Goal: Task Accomplishment & Management: Manage account settings

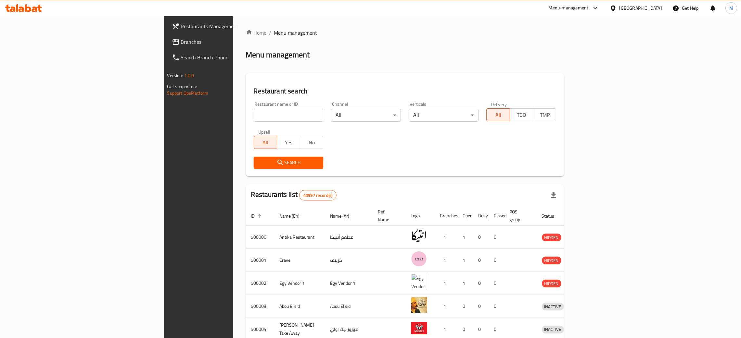
click at [254, 110] on input "search" at bounding box center [289, 115] width 70 height 13
paste input "625420"
type input "625420"
click button "Search" at bounding box center [289, 163] width 70 height 12
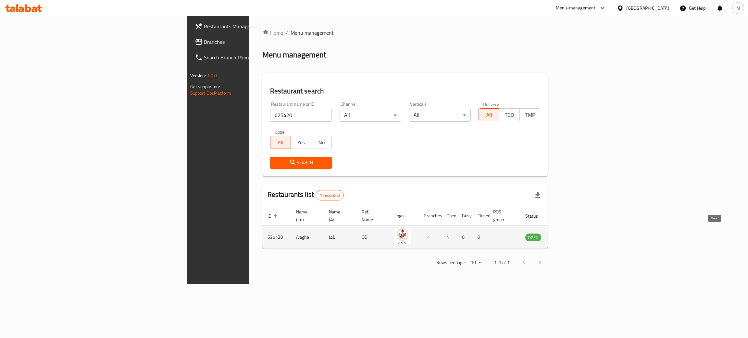
click at [567, 235] on icon "enhanced table" at bounding box center [563, 238] width 7 height 6
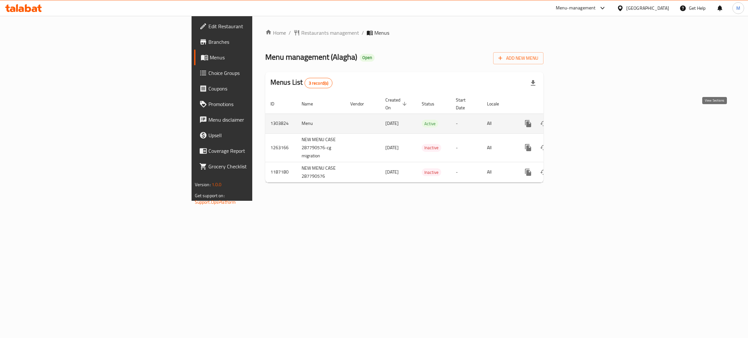
click at [579, 120] on icon "enhanced table" at bounding box center [575, 124] width 8 height 8
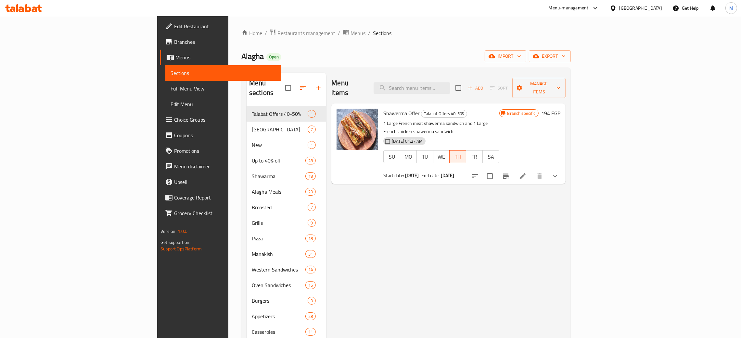
click at [468, 74] on div "Menu items Add Sort Manage items" at bounding box center [448, 88] width 234 height 31
click at [450, 84] on input "search" at bounding box center [411, 87] width 77 height 11
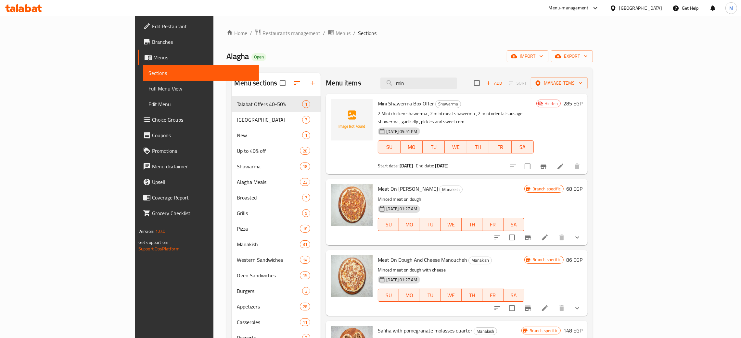
type input "min"
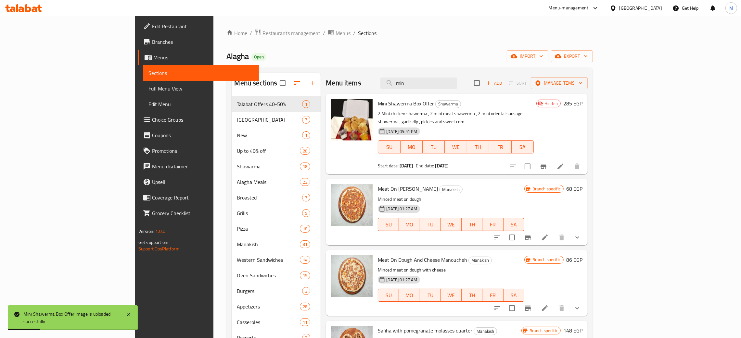
click at [381, 40] on div "Home / Restaurants management / Menus / Sections Alagha Open import export Menu…" at bounding box center [409, 222] width 366 height 387
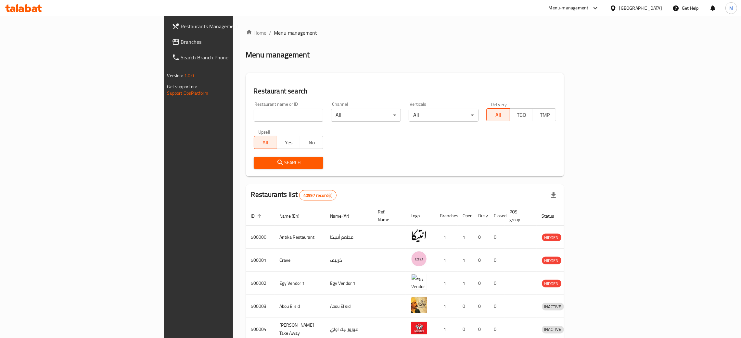
click at [650, 12] on div "[GEOGRAPHIC_DATA]" at bounding box center [635, 8] width 63 height 16
click at [651, 9] on div "[GEOGRAPHIC_DATA]" at bounding box center [640, 8] width 43 height 7
click at [574, 88] on div "Jordan" at bounding box center [576, 95] width 23 height 15
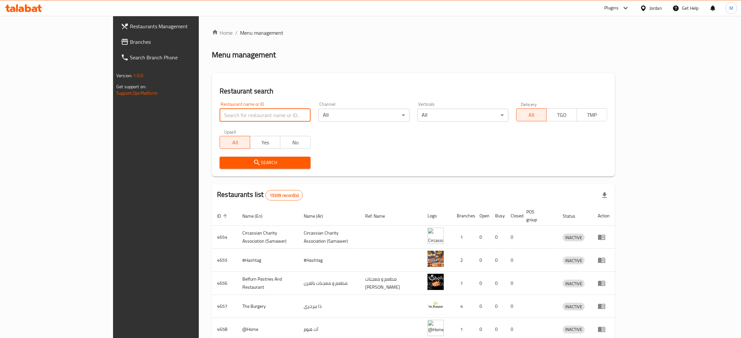
click at [250, 113] on input "search" at bounding box center [265, 115] width 91 height 13
paste input "655217"
type input "655217"
click button "Search" at bounding box center [265, 163] width 91 height 12
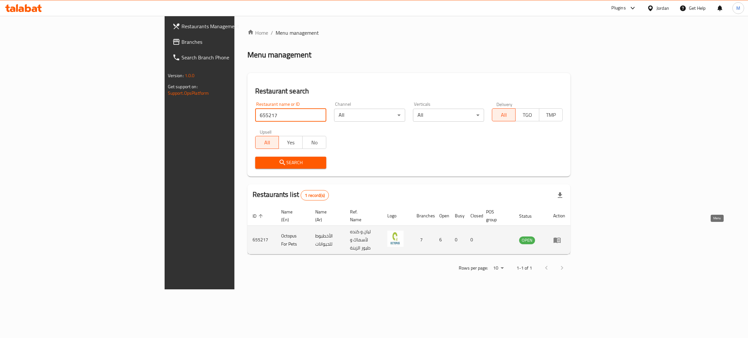
click at [560, 239] on icon "enhanced table" at bounding box center [559, 240] width 2 height 3
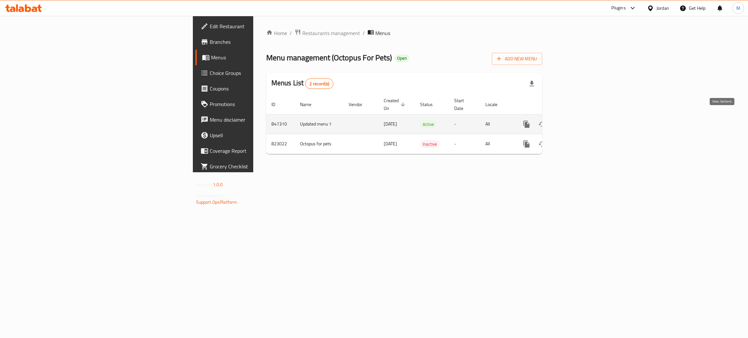
click at [577, 120] on icon "enhanced table" at bounding box center [574, 124] width 8 height 8
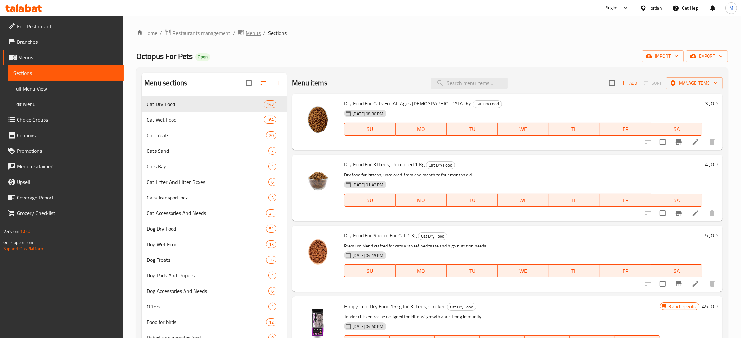
click at [246, 29] on span "Menus" at bounding box center [253, 33] width 15 height 8
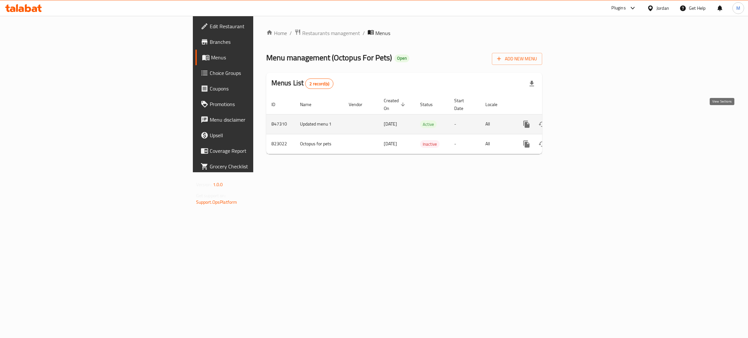
click at [581, 117] on link "enhanced table" at bounding box center [574, 125] width 16 height 16
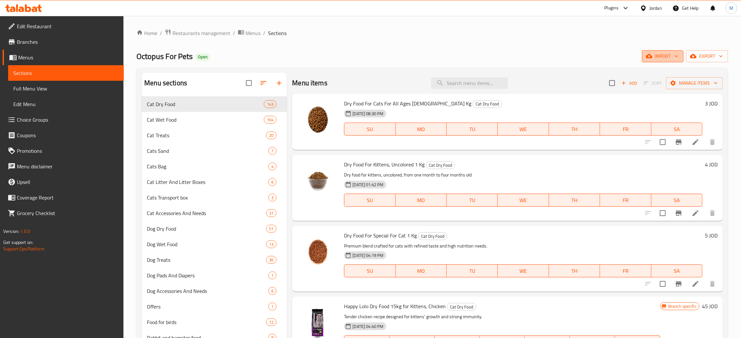
click at [653, 55] on span "import" at bounding box center [662, 56] width 31 height 8
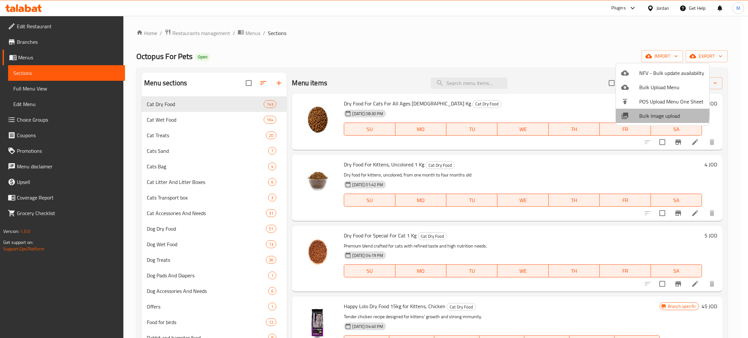
click at [635, 114] on div at bounding box center [630, 116] width 18 height 8
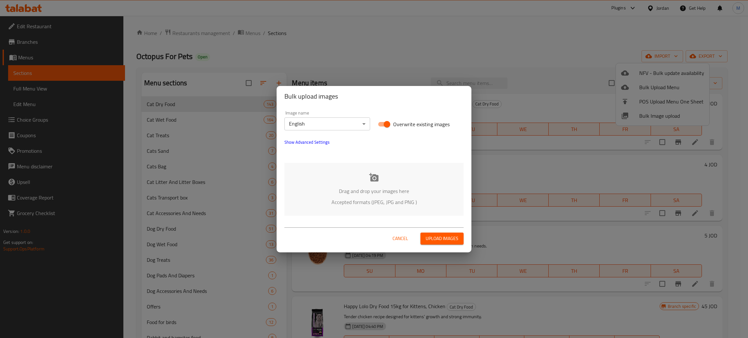
click at [328, 184] on div "Drag and drop your images here Accepted formats (JPEG, JPG and PNG )" at bounding box center [373, 189] width 179 height 53
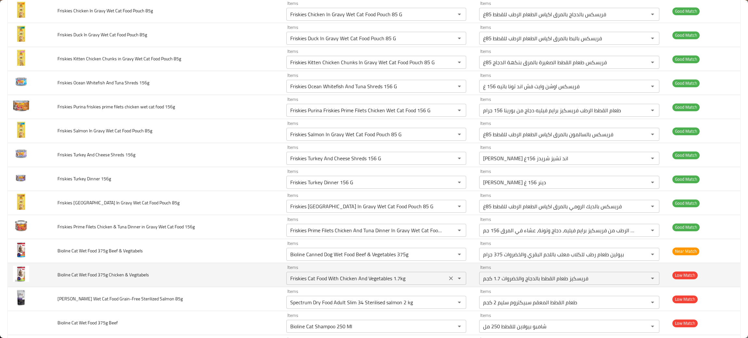
scroll to position [535, 0]
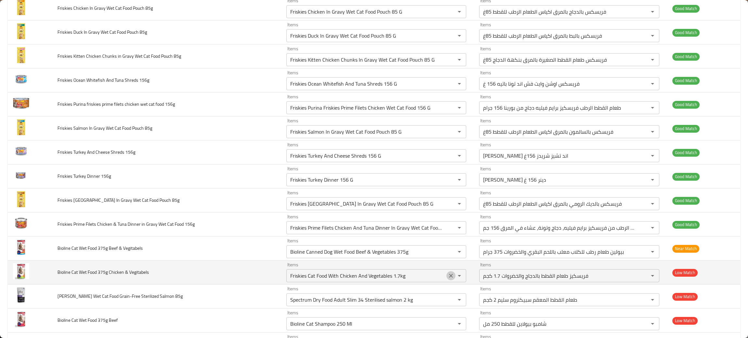
click at [448, 278] on icon "Clear" at bounding box center [451, 276] width 6 height 6
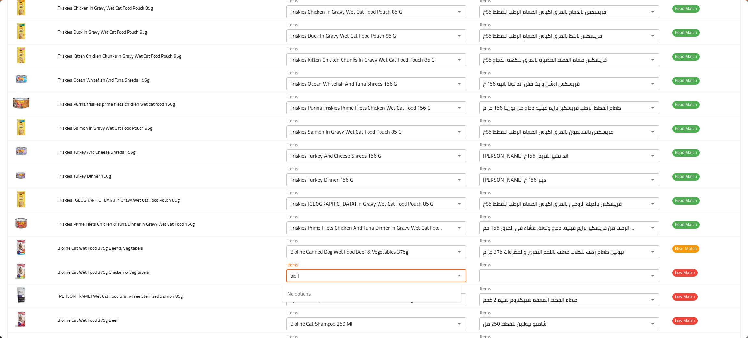
type Vegitabels "biol"
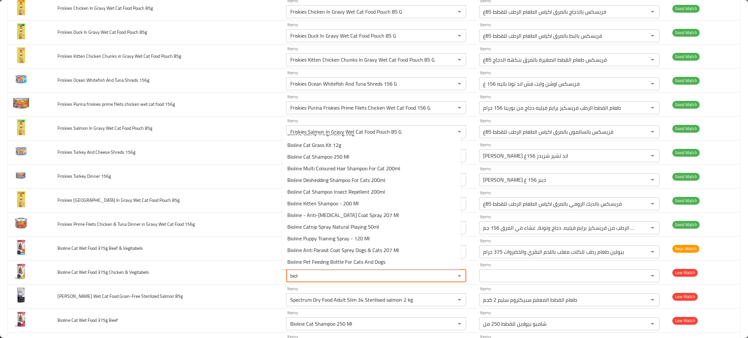
scroll to position [0, 0]
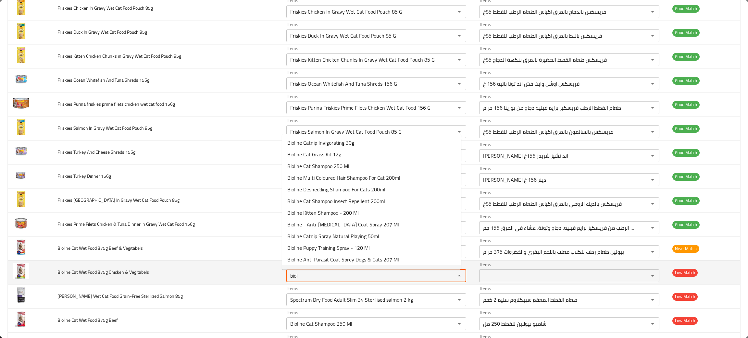
drag, startPoint x: 307, startPoint y: 274, endPoint x: 273, endPoint y: 270, distance: 33.3
click at [273, 270] on tr "Bioline Cat Wet Food 375g Chicken & Vegitabels Items biol Items Items Items Low…" at bounding box center [374, 273] width 733 height 24
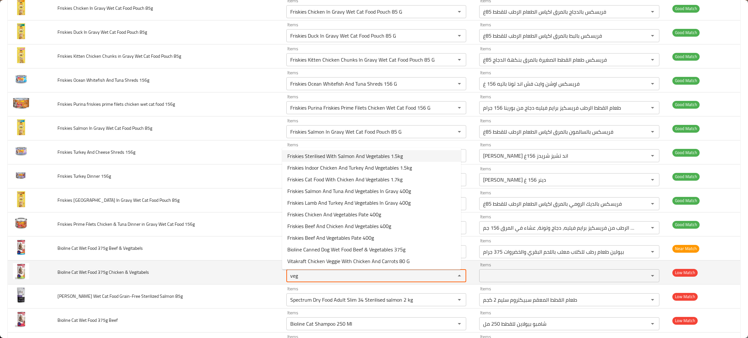
type Vegitabels "veg"
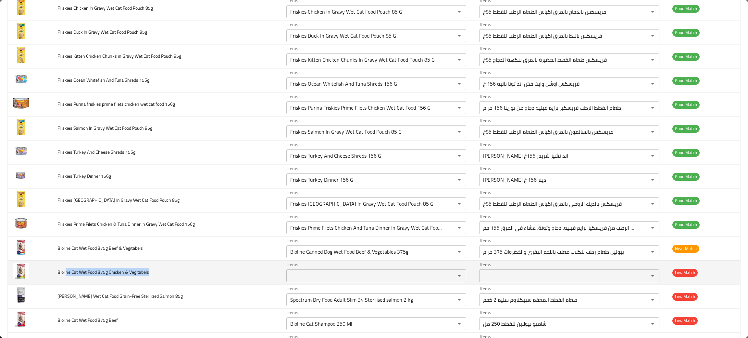
drag, startPoint x: 176, startPoint y: 276, endPoint x: 65, endPoint y: 284, distance: 111.4
click at [65, 284] on td "Bioline Cat Wet Food 375g Chicken & Vegitabels" at bounding box center [166, 273] width 229 height 24
click at [155, 277] on td "Bioline Cat Wet Food 375g Chicken & Vegitabels" at bounding box center [166, 273] width 229 height 24
drag, startPoint x: 158, startPoint y: 276, endPoint x: 37, endPoint y: 280, distance: 121.8
click at [37, 280] on tr "Bioline Cat Wet Food 375g Chicken & Vegitabels Items Items Items Items Low Match" at bounding box center [374, 273] width 733 height 24
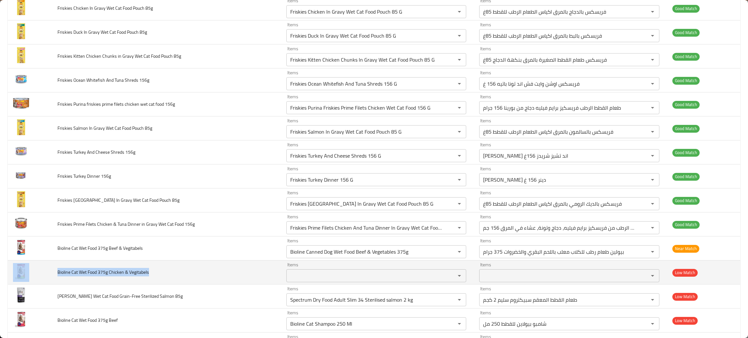
copy tr "Bioline Cat Wet Food 375g Chicken & Vegitabels"
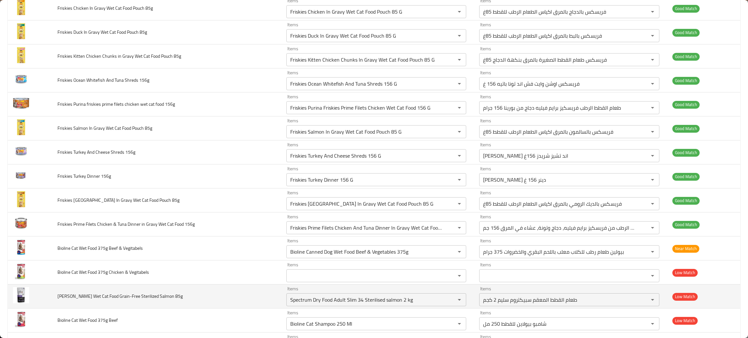
click at [151, 304] on td "Felicia Wet Cat Food Grain-Free Sterilized Salmon 85g" at bounding box center [166, 297] width 229 height 24
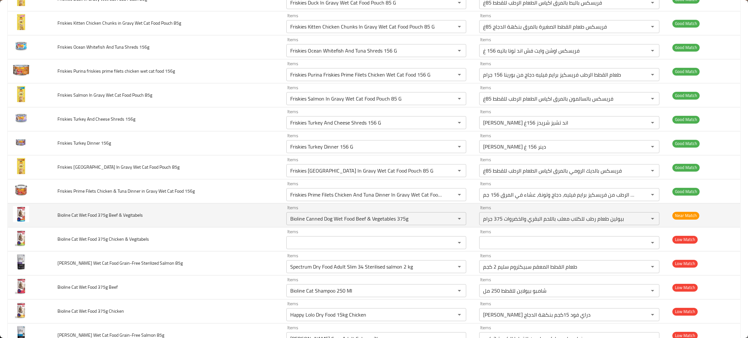
scroll to position [584, 0]
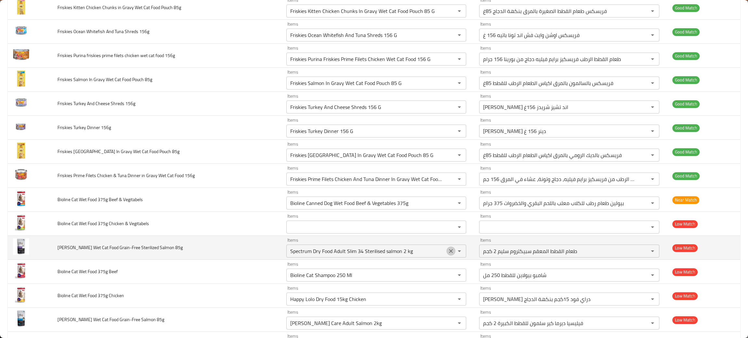
click at [448, 252] on icon "Clear" at bounding box center [451, 251] width 6 height 6
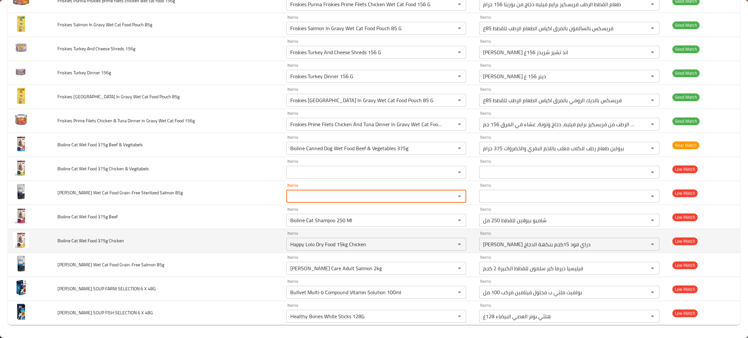
scroll to position [641, 0]
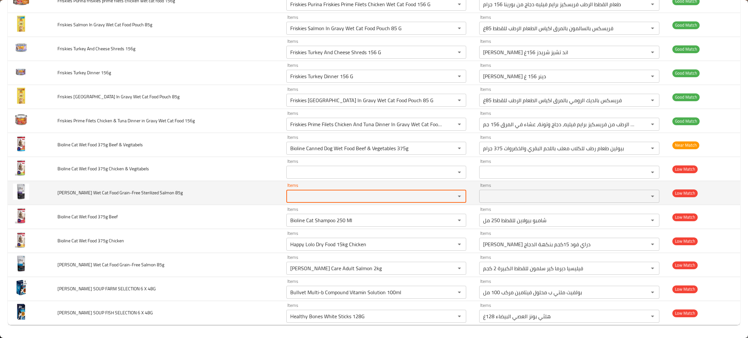
click at [317, 202] on div "Items" at bounding box center [376, 196] width 180 height 13
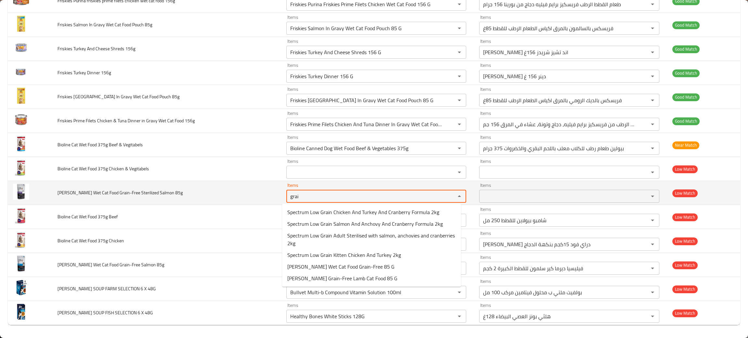
type 85g "grain"
drag, startPoint x: 300, startPoint y: 196, endPoint x: 250, endPoint y: 196, distance: 49.4
click at [250, 196] on tr "Felicia Wet Cat Food Grain-Free Sterilized Salmon 85g Items grain Items Items I…" at bounding box center [374, 193] width 733 height 24
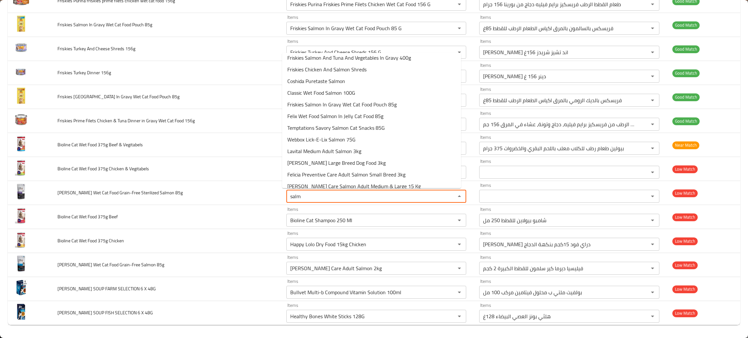
scroll to position [500, 0]
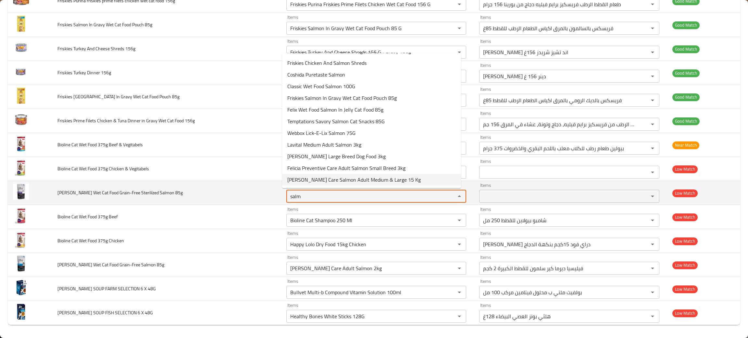
type 85g "salm"
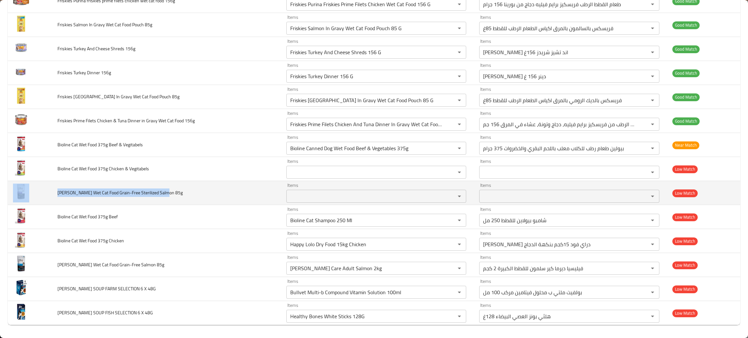
drag, startPoint x: 166, startPoint y: 194, endPoint x: 53, endPoint y: 188, distance: 113.2
click at [45, 187] on tr "Felicia Wet Cat Food Grain-Free Sterilized Salmon 85g Items Items Items Items L…" at bounding box center [374, 193] width 733 height 24
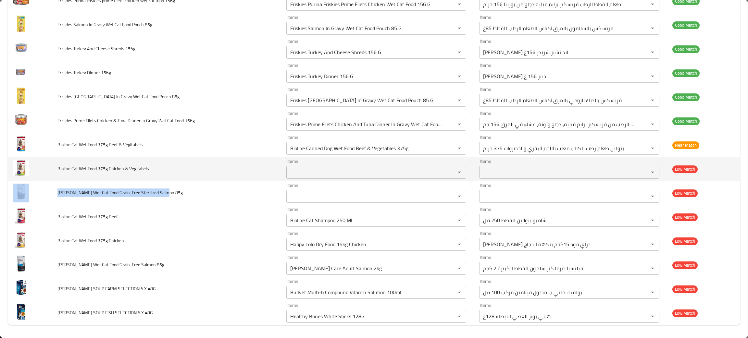
copy tr "Felicia Wet Cat Food Grain-Free Sterilized Salmon 85g"
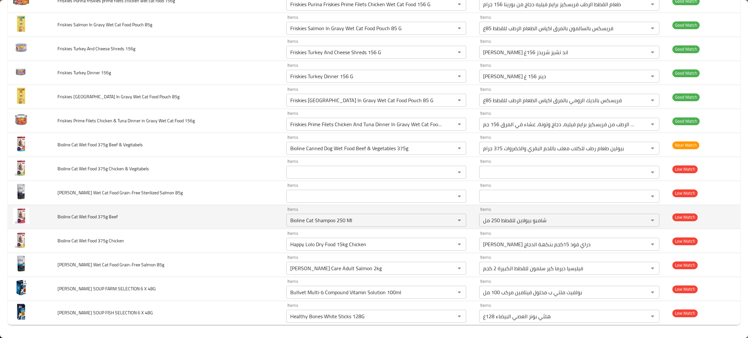
click at [155, 220] on td "Bioline Cat Wet Food 375g Beef" at bounding box center [166, 217] width 229 height 24
click at [447, 220] on button "Clear" at bounding box center [451, 220] width 9 height 9
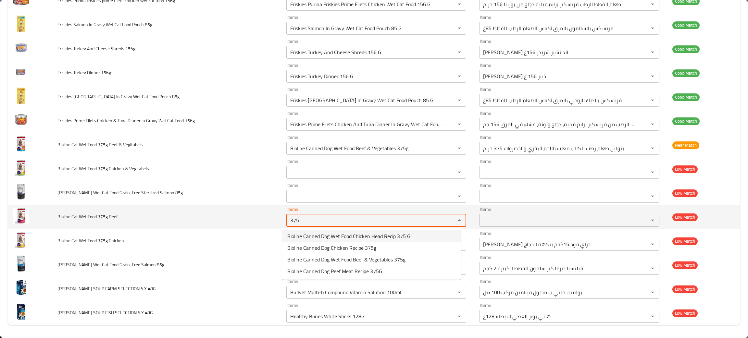
type Beef "375"
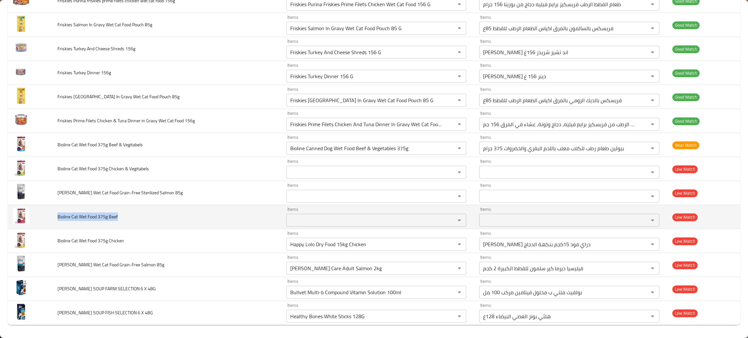
drag, startPoint x: 131, startPoint y: 218, endPoint x: 52, endPoint y: 218, distance: 78.6
click at [52, 218] on td "Bioline Cat Wet Food 375g Beef" at bounding box center [166, 217] width 229 height 24
copy span "Bioline Cat Wet Food 375g Beef"
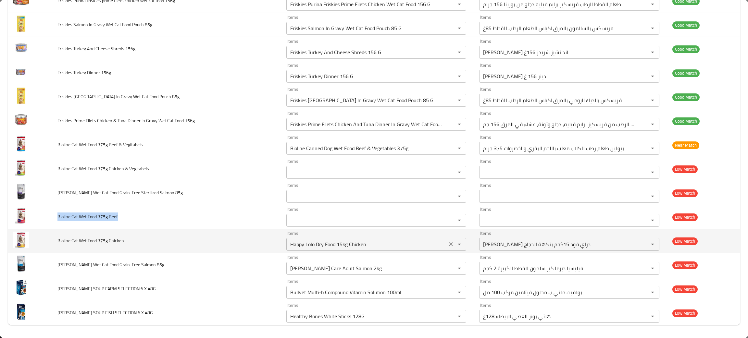
click at [448, 243] on icon "Clear" at bounding box center [451, 244] width 6 height 6
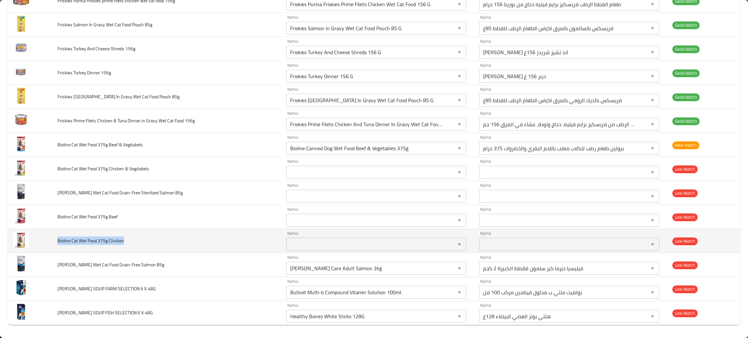
drag, startPoint x: 138, startPoint y: 240, endPoint x: 58, endPoint y: 241, distance: 80.2
click at [58, 241] on td "Bioline Cat Wet Food 375g Chicken" at bounding box center [166, 241] width 229 height 24
copy span "Bioline Cat Wet Food 375g Chicken"
click at [237, 252] on td "Bioline Cat Wet Food 375g Chicken" at bounding box center [166, 241] width 229 height 24
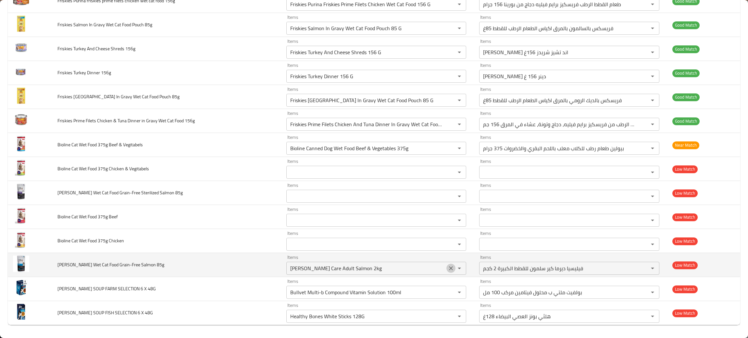
click at [448, 271] on icon "Clear" at bounding box center [451, 268] width 6 height 6
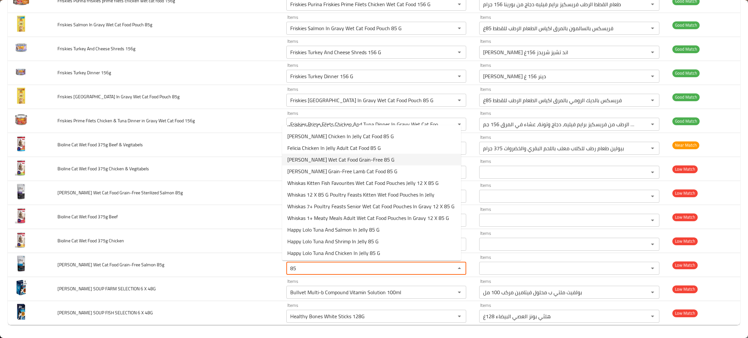
scroll to position [0, 0]
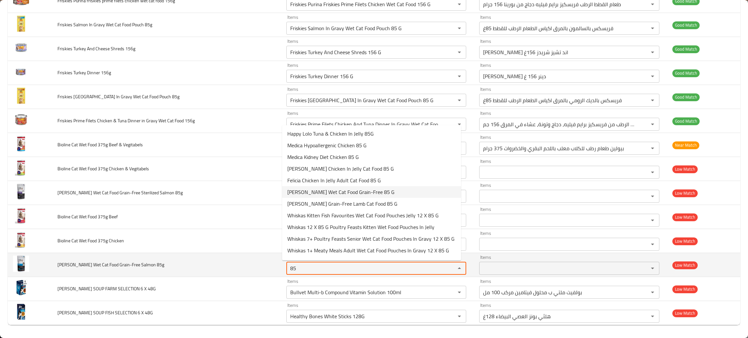
type 85g "85"
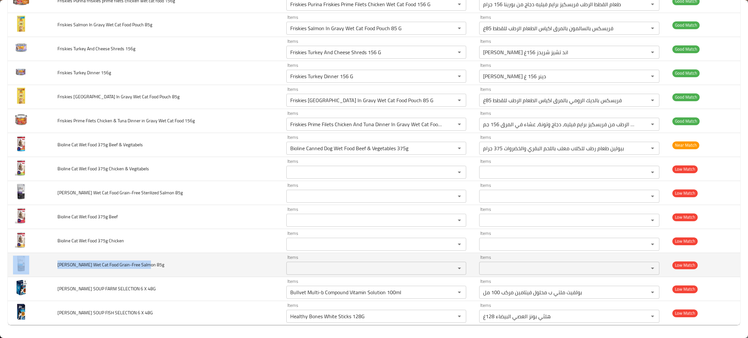
drag, startPoint x: 143, startPoint y: 268, endPoint x: 48, endPoint y: 269, distance: 95.1
click at [48, 269] on tr "Felicia Wet Cat Food Grain-Free Salmon 85g Items Items Items Items Low Match" at bounding box center [374, 265] width 733 height 24
copy tr "Felicia Wet Cat Food Grain-Free Salmon 85g"
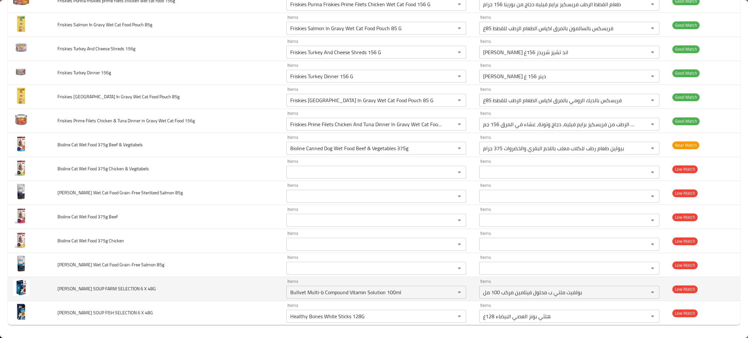
click at [147, 285] on td "FELIX SOUP FARM SELECTION 6 X 48G" at bounding box center [166, 289] width 229 height 24
click at [449, 292] on icon "Clear" at bounding box center [451, 292] width 6 height 6
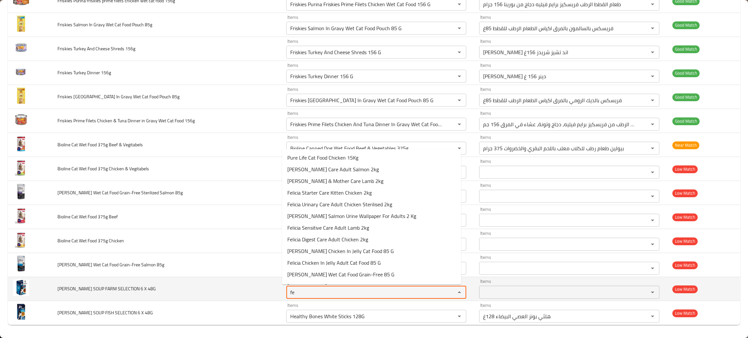
type 48G "f"
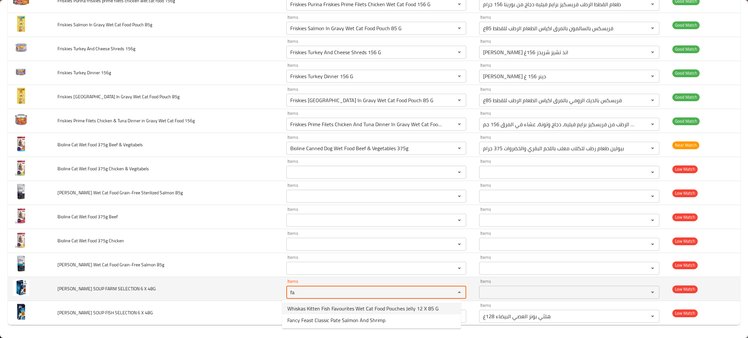
click at [312, 291] on 48G "fa" at bounding box center [366, 292] width 157 height 9
type 48G "fa"
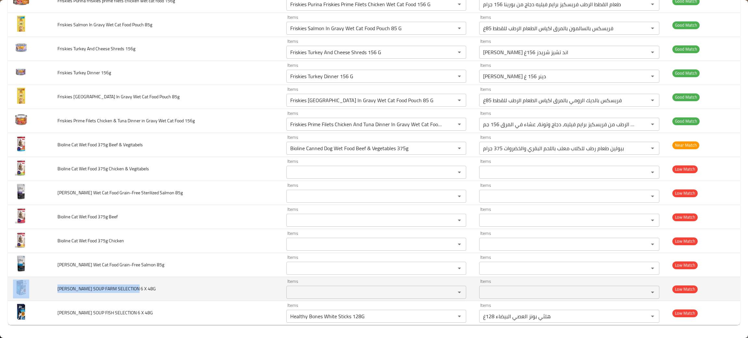
drag, startPoint x: 146, startPoint y: 288, endPoint x: 48, endPoint y: 292, distance: 98.5
click at [48, 292] on tr "FELIX SOUP FARM SELECTION 6 X 48G Items Items Items Items Low Match" at bounding box center [374, 289] width 733 height 24
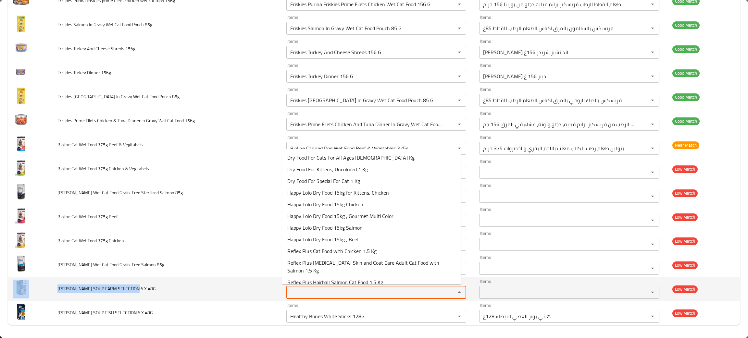
click at [332, 294] on 48G "Items" at bounding box center [366, 292] width 157 height 9
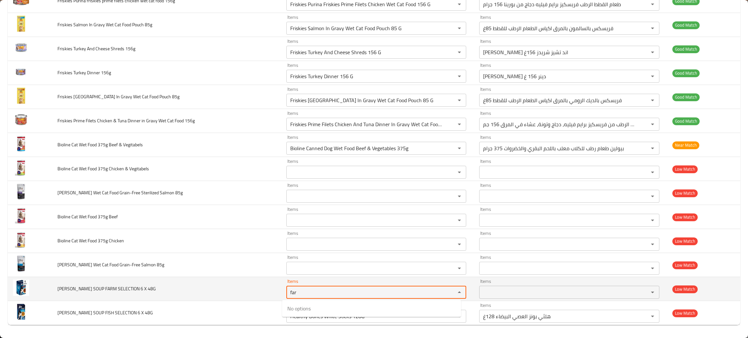
click at [332, 294] on 48G "far" at bounding box center [366, 292] width 157 height 9
type 48G "far"
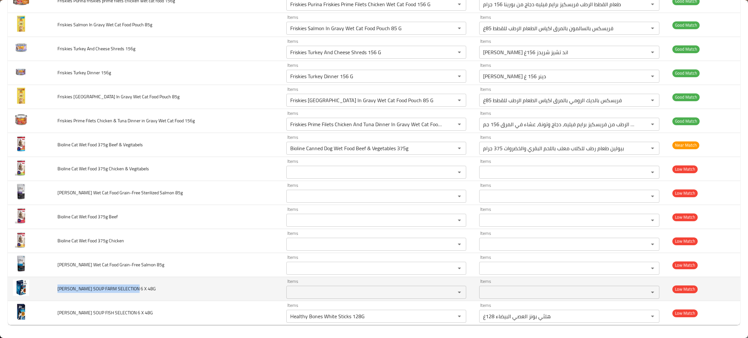
drag, startPoint x: 156, startPoint y: 291, endPoint x: 56, endPoint y: 289, distance: 100.0
click at [56, 289] on td "FELIX SOUP FARM SELECTION 6 X 48G" at bounding box center [166, 289] width 229 height 24
copy span "FELIX SOUP FARM SELECTION 6 X 48G"
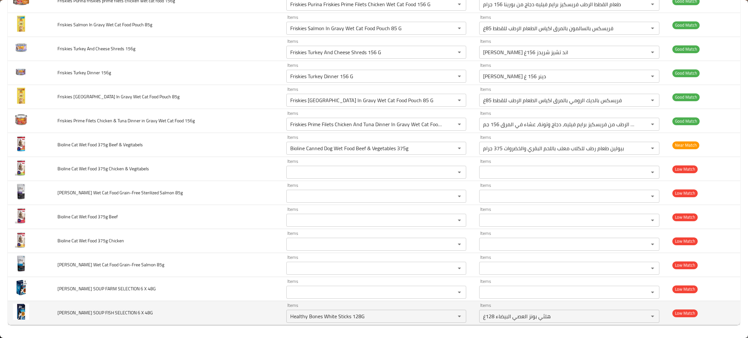
click at [172, 315] on td "FELIX SOUP FISH SELECTION 6 X 48G" at bounding box center [166, 313] width 229 height 24
click at [448, 315] on icon "Clear" at bounding box center [451, 316] width 6 height 6
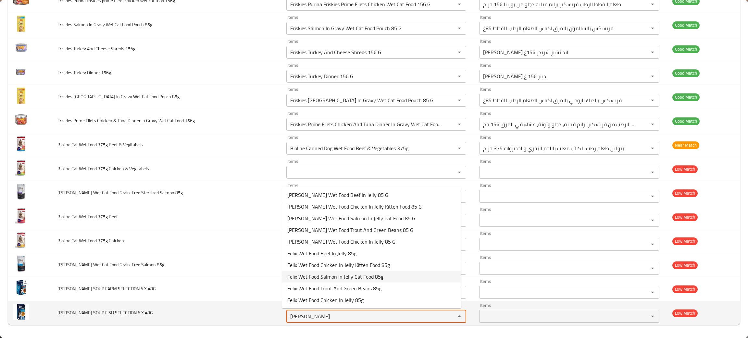
type 48G "felix"
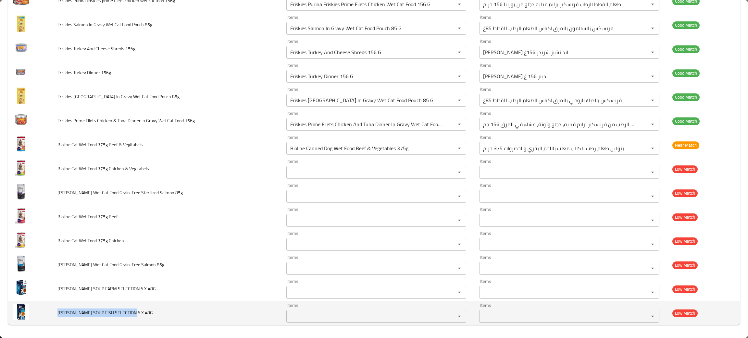
drag, startPoint x: 144, startPoint y: 318, endPoint x: 53, endPoint y: 321, distance: 90.7
click at [53, 321] on td "FELIX SOUP FISH SELECTION 6 X 48G" at bounding box center [166, 313] width 229 height 24
copy span "FELIX SOUP FISH SELECTION 6 X 48G"
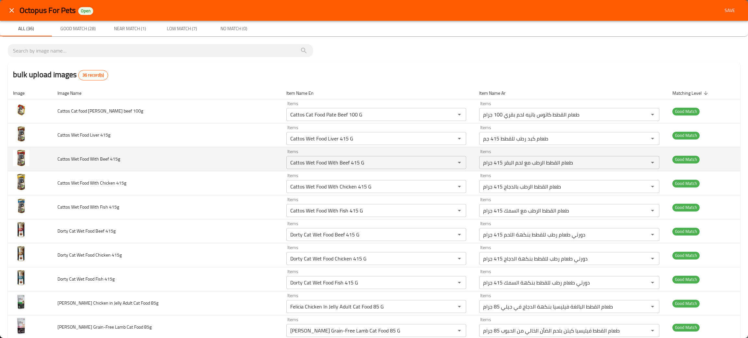
click at [204, 147] on td "Cattos Wet Food With Beef 415g" at bounding box center [166, 159] width 229 height 24
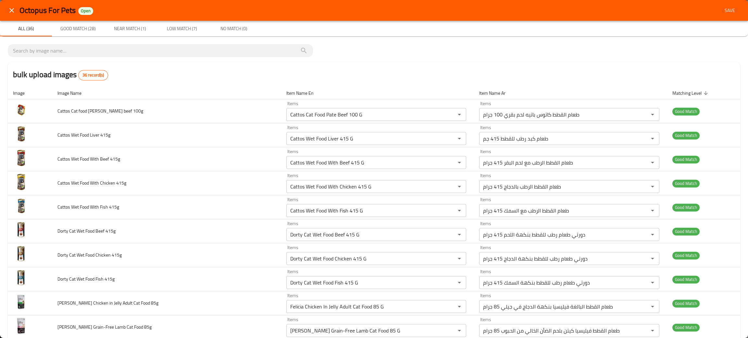
click at [723, 8] on span "Save" at bounding box center [730, 10] width 16 height 8
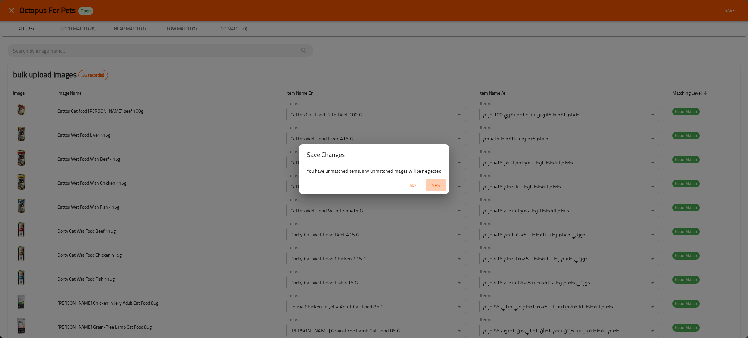
click at [435, 185] on span "Yes" at bounding box center [436, 186] width 16 height 8
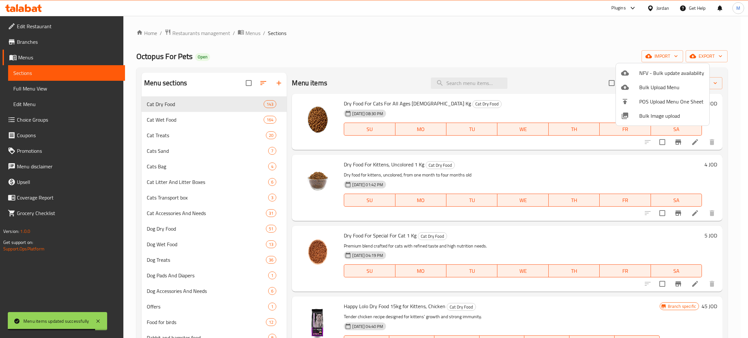
click at [374, 42] on div at bounding box center [374, 169] width 748 height 338
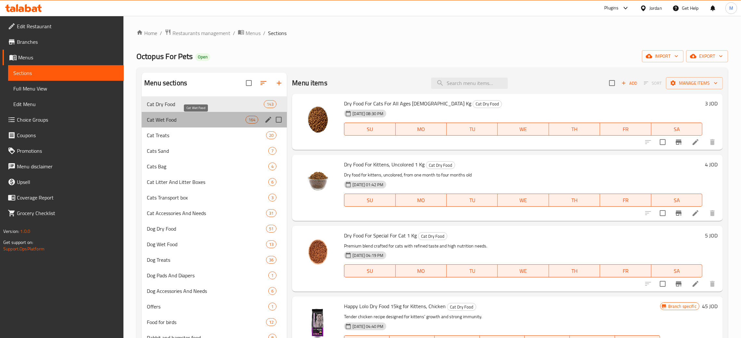
click at [167, 120] on span "Cat Wet Food" at bounding box center [196, 120] width 99 height 8
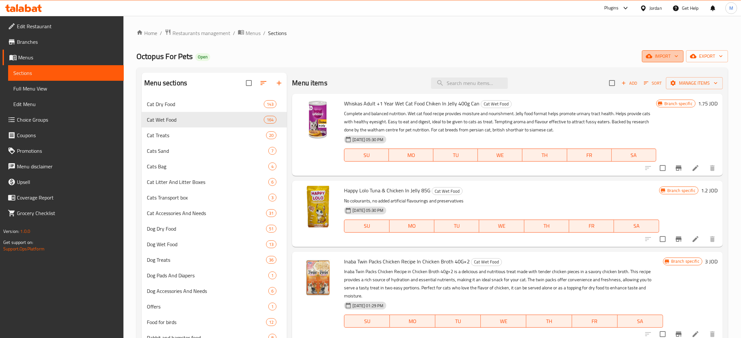
click at [659, 56] on span "import" at bounding box center [662, 56] width 31 height 8
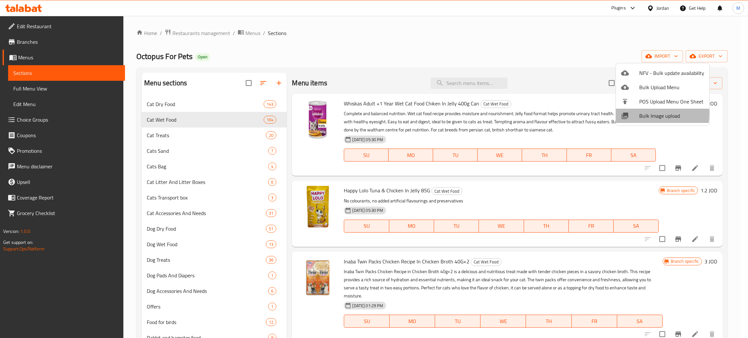
click at [646, 114] on span "Bulk Image upload" at bounding box center [671, 116] width 65 height 8
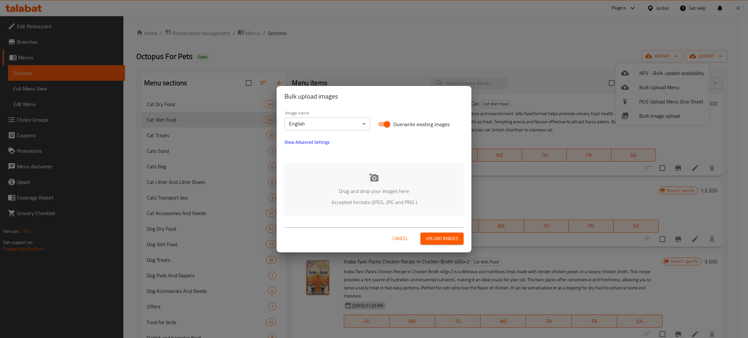
click at [385, 195] on p "Drag and drop your images here" at bounding box center [374, 191] width 160 height 8
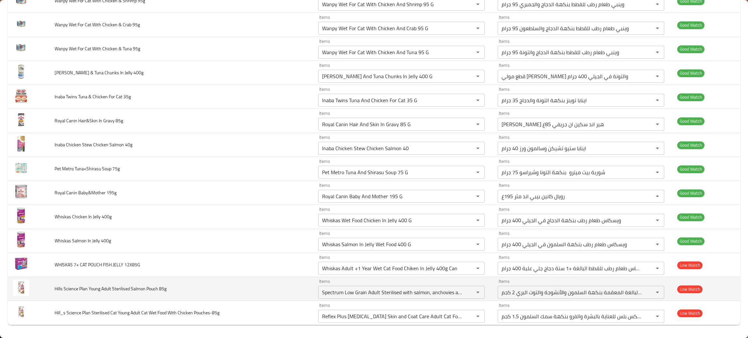
scroll to position [1509, 0]
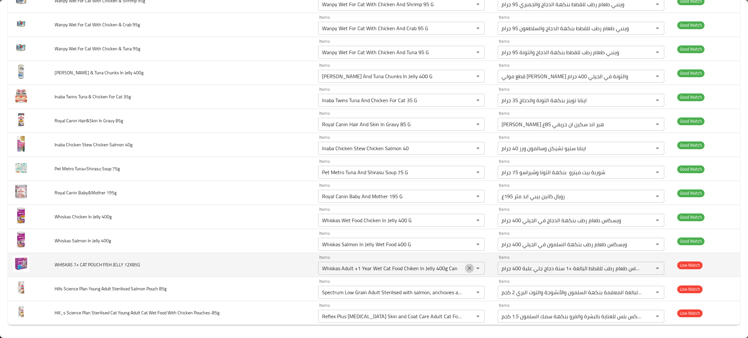
click at [466, 269] on icon "Clear" at bounding box center [469, 268] width 6 height 6
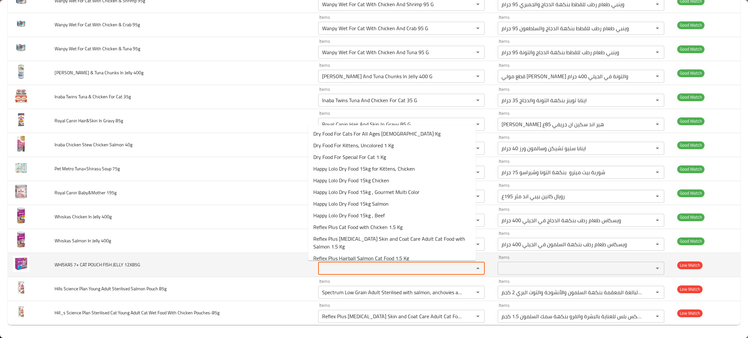
click at [320, 271] on 12X85G "Items" at bounding box center [392, 268] width 144 height 9
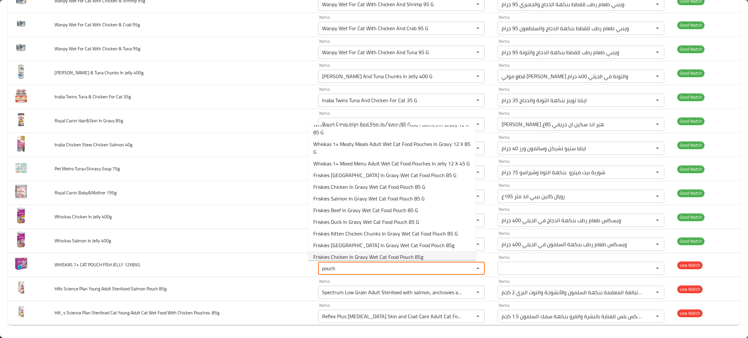
scroll to position [0, 0]
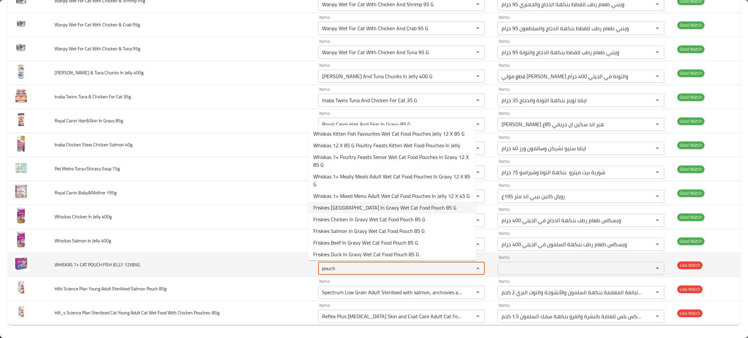
type 12X85G "pouch"
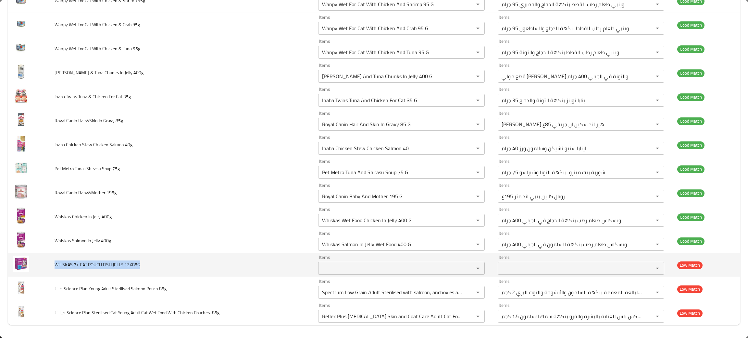
drag, startPoint x: 161, startPoint y: 270, endPoint x: 51, endPoint y: 268, distance: 110.1
click at [50, 270] on td "WHISKAS 7+ CAT POUCH FISH JELLY 12X85G" at bounding box center [181, 265] width 264 height 24
copy span "WHISKAS 7+ CAT POUCH FISH JELLY 12X85G"
click at [120, 274] on td "WHISKAS 7+ CAT POUCH FISH JELLY 12X85G" at bounding box center [181, 265] width 264 height 24
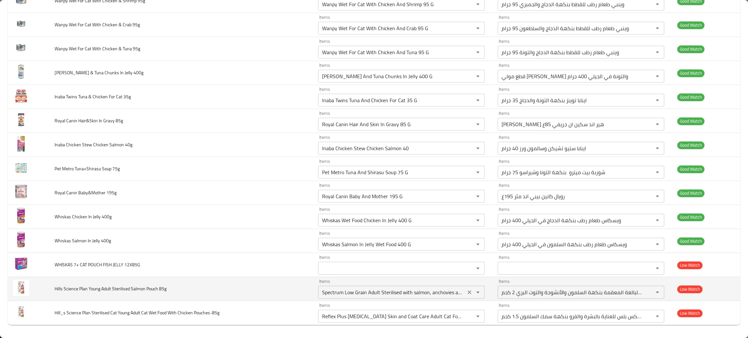
click at [466, 291] on icon "Clear" at bounding box center [469, 292] width 6 height 6
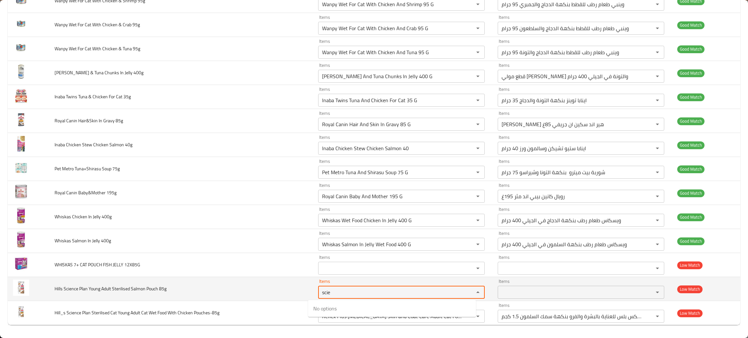
type 85g "scie"
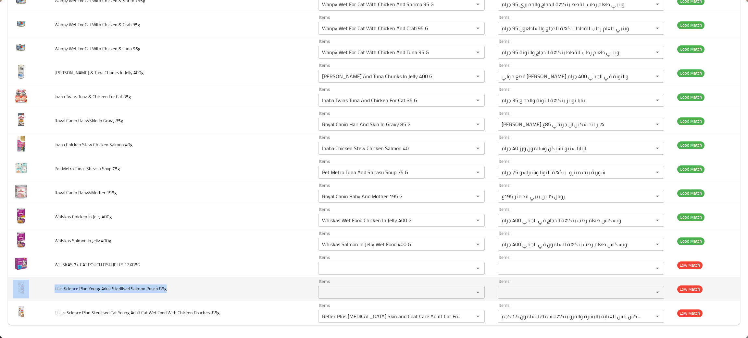
drag, startPoint x: 182, startPoint y: 288, endPoint x: 41, endPoint y: 285, distance: 141.6
click at [41, 285] on tr "Hills Science Plan Young Adult Sterilised Salmon Pouch 85g Items Items Items It…" at bounding box center [374, 289] width 733 height 24
copy tr "Hills Science Plan Young Adult Sterilised Salmon Pouch 85g"
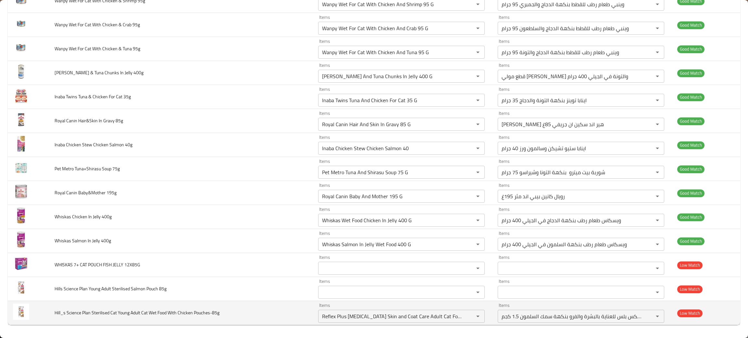
click at [169, 309] on span "Hill_s Science Plan Sterilised Cat Young Adult Cat Wet Food With Chicken Pouche…" at bounding box center [137, 313] width 165 height 8
click at [468, 316] on icon "Clear" at bounding box center [470, 317] width 4 height 4
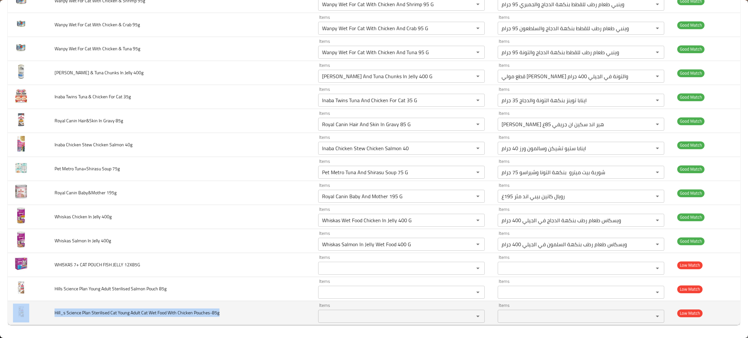
drag, startPoint x: 232, startPoint y: 316, endPoint x: 17, endPoint y: 315, distance: 215.0
click at [17, 315] on tr "Hill_s Science Plan Sterilised Cat Young Adult Cat Wet Food With Chicken Pouche…" at bounding box center [374, 313] width 733 height 24
click at [227, 310] on td "Hill_s Science Plan Sterilised Cat Young Adult Cat Wet Food With Chicken Pouche…" at bounding box center [181, 313] width 264 height 24
drag, startPoint x: 225, startPoint y: 311, endPoint x: 54, endPoint y: 314, distance: 171.8
click at [54, 314] on td "Hill_s Science Plan Sterilised Cat Young Adult Cat Wet Food With Chicken Pouche…" at bounding box center [181, 313] width 264 height 24
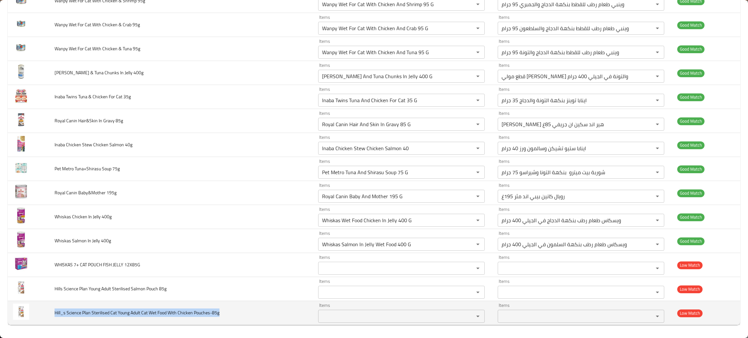
copy span "Hill_s Science Plan Sterilised Cat Young Adult Cat Wet Food With Chicken Pouche…"
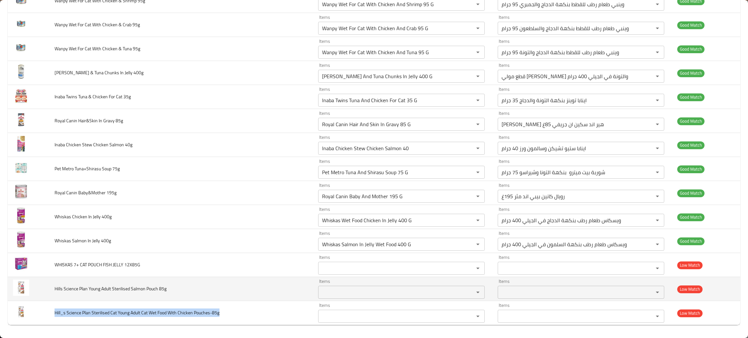
click at [178, 290] on td "Hills Science Plan Young Adult Sterilised Salmon Pouch 85g" at bounding box center [181, 289] width 264 height 24
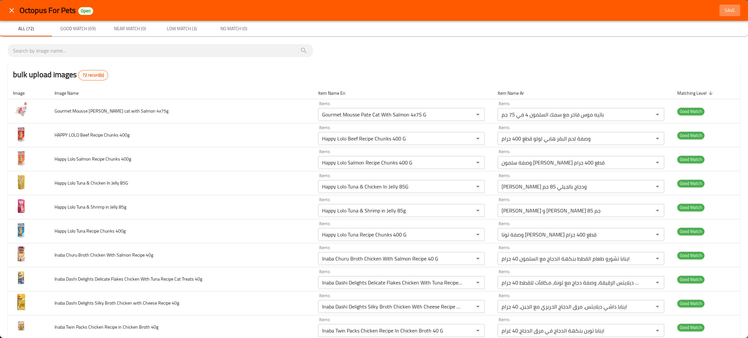
click at [723, 5] on button "Save" at bounding box center [730, 11] width 21 height 12
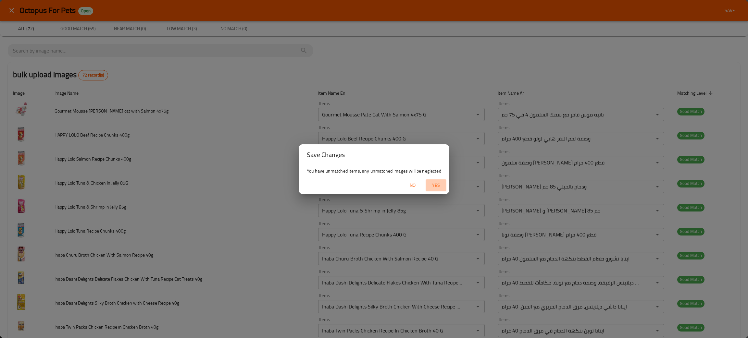
click at [436, 183] on span "Yes" at bounding box center [436, 186] width 16 height 8
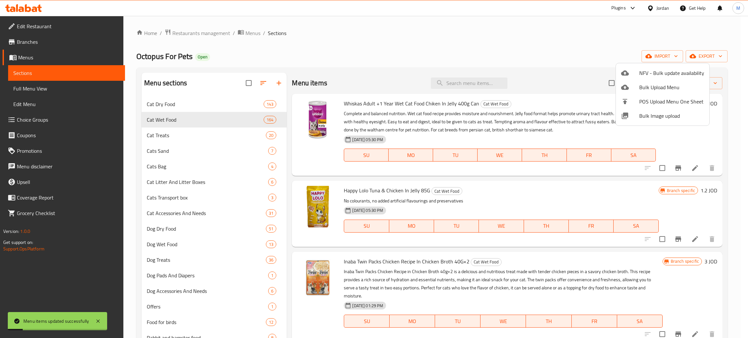
click at [349, 36] on div at bounding box center [374, 169] width 748 height 338
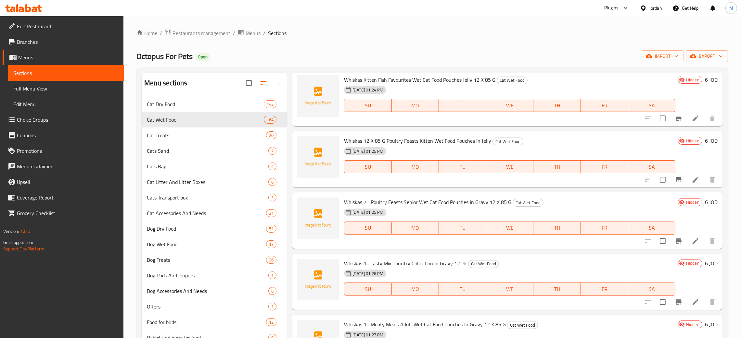
scroll to position [1705, 0]
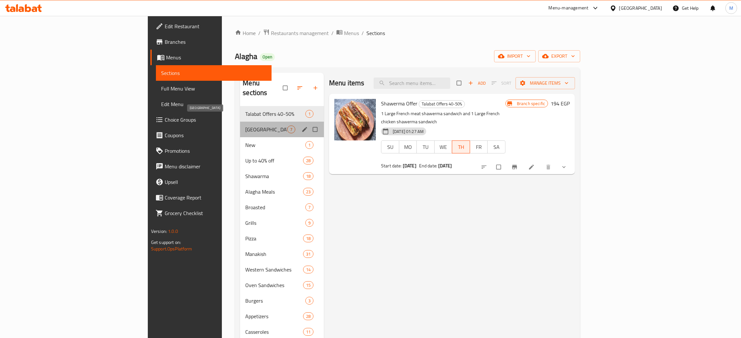
click at [245, 126] on span "[GEOGRAPHIC_DATA]" at bounding box center [266, 130] width 42 height 8
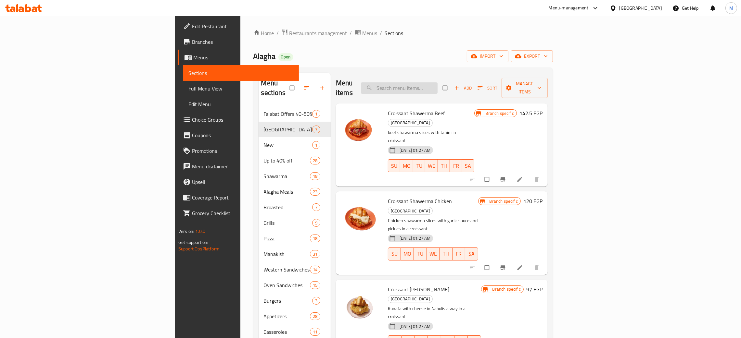
click at [437, 82] on input "search" at bounding box center [399, 87] width 77 height 11
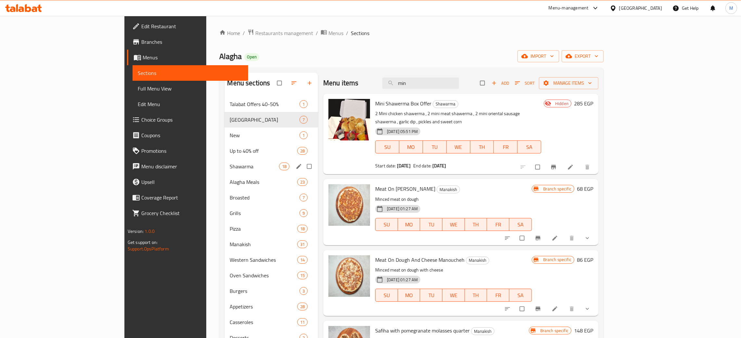
type input "min"
click at [224, 160] on div "Shawarma 18" at bounding box center [271, 167] width 94 height 16
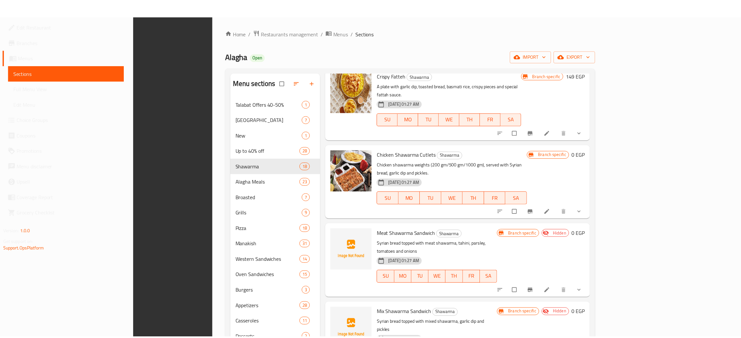
scroll to position [92, 0]
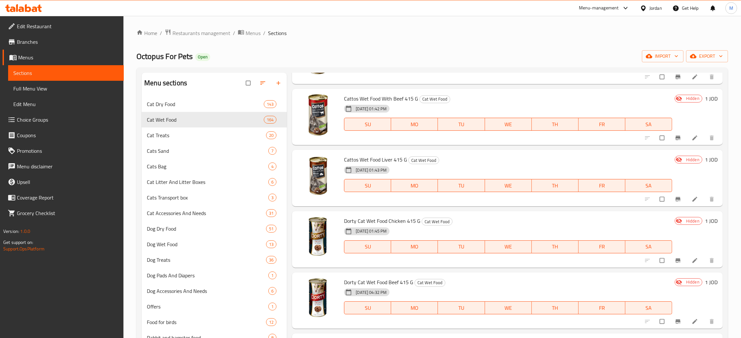
scroll to position [2289, 0]
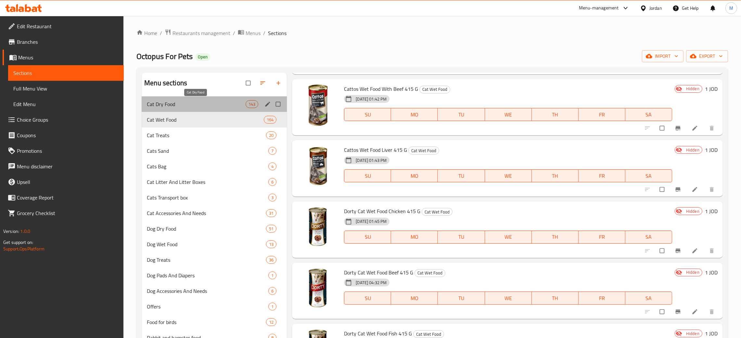
click at [169, 105] on span "Cat Dry Food" at bounding box center [196, 104] width 99 height 8
click at [167, 102] on span "Cat Dry Food" at bounding box center [196, 104] width 99 height 8
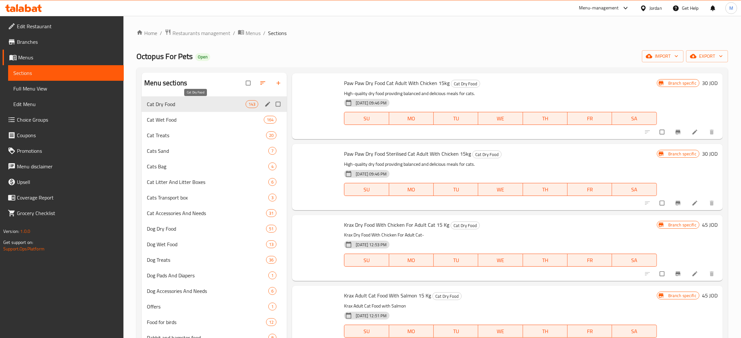
click at [161, 133] on span "Cat Treats" at bounding box center [206, 136] width 119 height 8
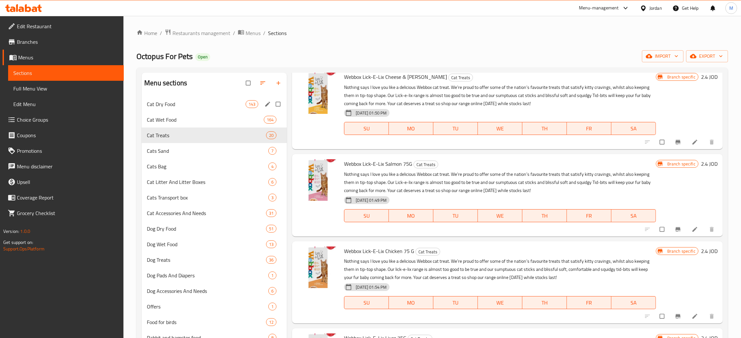
scroll to position [1159, 0]
click at [169, 102] on span "Cat Dry Food" at bounding box center [196, 104] width 99 height 8
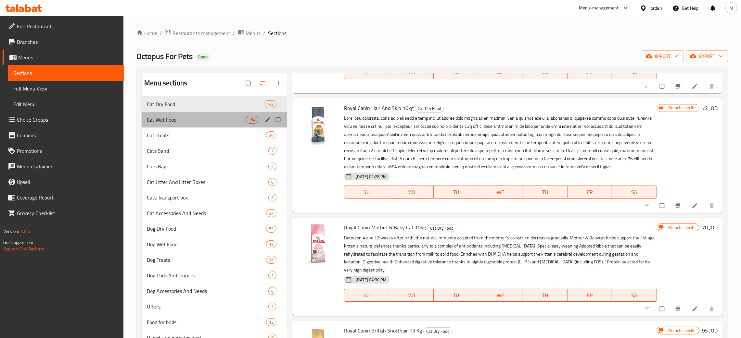
click at [163, 115] on div "Cat Wet Food 164" at bounding box center [214, 120] width 145 height 16
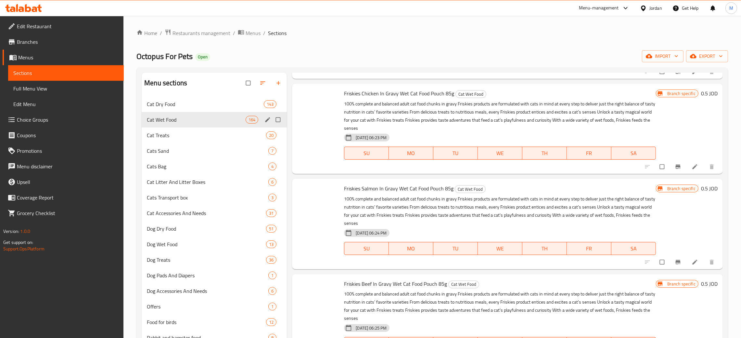
drag, startPoint x: 159, startPoint y: 121, endPoint x: 162, endPoint y: 119, distance: 4.1
click at [159, 120] on span "Cat Wet Food" at bounding box center [196, 120] width 99 height 8
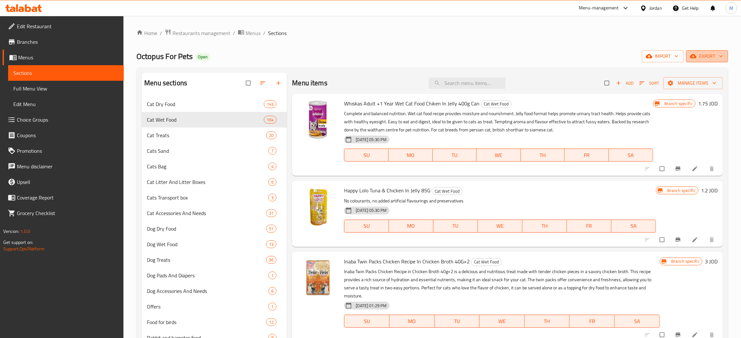
click at [711, 52] on span "export" at bounding box center [706, 56] width 31 height 8
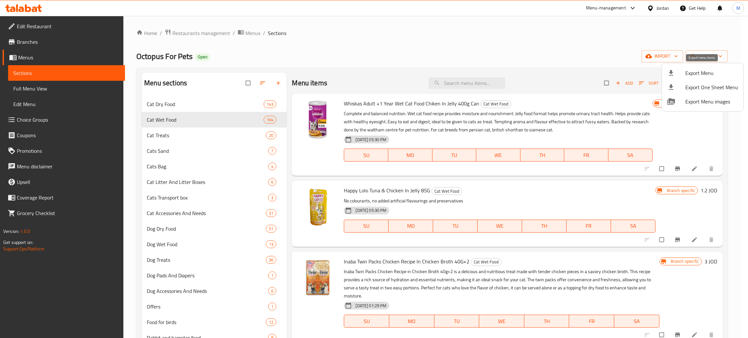
click at [696, 73] on span "Export Menu" at bounding box center [712, 73] width 53 height 8
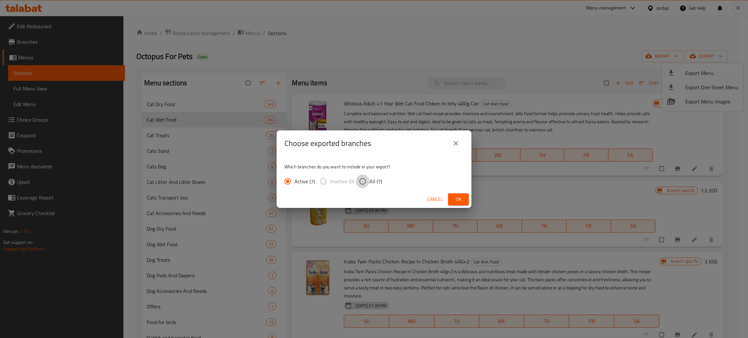
click at [360, 179] on input "All (7)" at bounding box center [363, 182] width 14 height 14
radio input "true"
click at [457, 196] on span "Ok" at bounding box center [458, 199] width 10 height 8
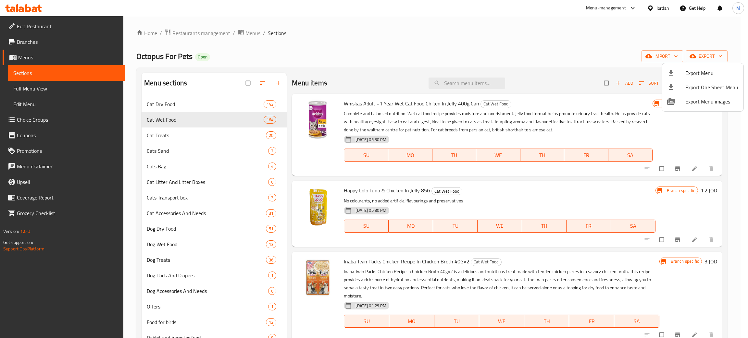
click at [655, 8] on div at bounding box center [374, 169] width 748 height 338
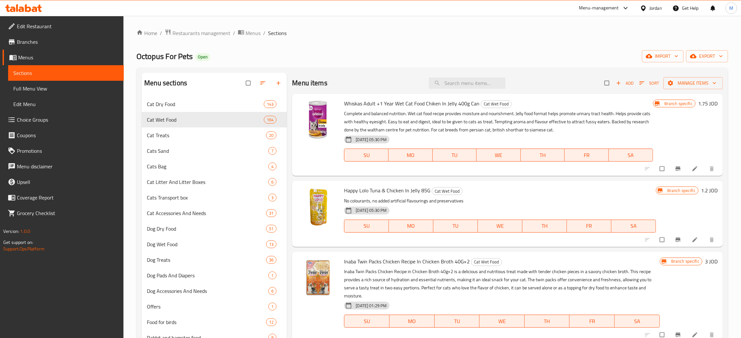
click at [658, 6] on div "Jordan" at bounding box center [655, 8] width 13 height 7
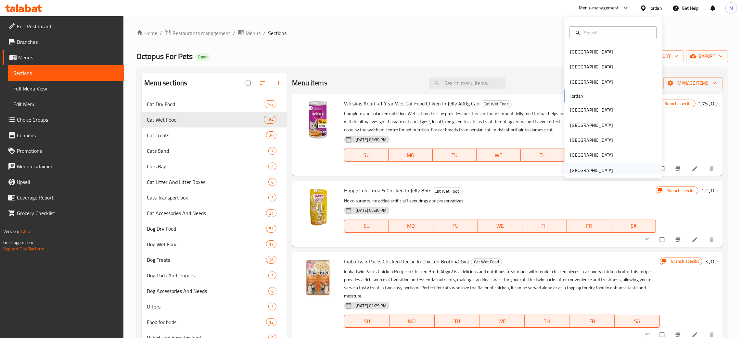
click at [582, 165] on div "United Arab Emirates" at bounding box center [591, 170] width 53 height 15
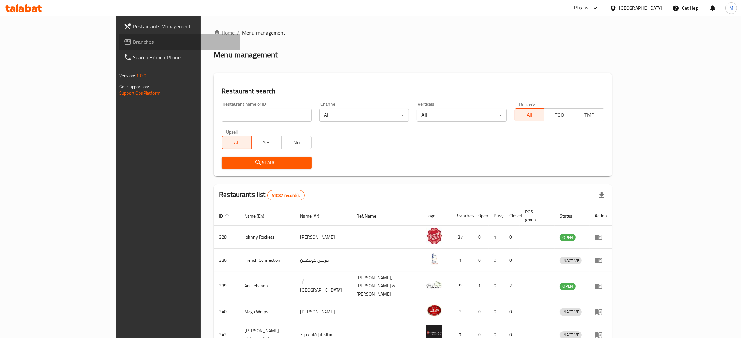
click at [133, 41] on span "Branches" at bounding box center [184, 42] width 102 height 8
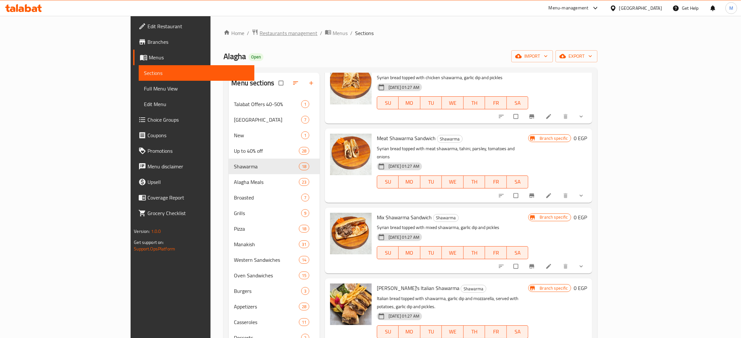
click at [259, 29] on span "Restaurants management" at bounding box center [288, 33] width 58 height 8
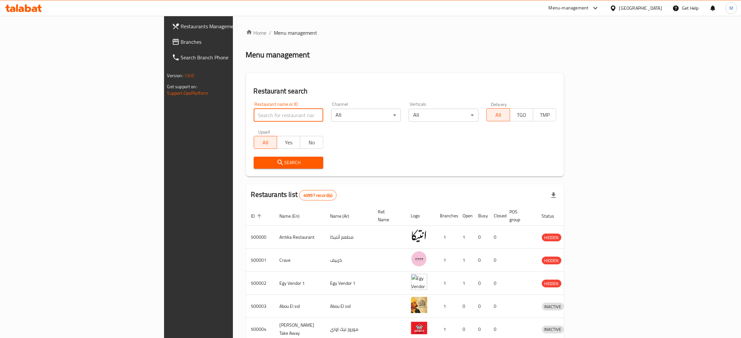
click at [254, 114] on input "search" at bounding box center [289, 115] width 70 height 13
paste input "663805"
type input "663805"
click button "Search" at bounding box center [289, 163] width 70 height 12
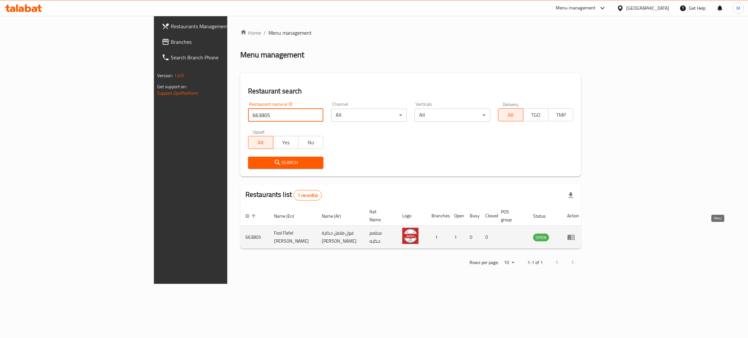
click at [575, 233] on icon "enhanced table" at bounding box center [571, 237] width 8 height 8
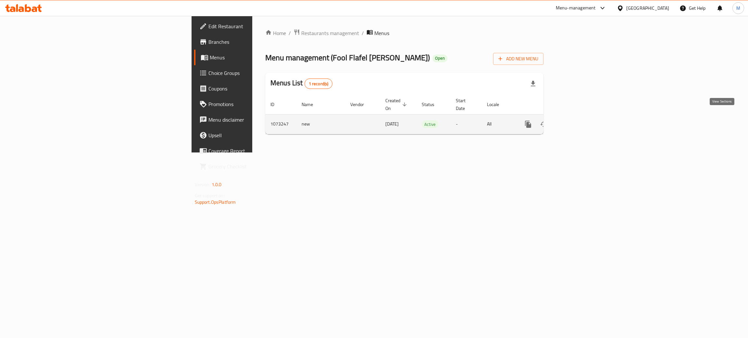
click at [579, 120] on icon "enhanced table" at bounding box center [575, 124] width 8 height 8
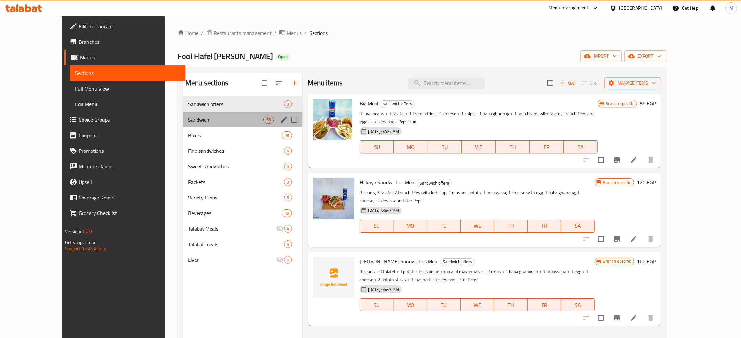
click at [183, 115] on div "Sandwich 55" at bounding box center [243, 120] width 120 height 16
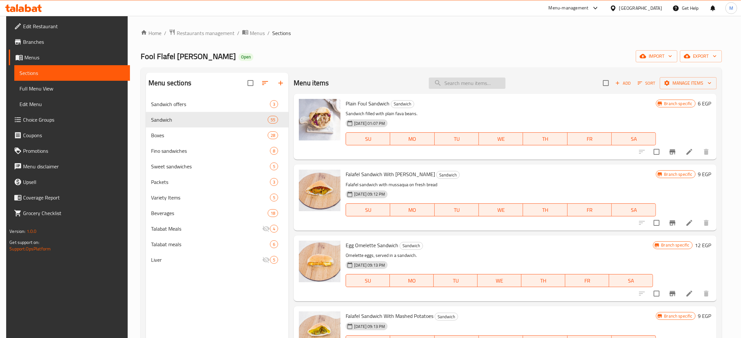
click at [461, 86] on input "search" at bounding box center [467, 83] width 77 height 11
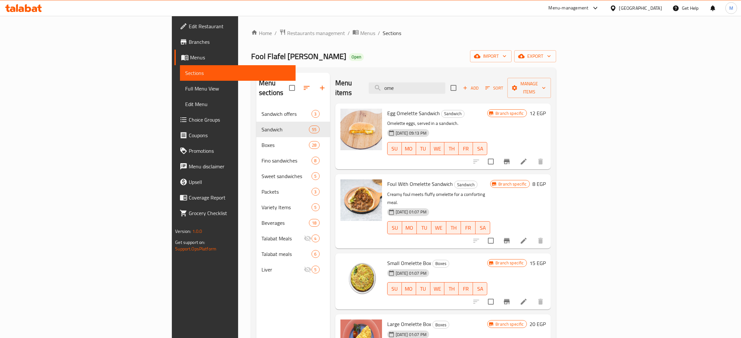
type input "ome"
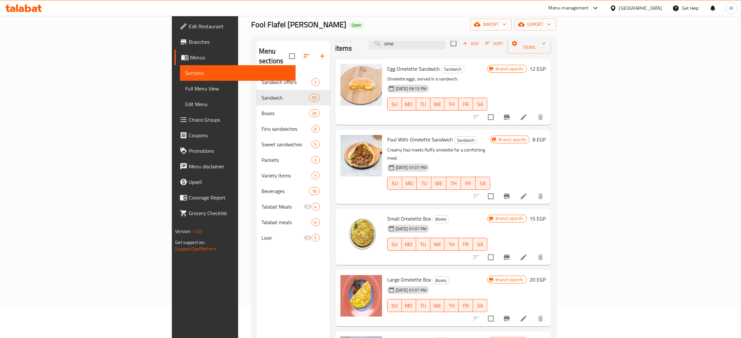
scroll to position [92, 0]
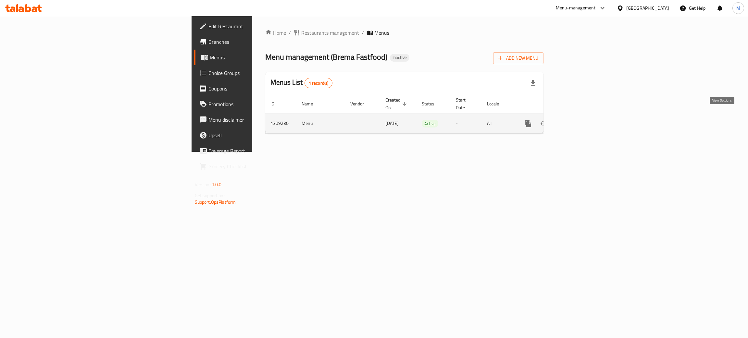
click at [579, 120] on icon "enhanced table" at bounding box center [575, 124] width 8 height 8
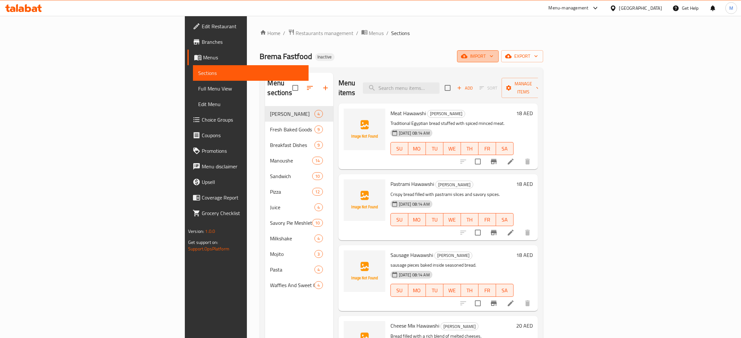
click at [493, 56] on span "import" at bounding box center [477, 56] width 31 height 8
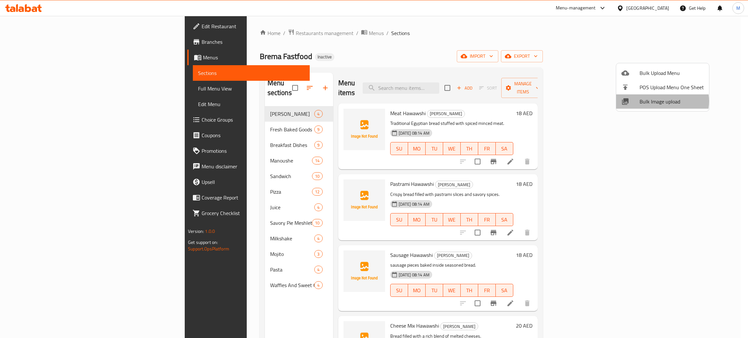
click at [659, 101] on span "Bulk Image upload" at bounding box center [672, 102] width 64 height 8
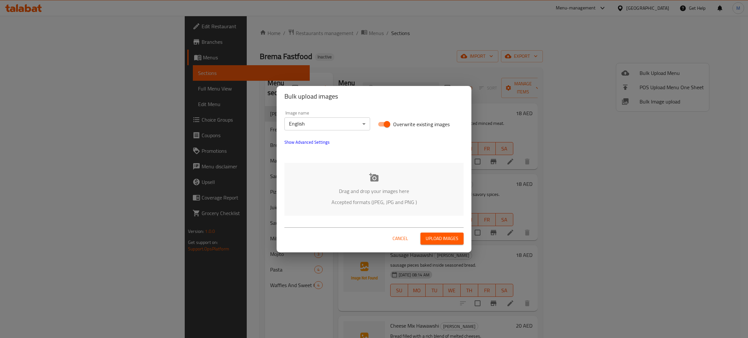
click at [350, 188] on p "Drag and drop your images here" at bounding box center [374, 191] width 160 height 8
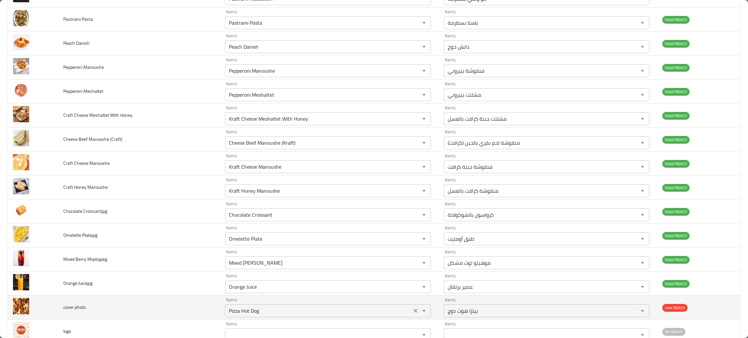
scroll to position [925, 0]
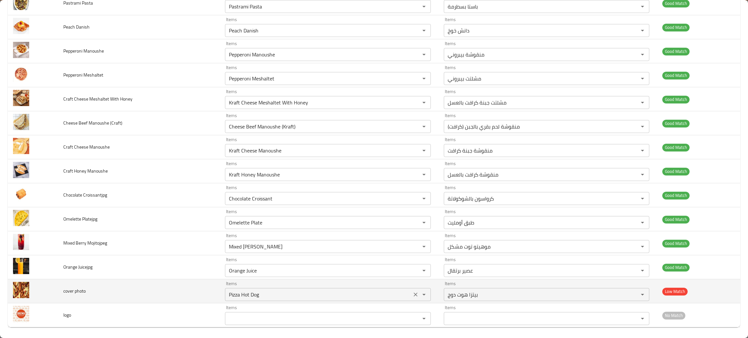
click at [412, 297] on icon "Clear" at bounding box center [415, 295] width 6 height 6
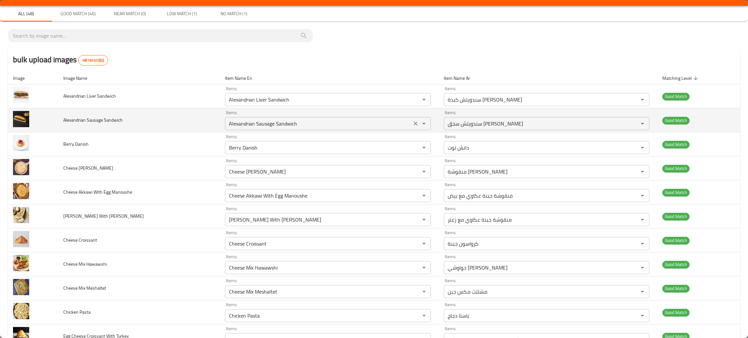
scroll to position [0, 0]
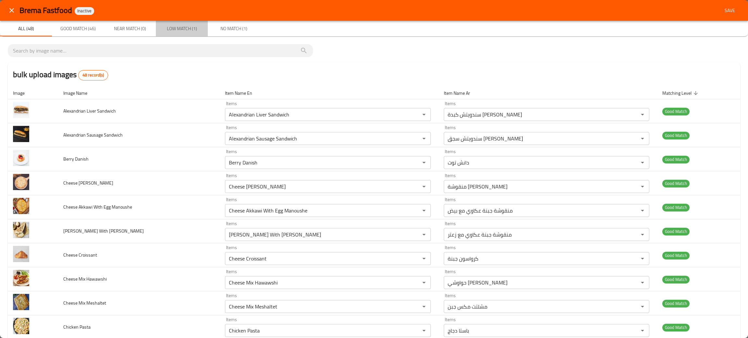
click at [185, 25] on span "Low Match (1)" at bounding box center [182, 29] width 44 height 8
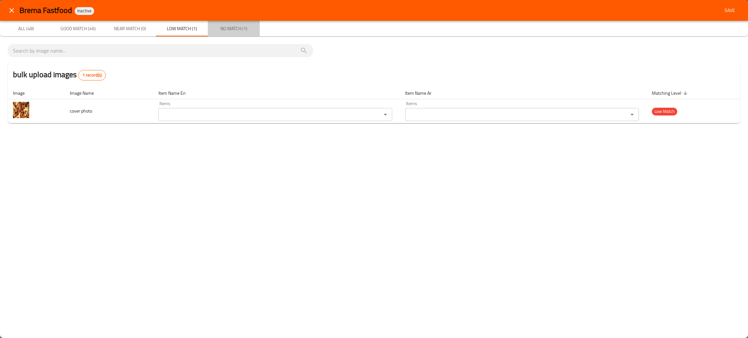
click at [233, 27] on span "No Match (1)" at bounding box center [234, 29] width 44 height 8
click at [726, 13] on span "Save" at bounding box center [730, 10] width 16 height 8
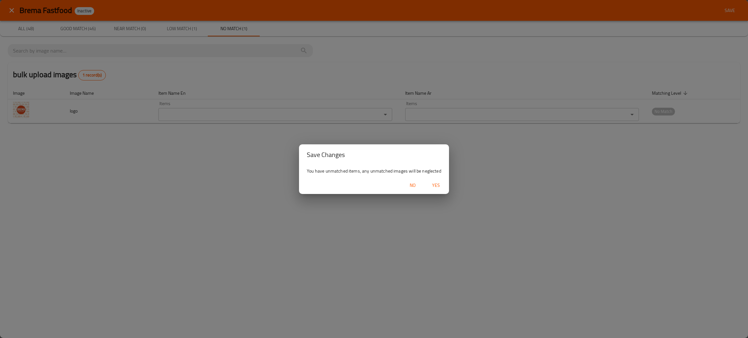
click at [438, 184] on span "Yes" at bounding box center [436, 186] width 16 height 8
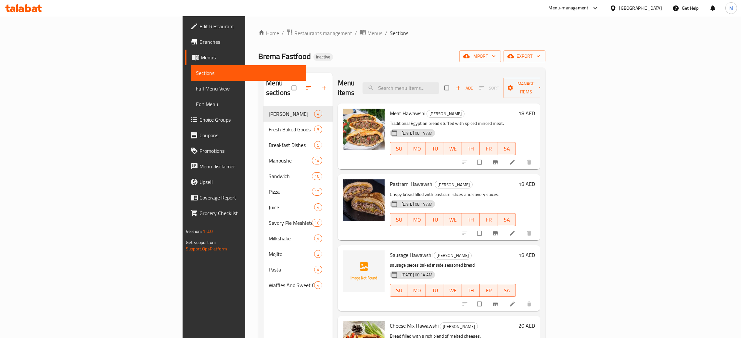
click at [183, 269] on div "Edit Restaurant Branches Menus Sections Full Menu View Edit Menu Choice Groups …" at bounding box center [245, 185] width 124 height 338
click at [178, 222] on ul "Edit Restaurant Branches Menus Sections Full Menu View Edit Menu Choice Groups …" at bounding box center [242, 120] width 129 height 208
drag, startPoint x: 24, startPoint y: 222, endPoint x: 24, endPoint y: 184, distance: 38.0
click at [178, 214] on ul "Edit Restaurant Branches Menus Sections Full Menu View Edit Menu Choice Groups …" at bounding box center [242, 120] width 129 height 208
click at [496, 57] on span "import" at bounding box center [479, 56] width 31 height 8
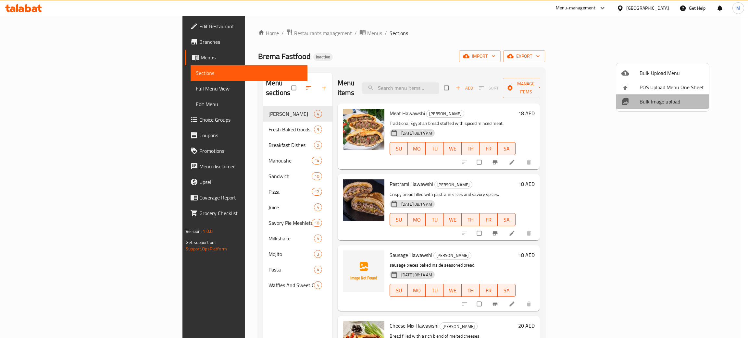
click at [658, 96] on li "Bulk Image upload" at bounding box center [662, 101] width 93 height 14
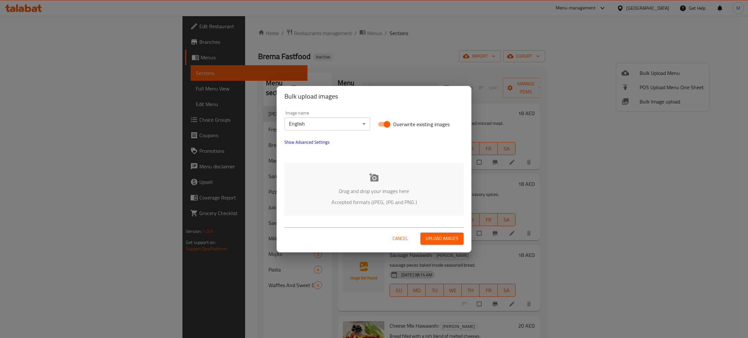
click at [381, 189] on p "Drag and drop your images here" at bounding box center [374, 191] width 160 height 8
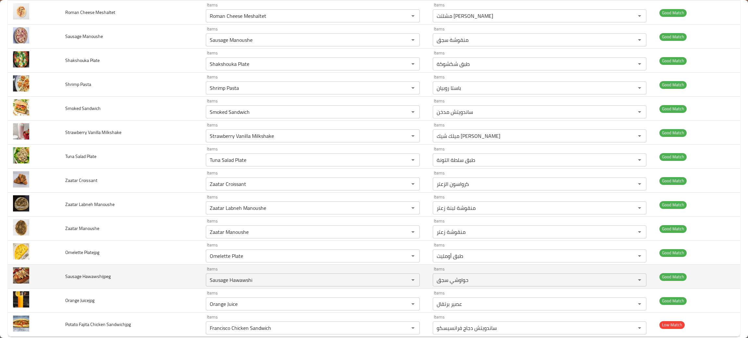
scroll to position [810, 0]
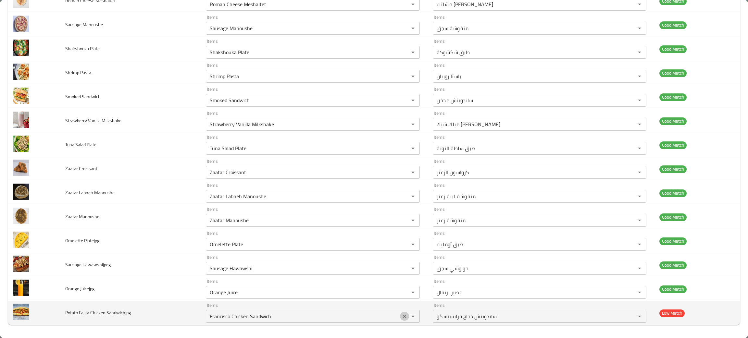
click at [401, 318] on icon "Clear" at bounding box center [404, 316] width 6 height 6
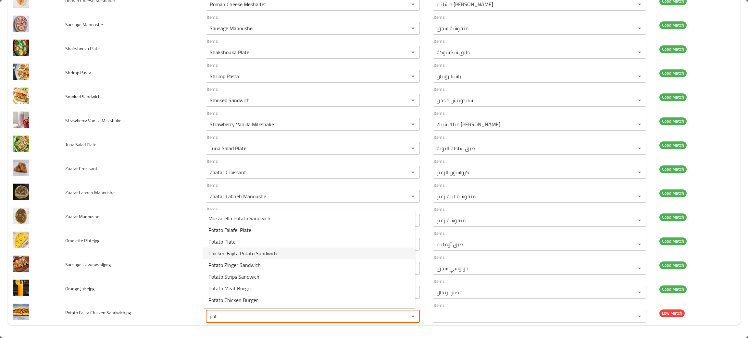
click at [253, 254] on span "Chicken Fajita Potato Sandwich" at bounding box center [242, 254] width 69 height 8
type Sandwichjpg "Chicken Fajita Potato Sandwich"
type Sandwichjpg-ar "ساندويتش دجاج فاهيتا بالبطاطس"
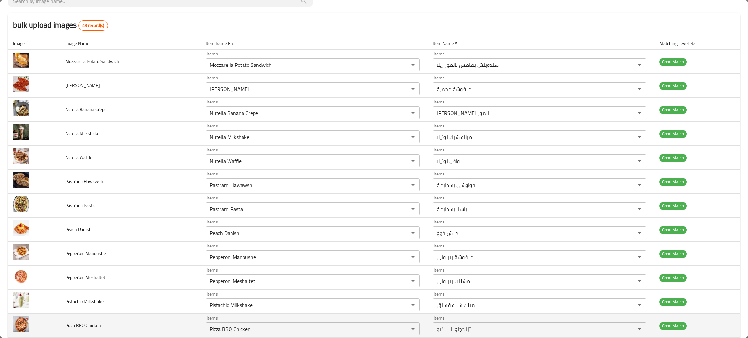
scroll to position [0, 0]
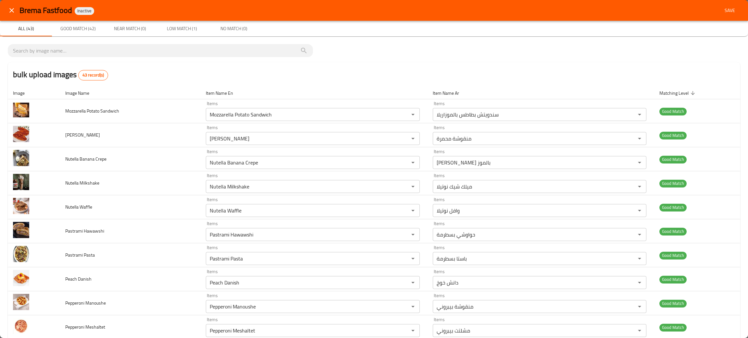
type Sandwichjpg "Chicken Fajita Potato Sandwich"
click at [722, 12] on span "Save" at bounding box center [730, 10] width 16 height 8
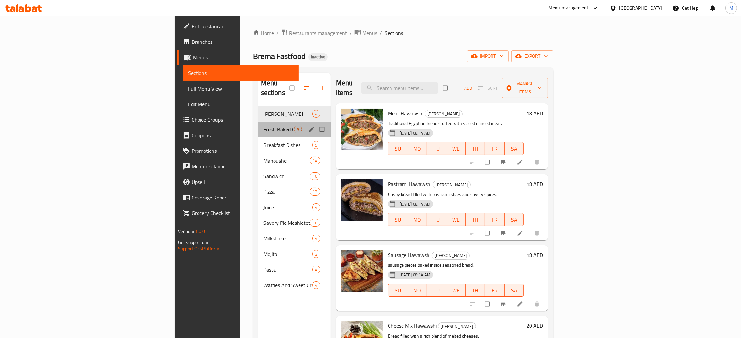
click at [258, 122] on div "Fresh Baked Goods 9" at bounding box center [294, 130] width 72 height 16
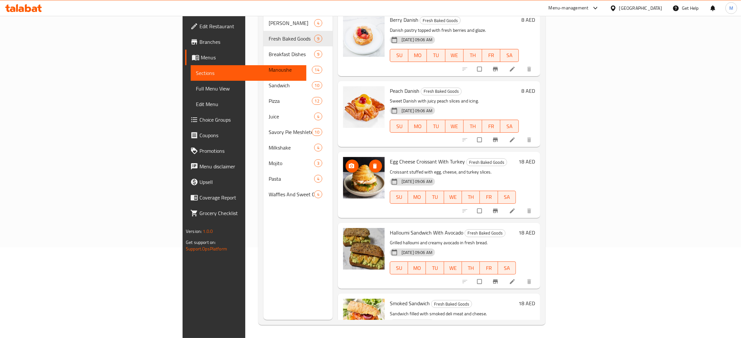
scroll to position [170, 0]
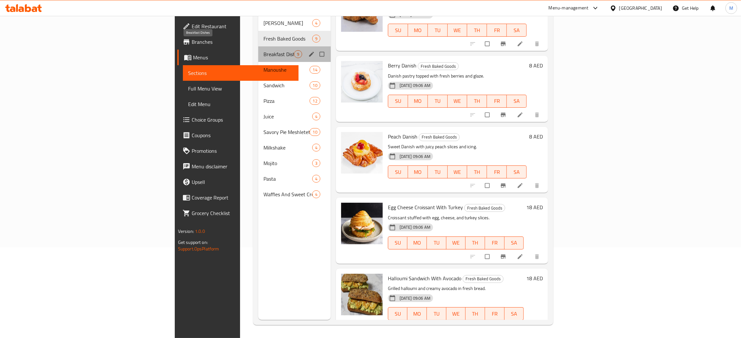
click at [263, 50] on span "Breakfast Dishes" at bounding box center [278, 54] width 31 height 8
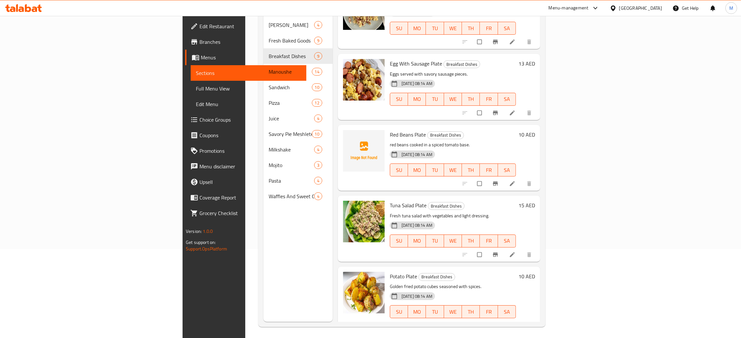
scroll to position [92, 0]
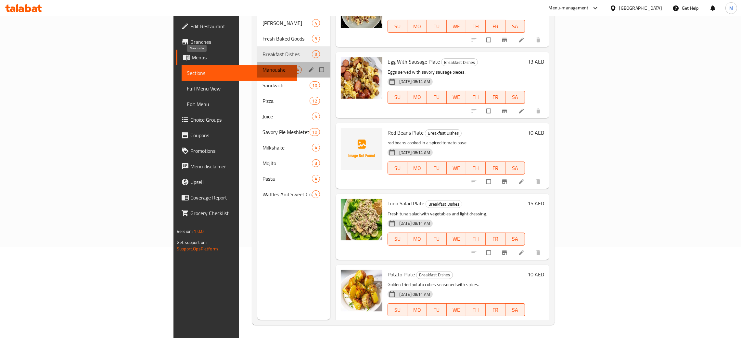
click at [262, 66] on span "Manoushe" at bounding box center [276, 70] width 29 height 8
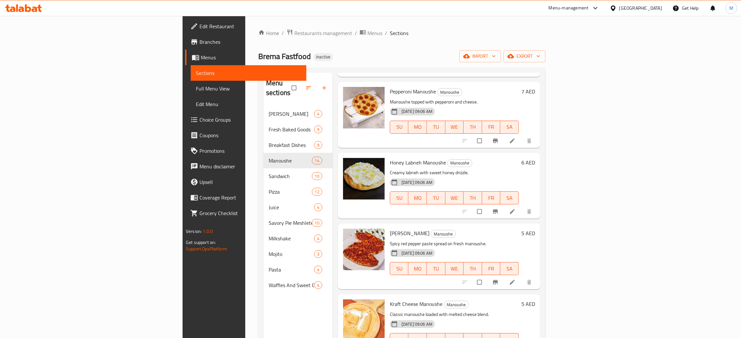
scroll to position [92, 0]
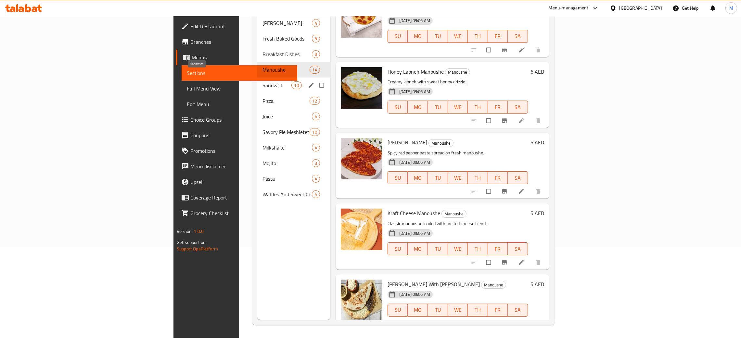
click at [262, 82] on span "Sandwich" at bounding box center [276, 86] width 29 height 8
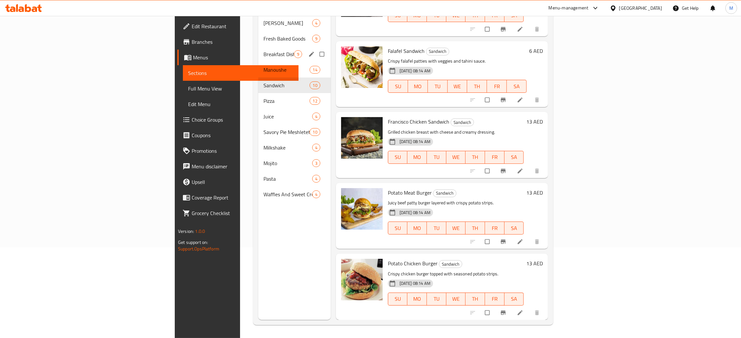
scroll to position [386, 0]
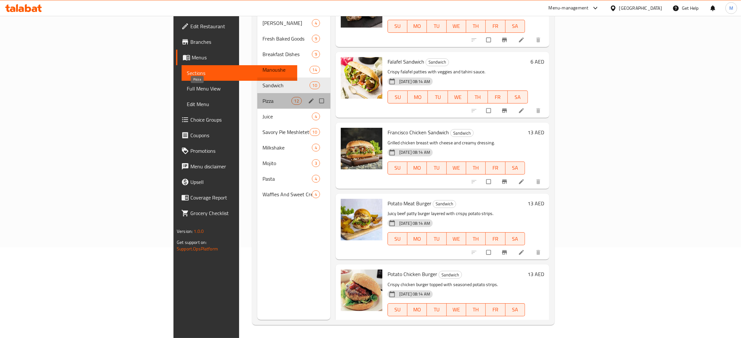
click at [262, 97] on span "Pizza" at bounding box center [276, 101] width 29 height 8
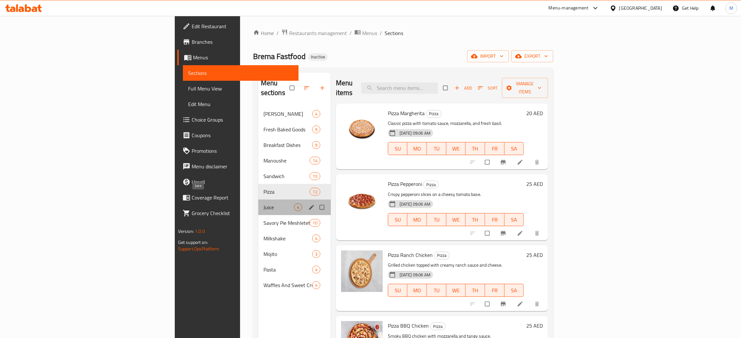
click at [263, 204] on span "Juice" at bounding box center [278, 208] width 31 height 8
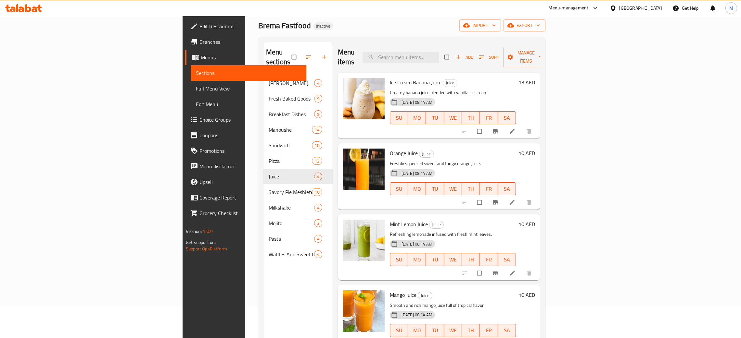
scroll to position [92, 0]
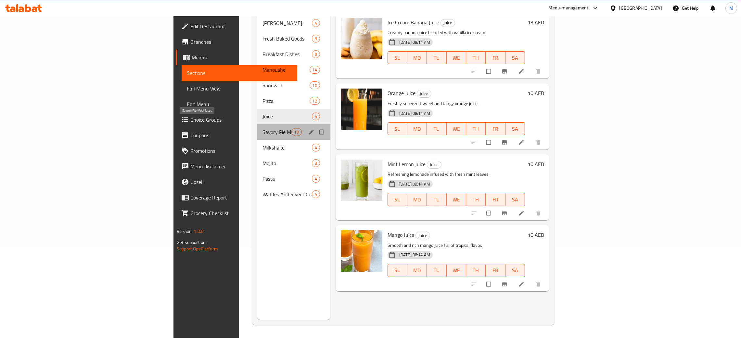
click at [262, 128] on span "Savory Pie Meshletet" at bounding box center [276, 132] width 29 height 8
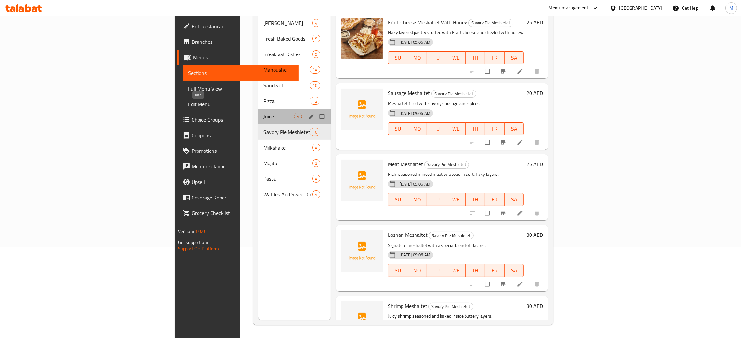
click at [263, 113] on span "Juice" at bounding box center [278, 117] width 31 height 8
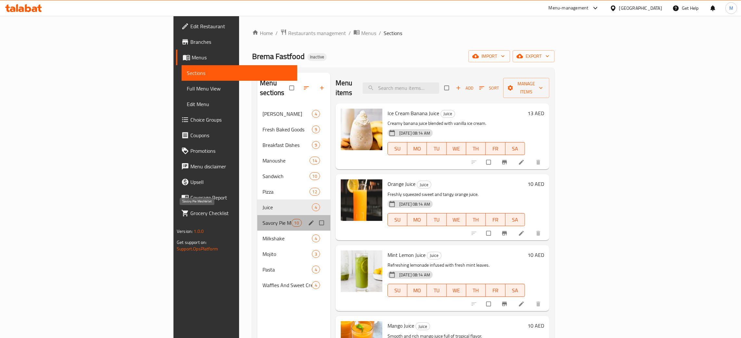
click at [262, 219] on span "Savory Pie Meshletet" at bounding box center [276, 223] width 29 height 8
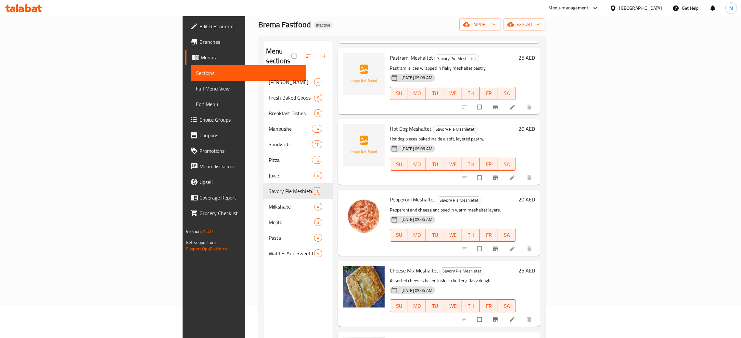
scroll to position [92, 0]
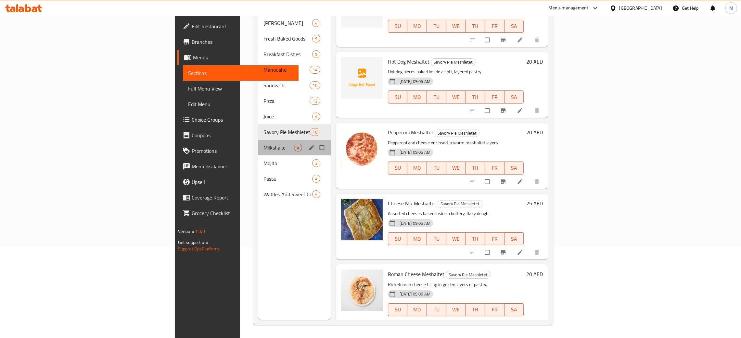
click at [258, 142] on div "Milkshake 4" at bounding box center [294, 148] width 72 height 16
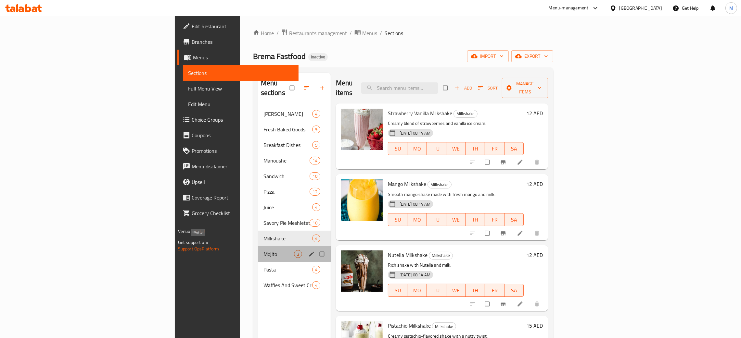
click at [263, 250] on span "Mojito" at bounding box center [278, 254] width 31 height 8
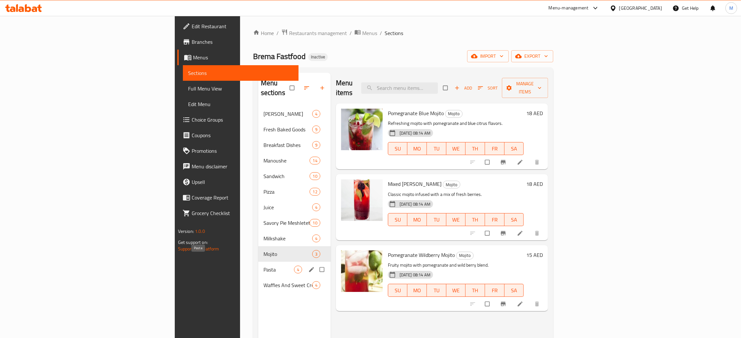
click at [263, 266] on span "Pasta" at bounding box center [278, 270] width 31 height 8
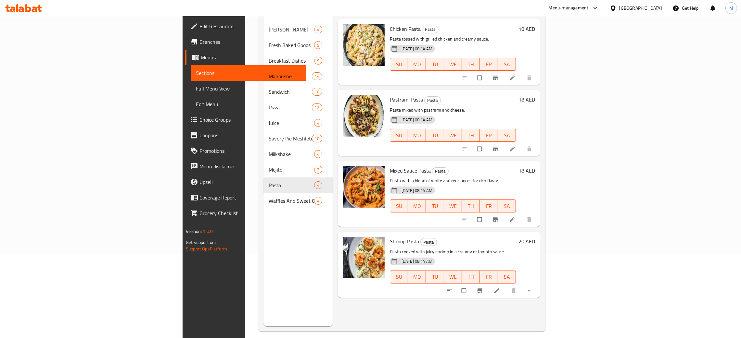
scroll to position [92, 0]
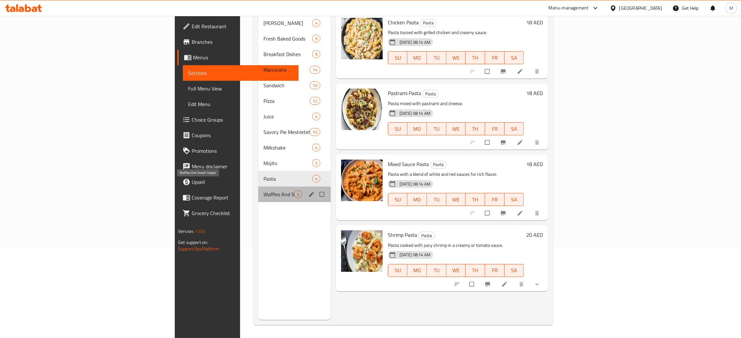
click at [263, 191] on span "Waffles And Sweet Crepes" at bounding box center [278, 195] width 31 height 8
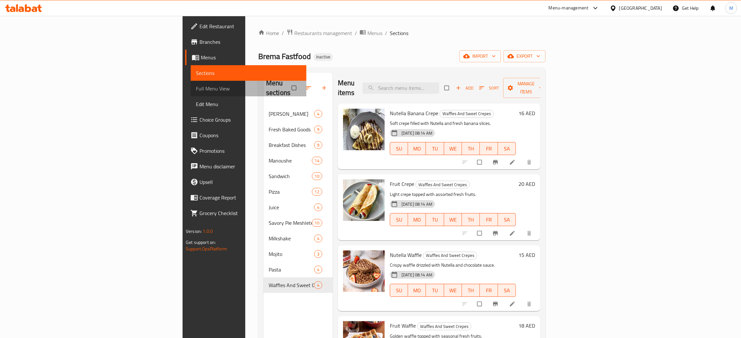
click at [196, 85] on span "Full Menu View" at bounding box center [248, 89] width 105 height 8
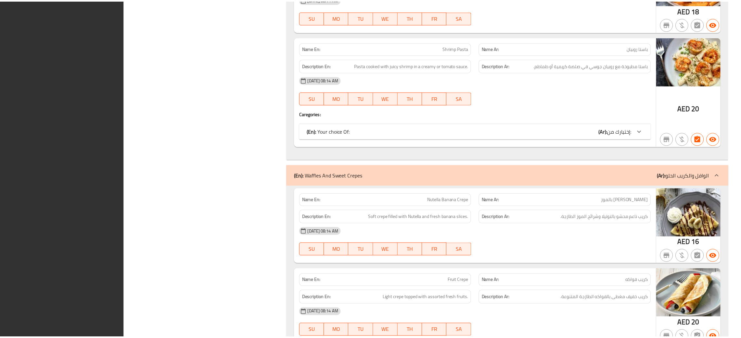
scroll to position [7298, 0]
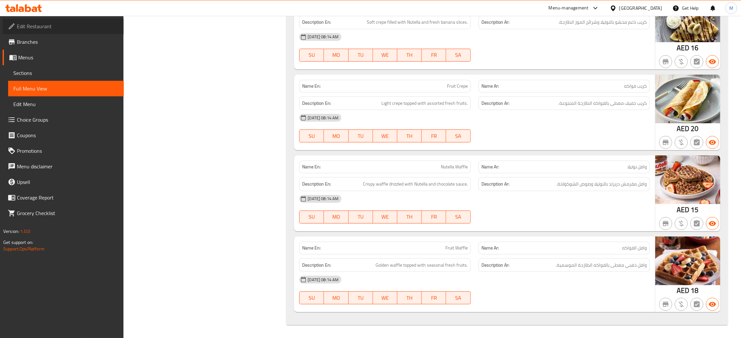
click at [34, 23] on span "Edit Restaurant" at bounding box center [68, 26] width 102 height 8
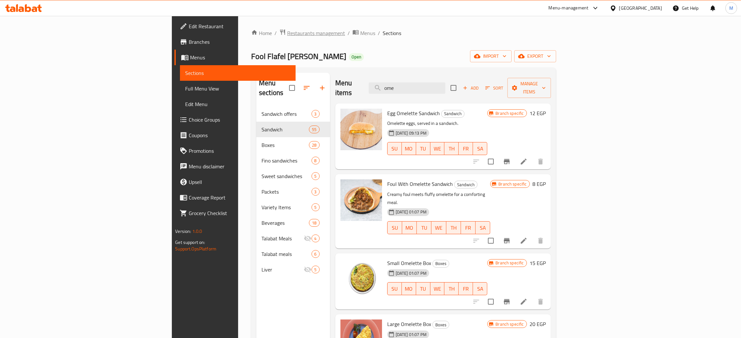
click at [287, 34] on span "Restaurants management" at bounding box center [316, 33] width 58 height 8
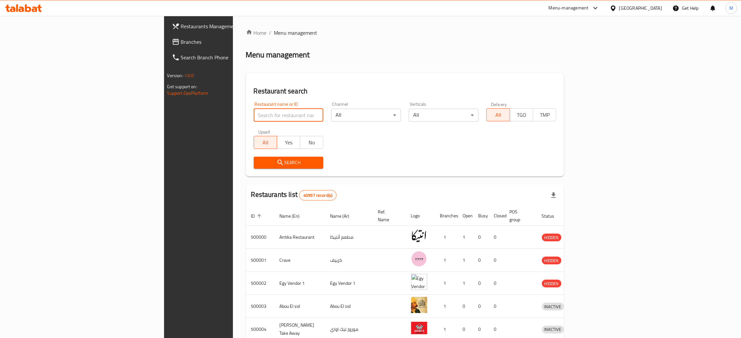
click at [254, 115] on input "search" at bounding box center [289, 115] width 70 height 13
paste input "660294"
type input "660294"
click button "Search" at bounding box center [289, 163] width 70 height 12
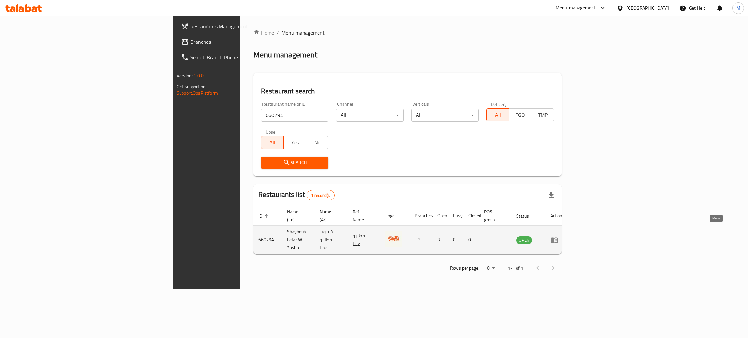
click at [558, 236] on icon "enhanced table" at bounding box center [554, 240] width 8 height 8
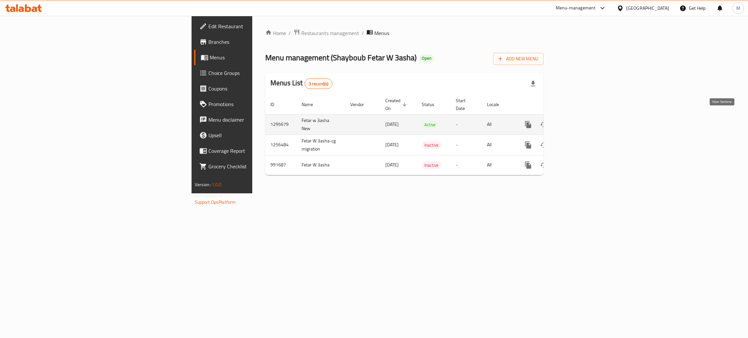
click at [583, 117] on link "enhanced table" at bounding box center [575, 125] width 16 height 16
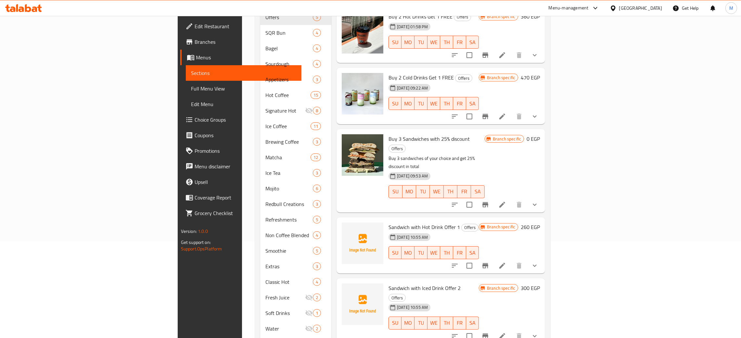
scroll to position [97, 0]
click at [398, 133] on span "Buy 3 Sandwiches with 25% discount" at bounding box center [428, 138] width 81 height 10
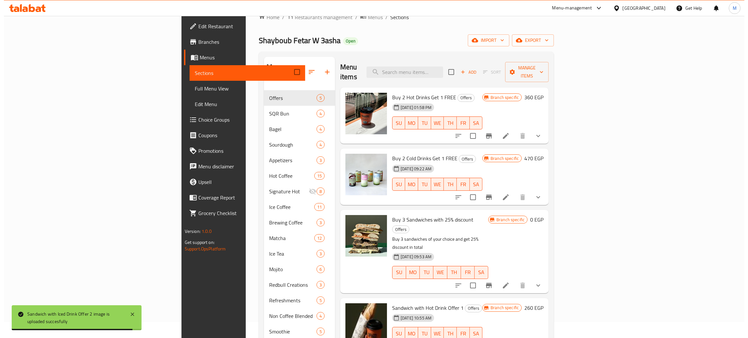
scroll to position [0, 0]
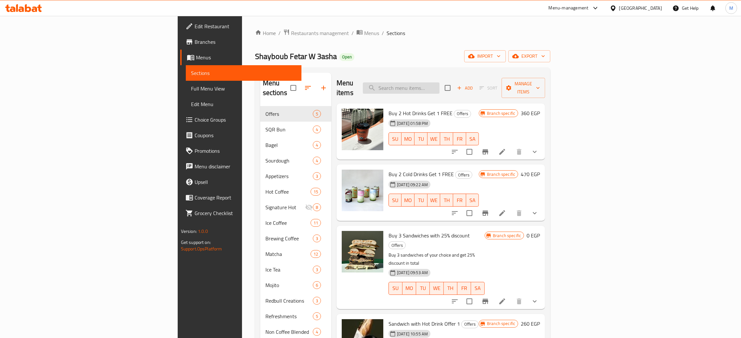
click at [439, 83] on input "search" at bounding box center [401, 87] width 77 height 11
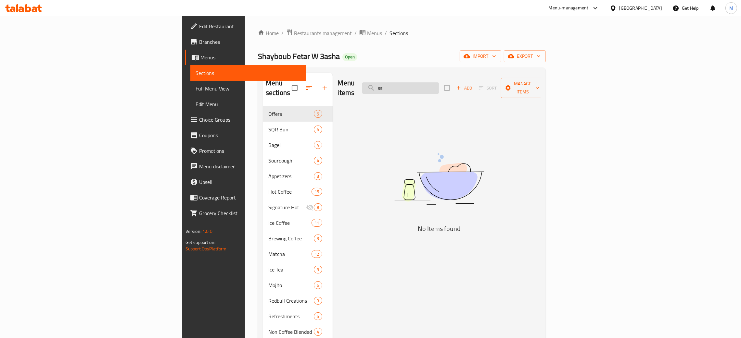
type input "s"
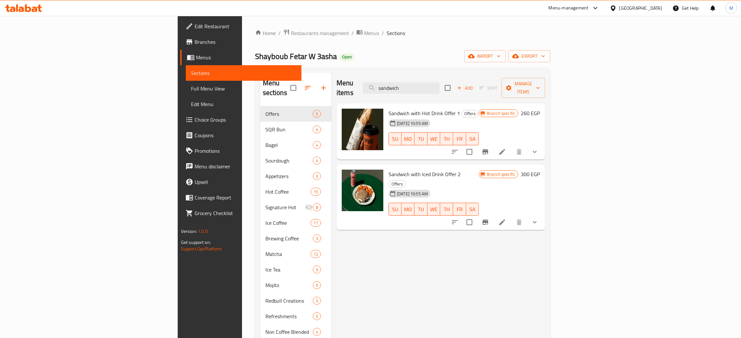
type input "sandwich"
click at [291, 33] on span "Restaurants management" at bounding box center [320, 33] width 58 height 8
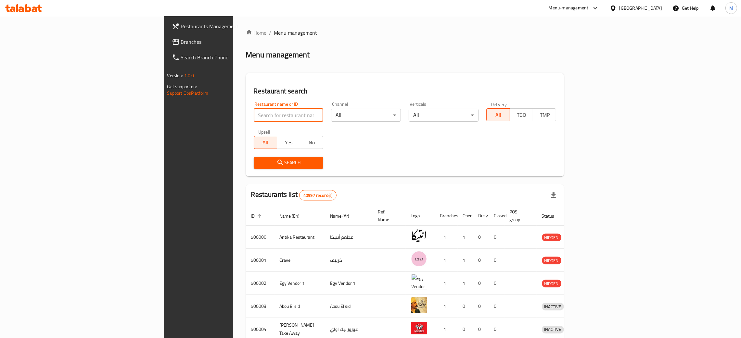
click at [254, 115] on input "search" at bounding box center [289, 115] width 70 height 13
paste input "672230"
type input "672230"
click at [276, 166] on icon "submit" at bounding box center [280, 163] width 8 height 8
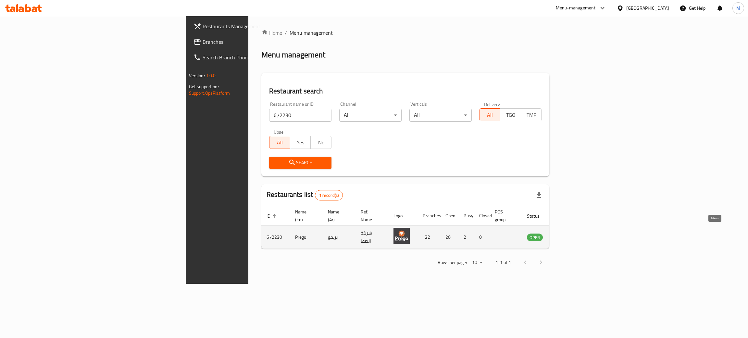
click at [569, 235] on icon "enhanced table" at bounding box center [564, 238] width 7 height 6
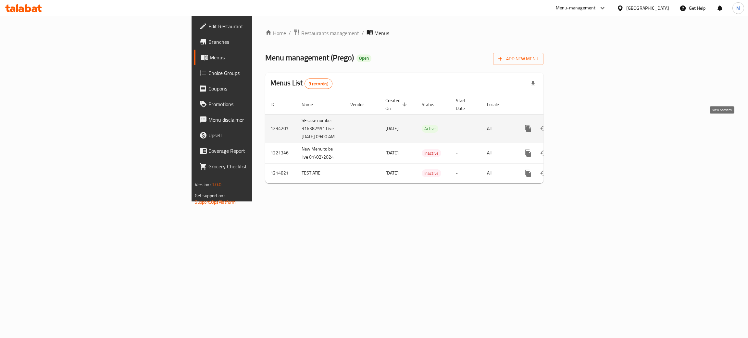
click at [579, 125] on icon "enhanced table" at bounding box center [575, 129] width 8 height 8
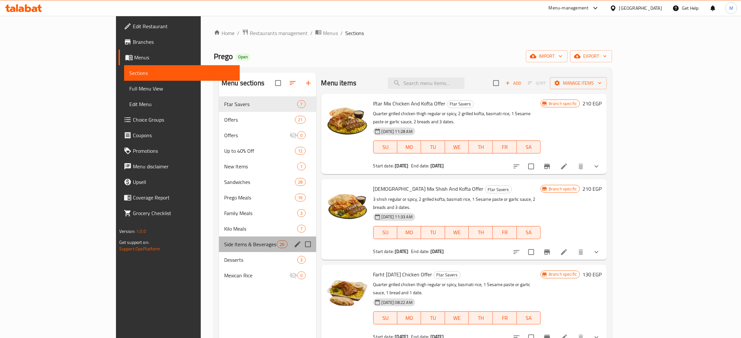
click at [219, 240] on div "Side Items & Beverages 26" at bounding box center [267, 245] width 97 height 16
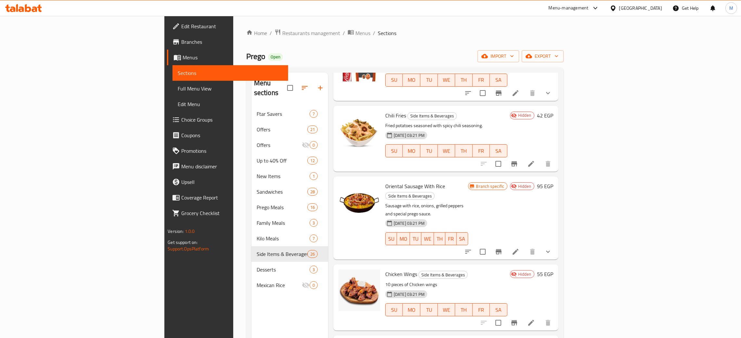
scroll to position [925, 0]
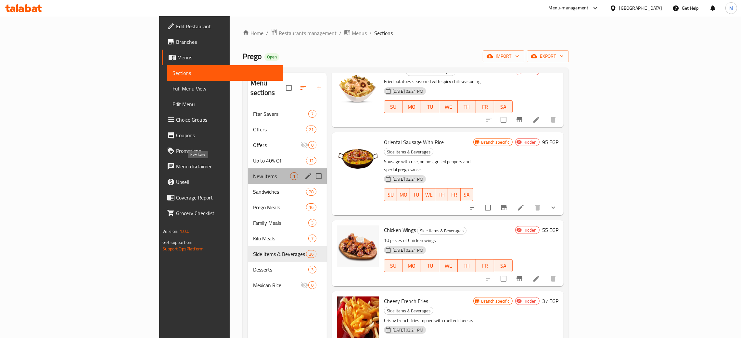
click at [253, 172] on span "New Items" at bounding box center [271, 176] width 37 height 8
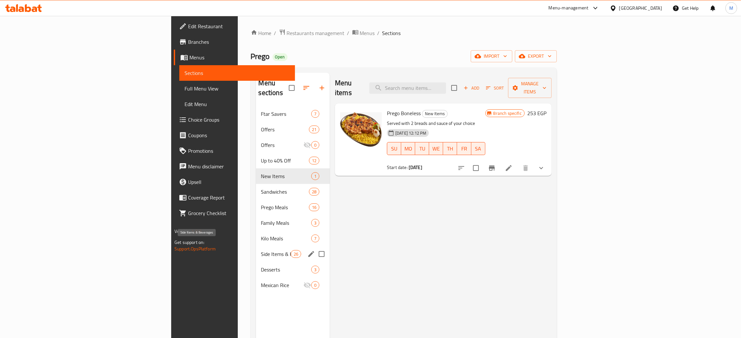
click at [261, 250] on span "Side Items & Beverages" at bounding box center [276, 254] width 30 height 8
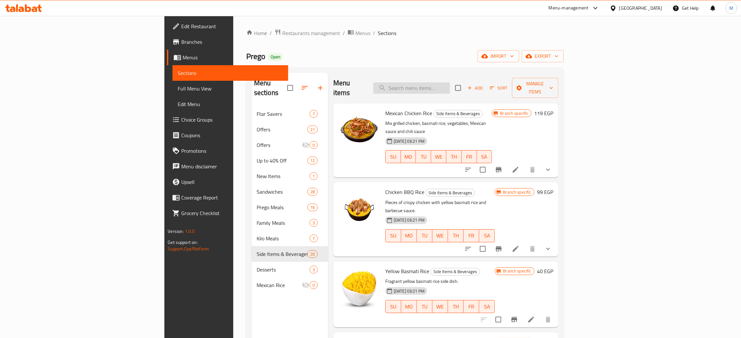
click at [450, 82] on input "search" at bounding box center [411, 87] width 77 height 11
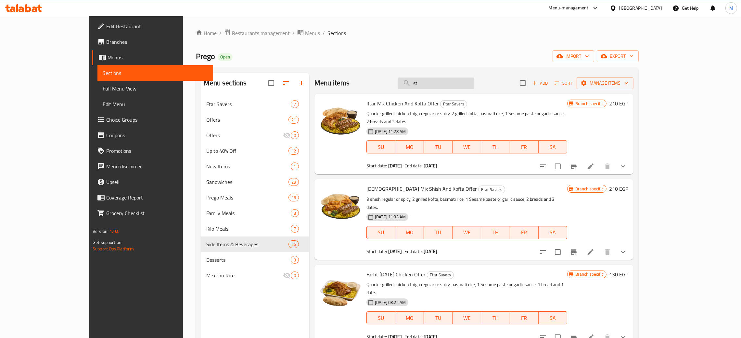
click at [459, 89] on input "st" at bounding box center [435, 83] width 77 height 11
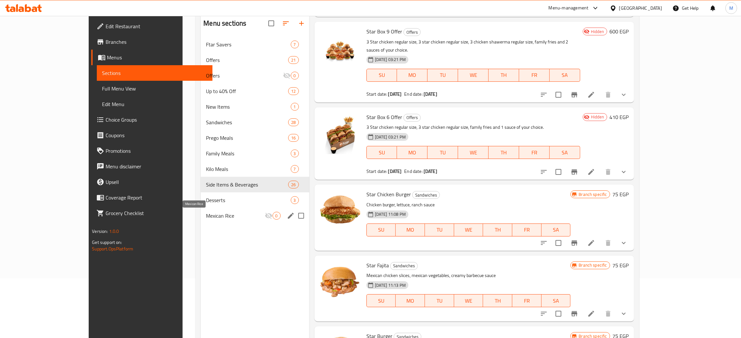
scroll to position [43, 0]
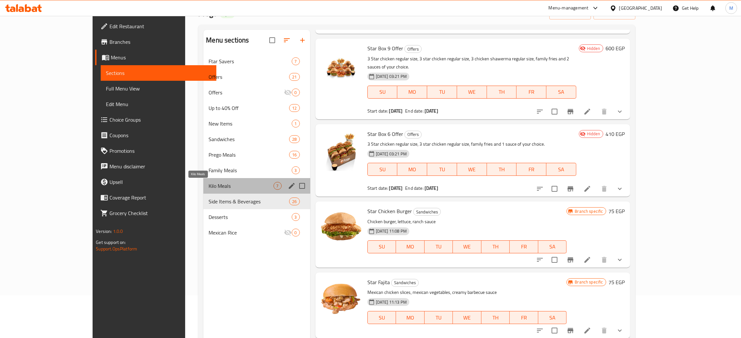
click at [208, 184] on span "Kilo Meals" at bounding box center [240, 186] width 65 height 8
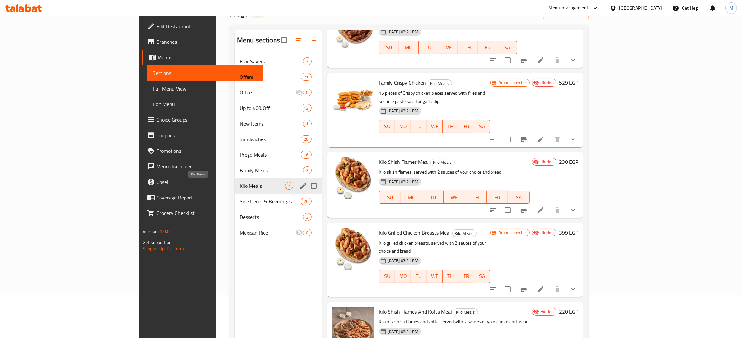
scroll to position [174, 0]
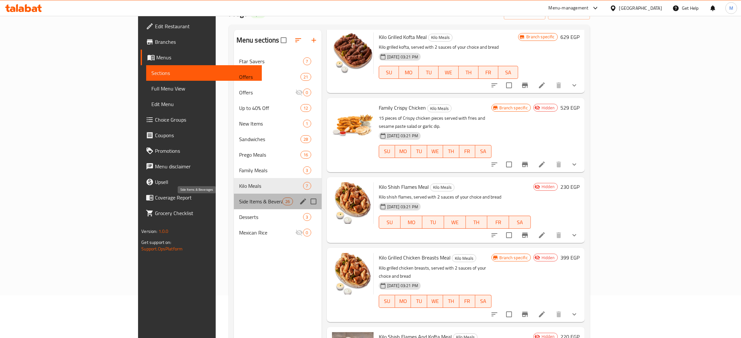
click at [239, 201] on span "Side Items & Beverages" at bounding box center [261, 202] width 44 height 8
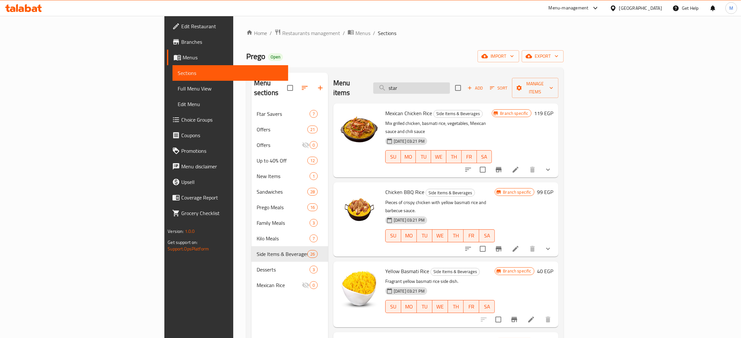
click at [450, 83] on input "star" at bounding box center [411, 87] width 77 height 11
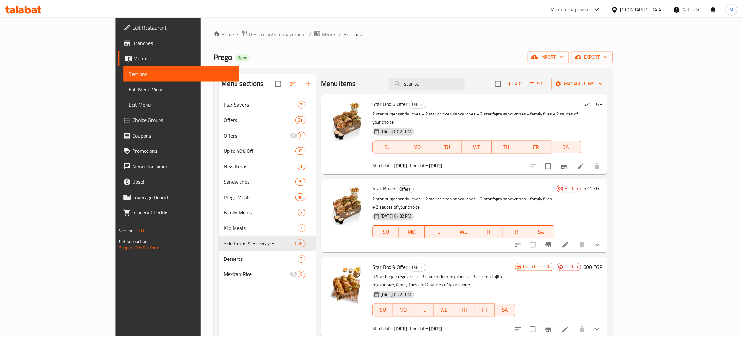
scroll to position [92, 0]
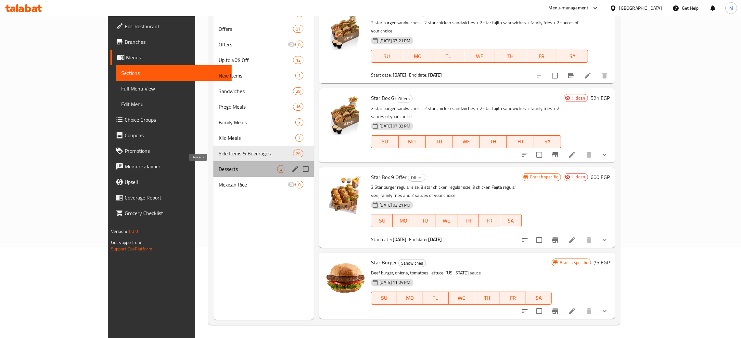
click at [219, 166] on span "Desserts" at bounding box center [248, 169] width 58 height 8
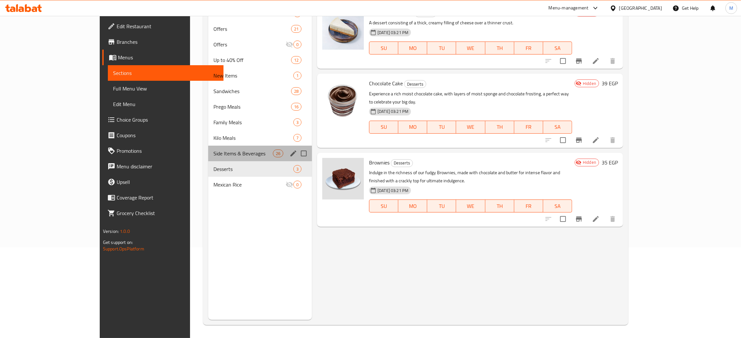
click at [208, 149] on div "Side Items & Beverages 26" at bounding box center [260, 154] width 104 height 16
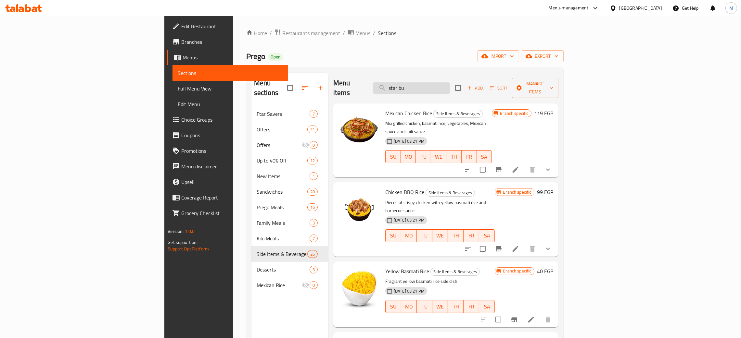
drag, startPoint x: 480, startPoint y: 86, endPoint x: 446, endPoint y: 83, distance: 34.2
click at [446, 83] on input "star bu" at bounding box center [411, 87] width 77 height 11
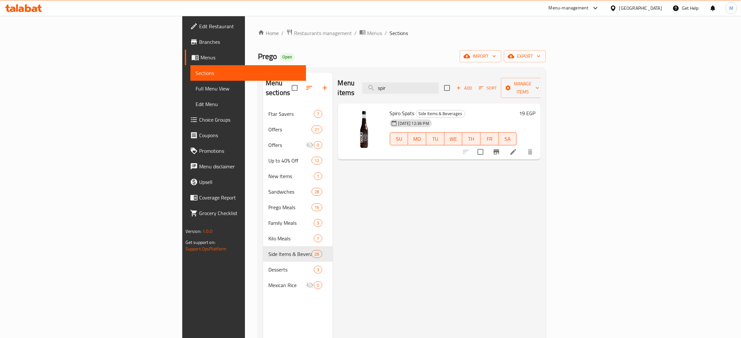
type input "spir"
drag, startPoint x: 370, startPoint y: 102, endPoint x: 340, endPoint y: 101, distance: 29.9
click at [340, 106] on div "Spiro Spats Side Items & Beverages 30-07-2025 12:36 PM SU MO TU WE TH FR SA 19 …" at bounding box center [439, 131] width 198 height 51
copy div "Spiro Spats"
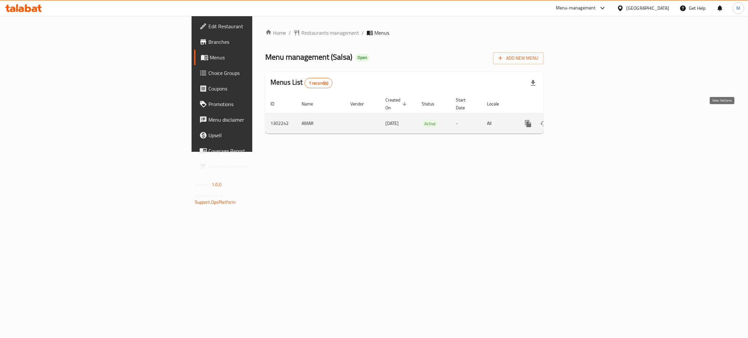
click at [578, 121] on icon "enhanced table" at bounding box center [575, 124] width 6 height 6
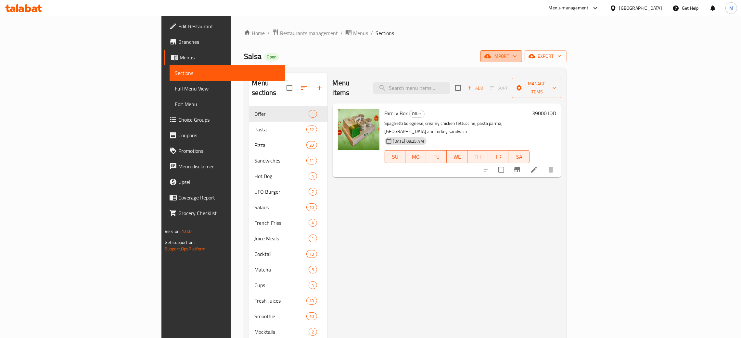
click at [517, 54] on span "import" at bounding box center [500, 56] width 31 height 8
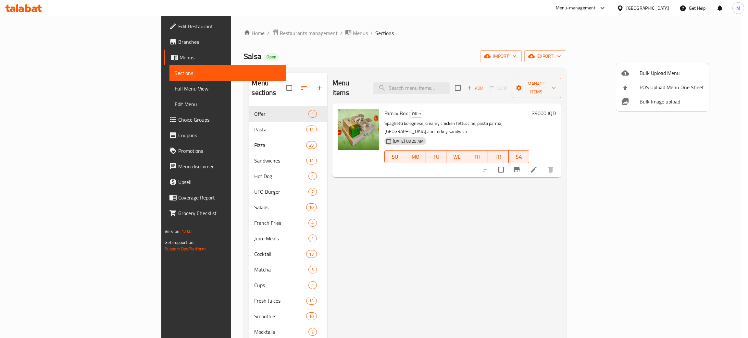
click at [645, 99] on span "Bulk Image upload" at bounding box center [672, 102] width 64 height 8
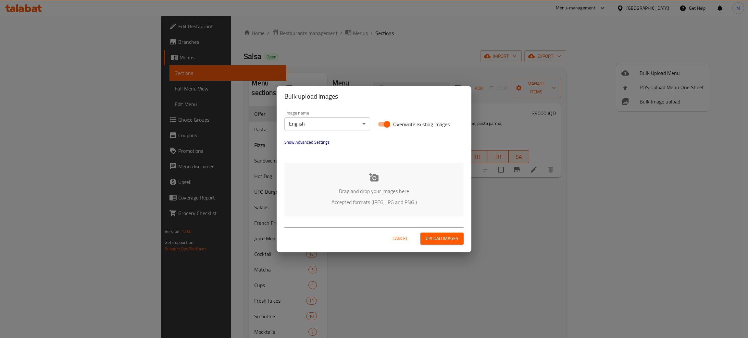
click at [380, 187] on p "Drag and drop your images here" at bounding box center [374, 191] width 160 height 8
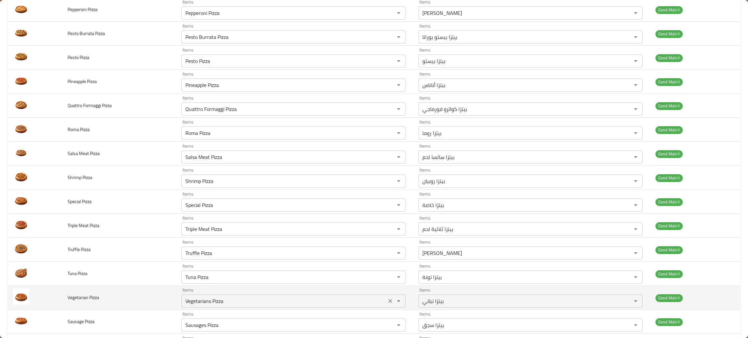
scroll to position [472, 0]
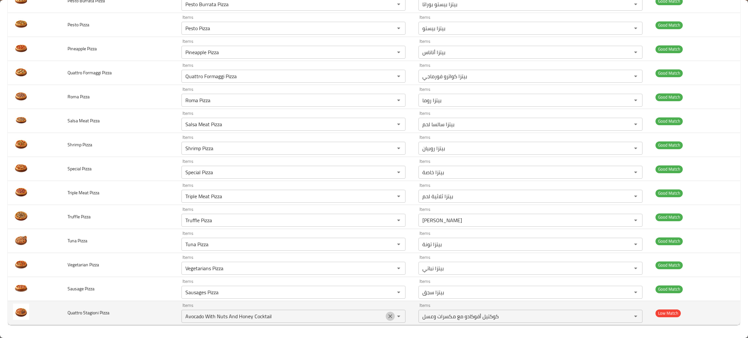
click at [387, 314] on icon "Clear" at bounding box center [390, 316] width 6 height 6
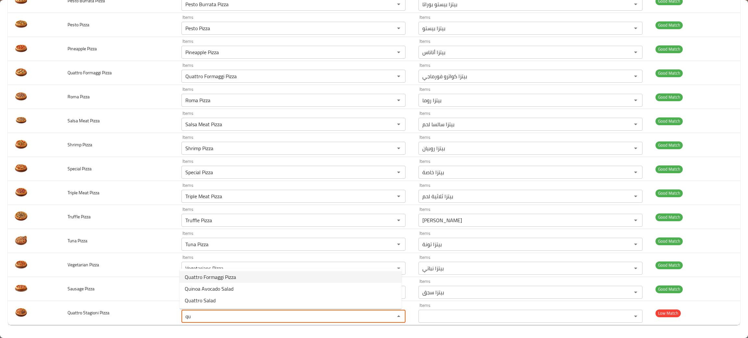
click at [198, 277] on span "Quattro Formaggi Pizza" at bounding box center [210, 277] width 51 height 8
type Pizza "Quattro Formaggi Pizza"
type Pizza-ar "بيتزا كواترو فورماجي"
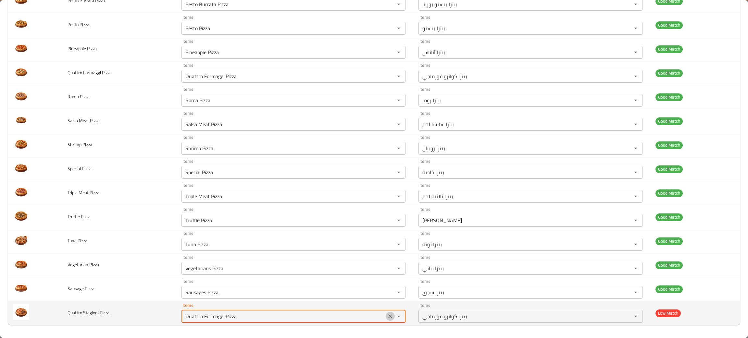
click at [388, 317] on icon "Clear" at bounding box center [390, 317] width 4 height 4
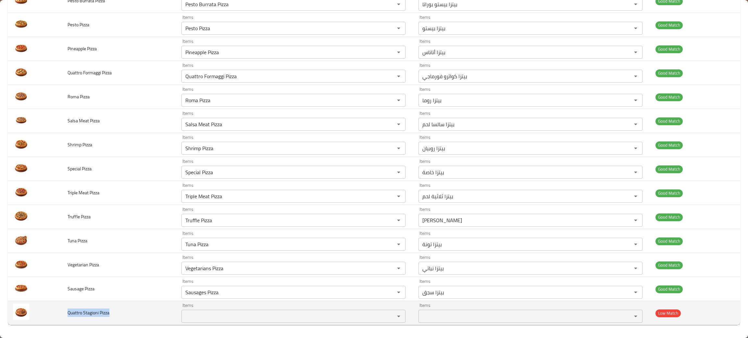
drag, startPoint x: 151, startPoint y: 309, endPoint x: 64, endPoint y: 313, distance: 87.1
click at [64, 313] on td "Quattro Stagioni Pizza" at bounding box center [119, 313] width 114 height 24
copy span "Quattro Stagioni Pizza"
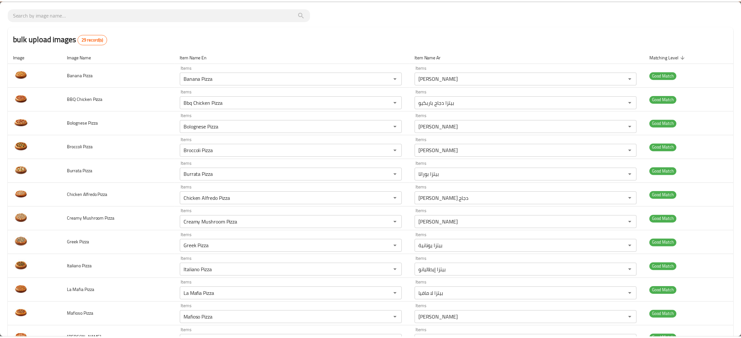
scroll to position [0, 0]
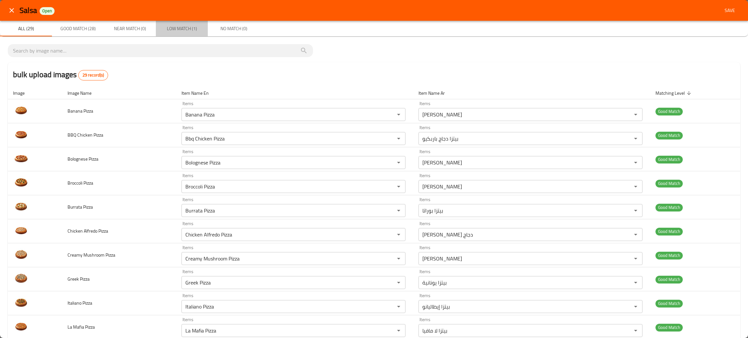
click at [172, 27] on span "Low Match (1)" at bounding box center [182, 29] width 44 height 8
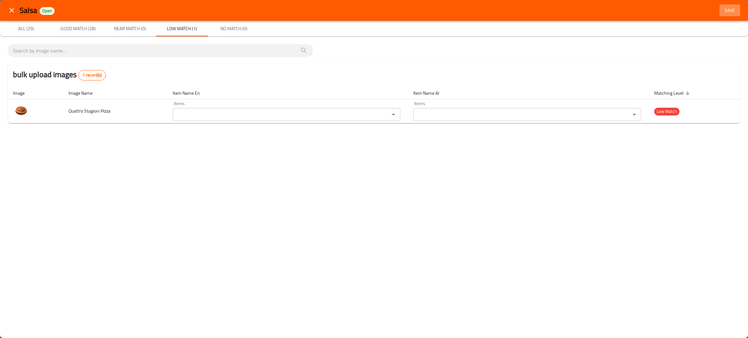
click at [727, 7] on span "Save" at bounding box center [730, 10] width 16 height 8
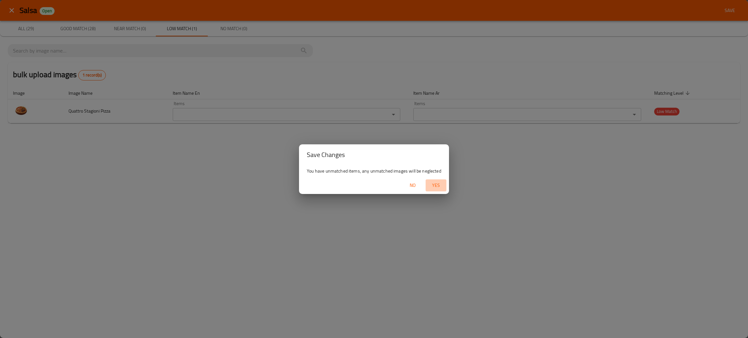
click at [434, 184] on span "Yes" at bounding box center [436, 186] width 16 height 8
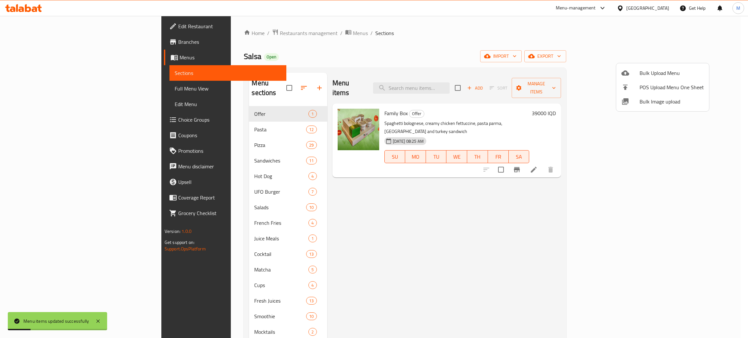
click at [149, 135] on div at bounding box center [374, 169] width 748 height 338
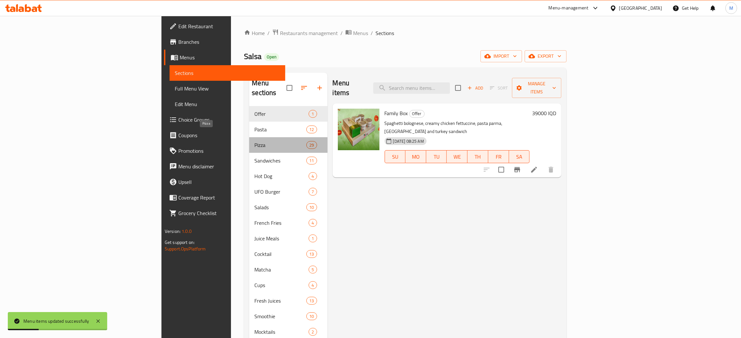
click at [254, 141] on span "Pizza" at bounding box center [280, 145] width 52 height 8
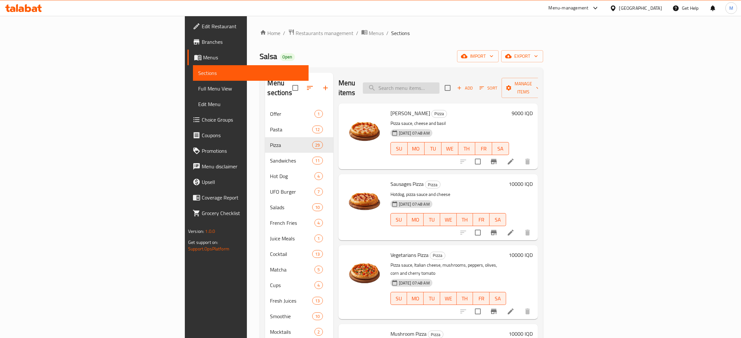
click at [439, 82] on input "search" at bounding box center [401, 87] width 77 height 11
type input "baco"
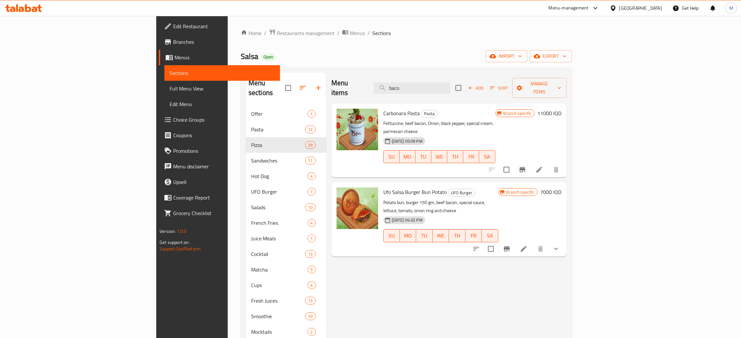
drag, startPoint x: 460, startPoint y: 83, endPoint x: 418, endPoint y: 62, distance: 47.5
click at [416, 69] on div "Menu sections Offer 1 Pasta 12 Pizza 29 Sandwiches 11 Hot Dog 4 UFO Burger 7 Sa…" at bounding box center [406, 262] width 331 height 389
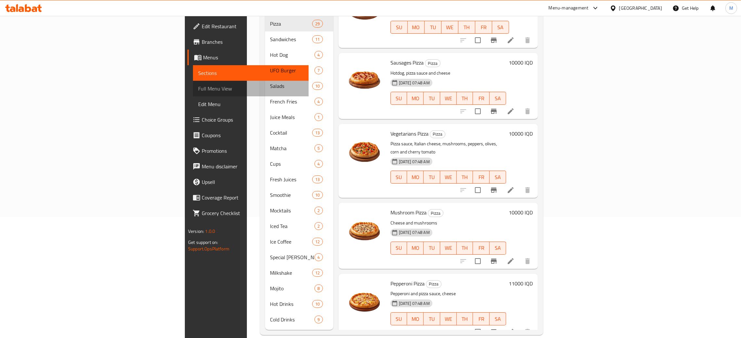
click at [198, 87] on span "Full Menu View" at bounding box center [250, 89] width 105 height 8
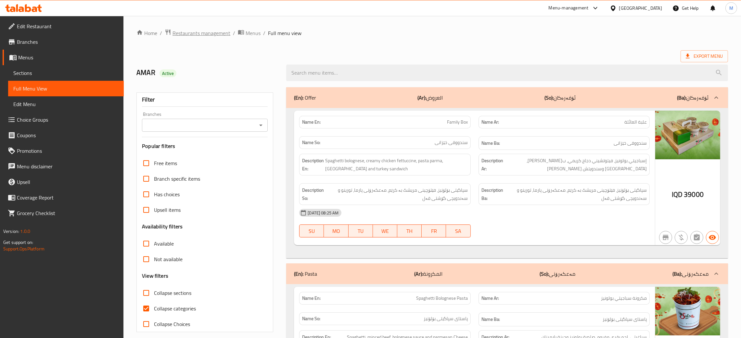
click at [201, 30] on span "Restaurants management" at bounding box center [201, 33] width 58 height 8
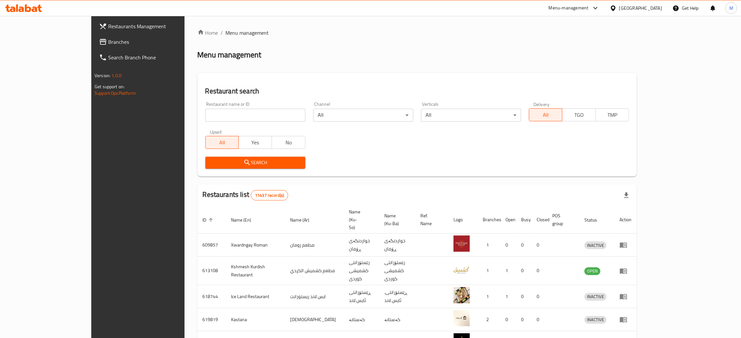
click at [205, 115] on input "search" at bounding box center [255, 115] width 100 height 13
paste input "673186"
type input "673186"
click button "Search" at bounding box center [255, 163] width 100 height 12
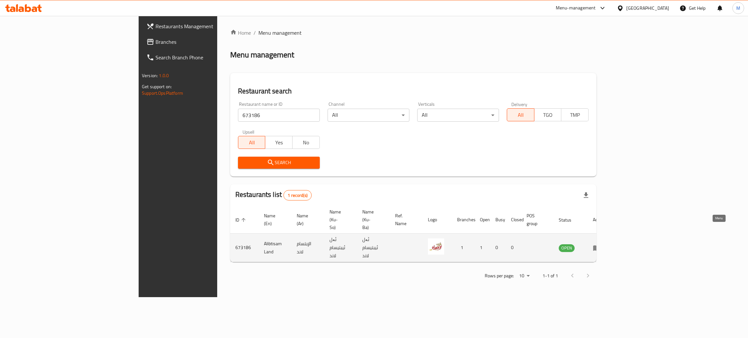
click at [600, 246] on icon "enhanced table" at bounding box center [596, 249] width 7 height 6
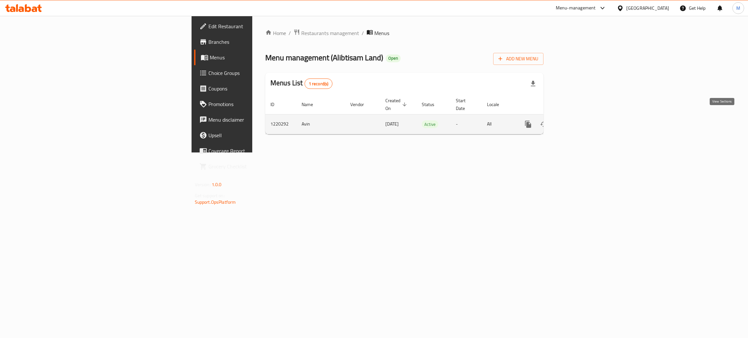
click at [579, 120] on icon "enhanced table" at bounding box center [575, 124] width 8 height 8
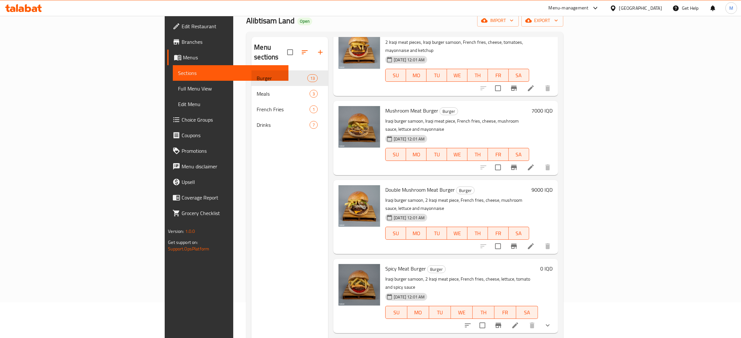
scroll to position [92, 0]
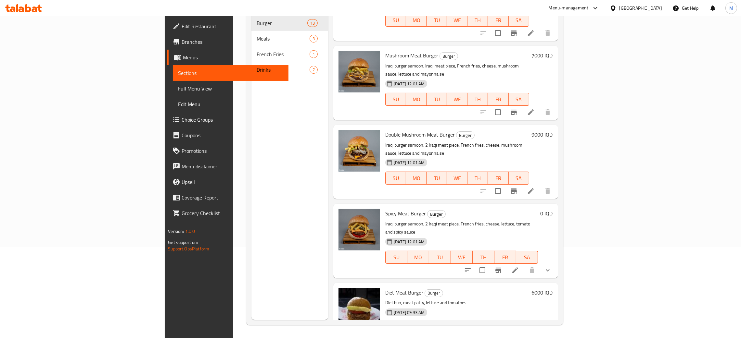
click at [251, 229] on div "Menu sections Burger 13 Meals 3 French Fries 1 Drinks 7" at bounding box center [289, 151] width 77 height 338
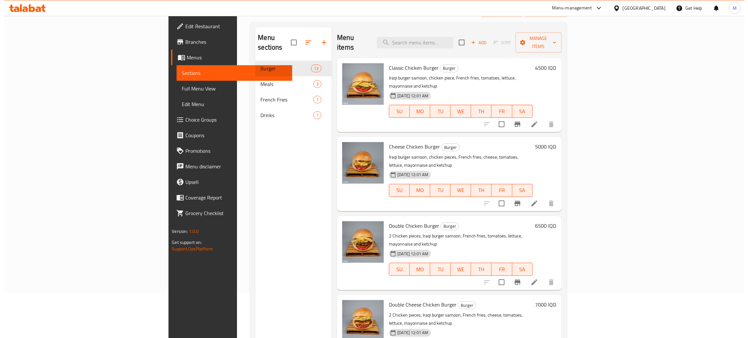
scroll to position [0, 0]
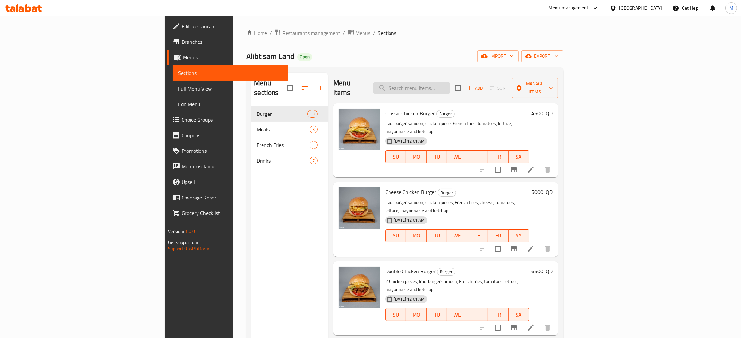
click at [450, 83] on input "search" at bounding box center [411, 87] width 77 height 11
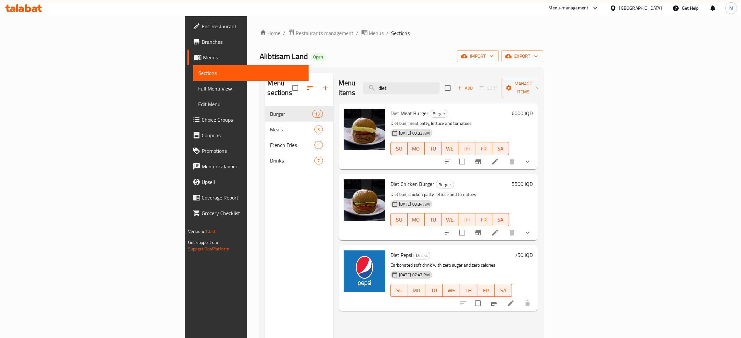
type input "diet"
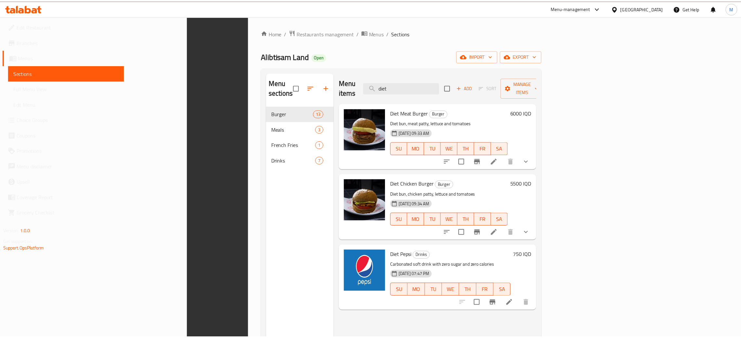
scroll to position [92, 0]
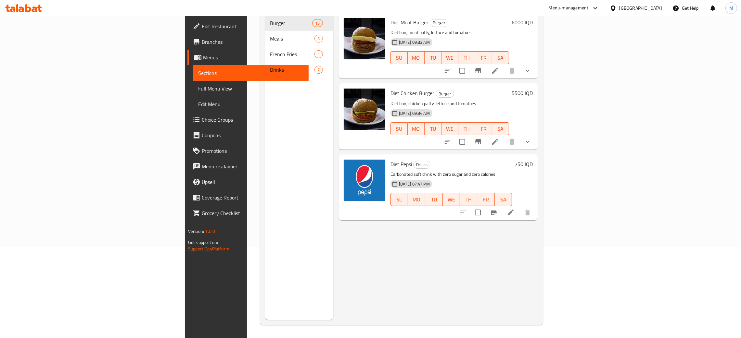
click at [619, 11] on div at bounding box center [614, 8] width 9 height 7
click at [576, 168] on div "[GEOGRAPHIC_DATA]" at bounding box center [591, 171] width 43 height 7
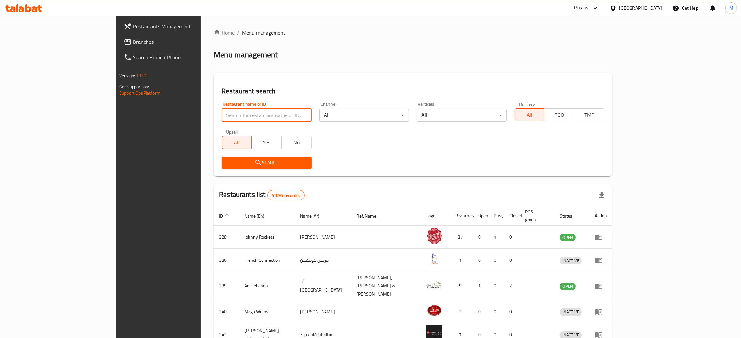
click at [221, 111] on input "search" at bounding box center [266, 115] width 90 height 13
paste input "[PERSON_NAME]"
type input "[PERSON_NAME]"
click button "Search" at bounding box center [266, 163] width 90 height 12
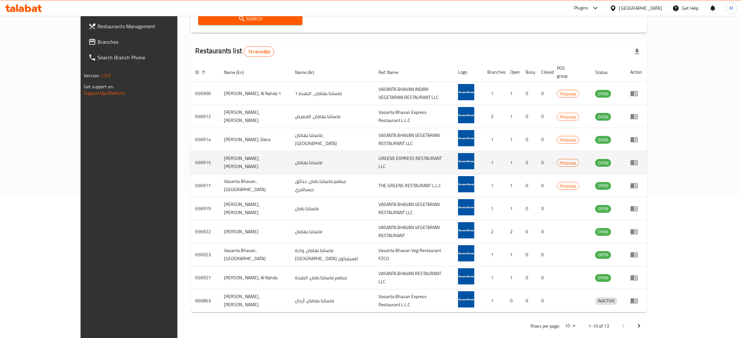
scroll to position [147, 0]
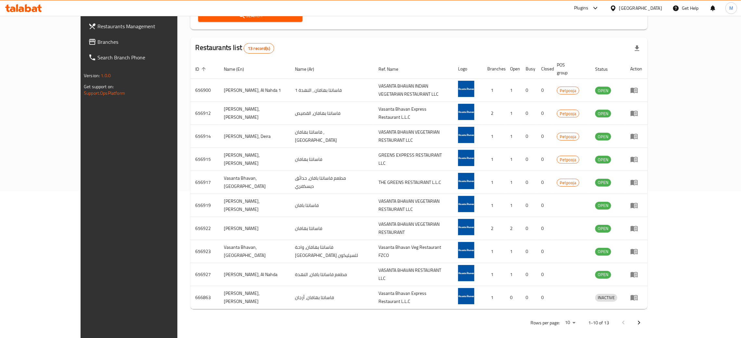
click at [643, 319] on icon "Next page" at bounding box center [639, 323] width 8 height 8
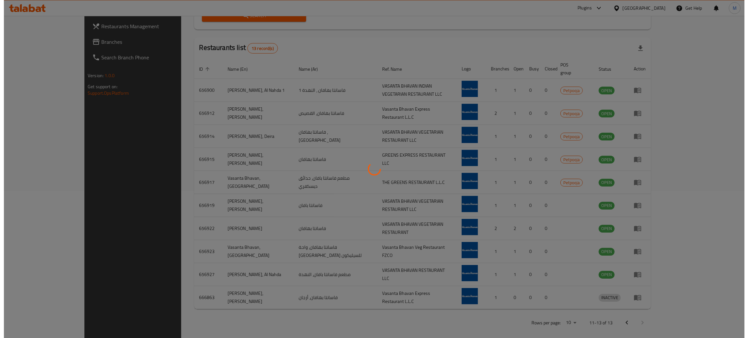
scroll to position [0, 0]
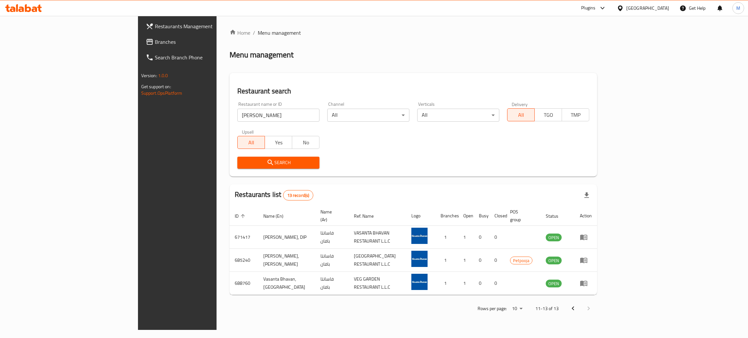
click at [155, 40] on span "Branches" at bounding box center [206, 42] width 103 height 8
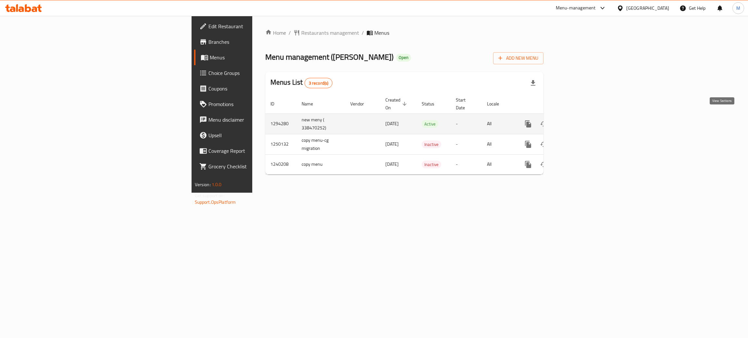
click at [579, 120] on icon "enhanced table" at bounding box center [575, 124] width 8 height 8
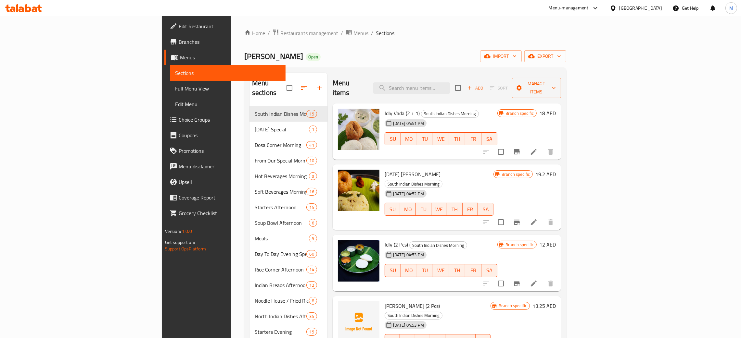
click at [179, 39] on span "Branches" at bounding box center [230, 42] width 102 height 8
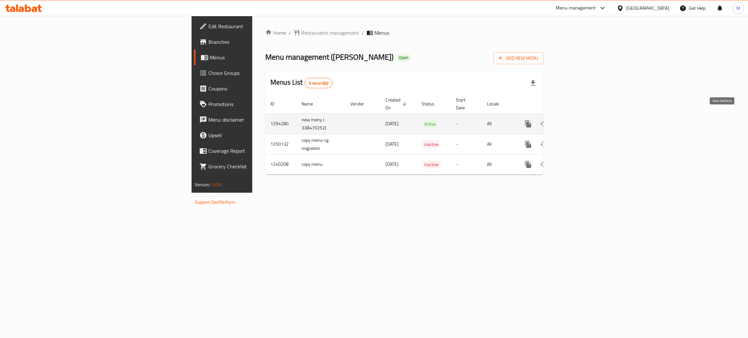
click at [583, 117] on link "enhanced table" at bounding box center [575, 124] width 16 height 16
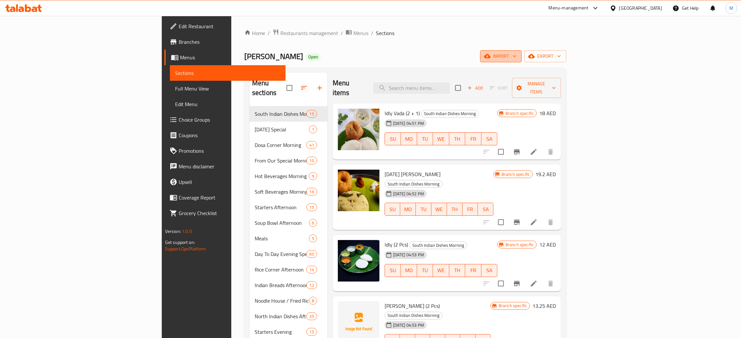
click at [516, 56] on span "import" at bounding box center [500, 56] width 31 height 8
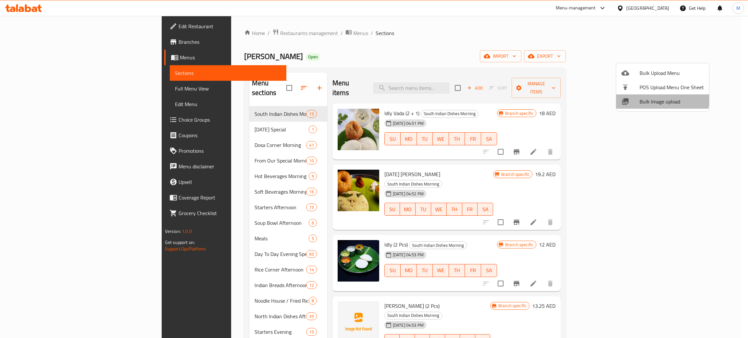
click at [649, 98] on span "Bulk Image upload" at bounding box center [672, 102] width 64 height 8
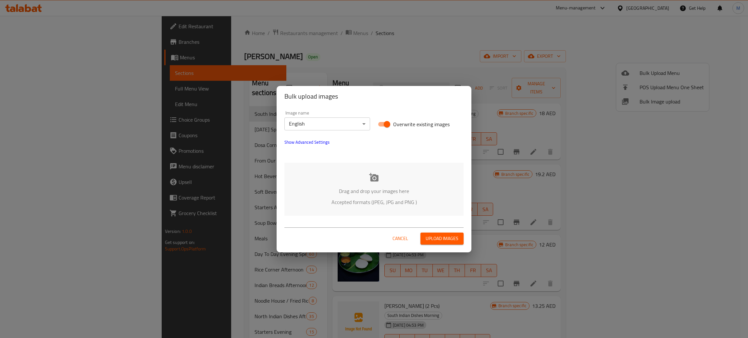
click at [413, 173] on div "Drag and drop your images here Accepted formats (JPEG, JPG and PNG )" at bounding box center [373, 189] width 179 height 53
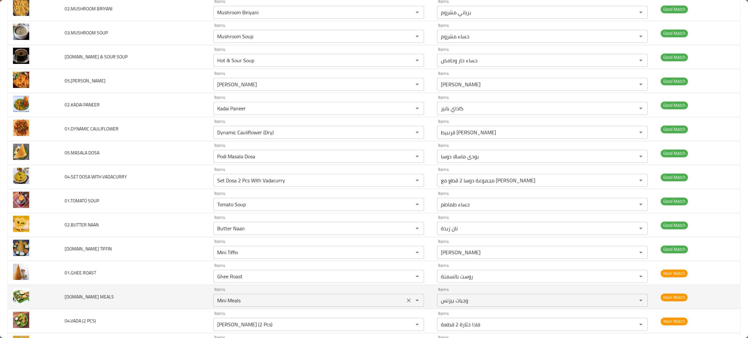
scroll to position [535, 0]
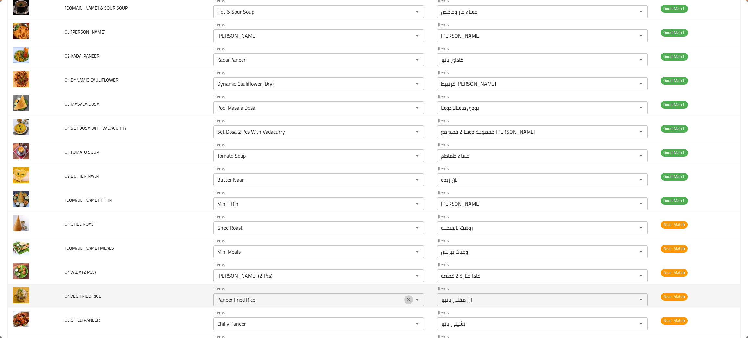
click at [406, 300] on icon "Clear" at bounding box center [409, 300] width 6 height 6
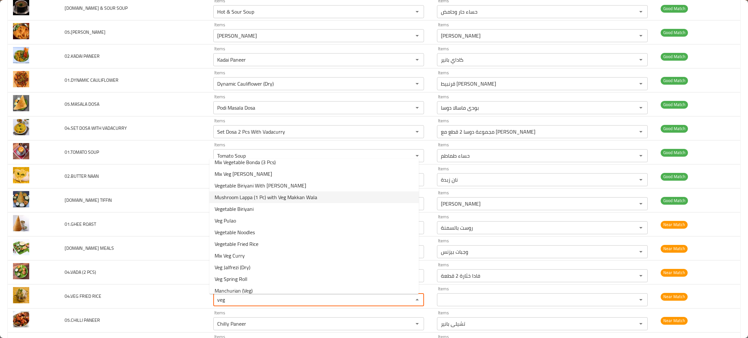
scroll to position [97, 0]
click at [256, 222] on span "Vegetable Fried Rice" at bounding box center [237, 222] width 44 height 8
type RICE "Vegetable Fried Rice"
type RICE-ar "أرز مقلي بالخضار"
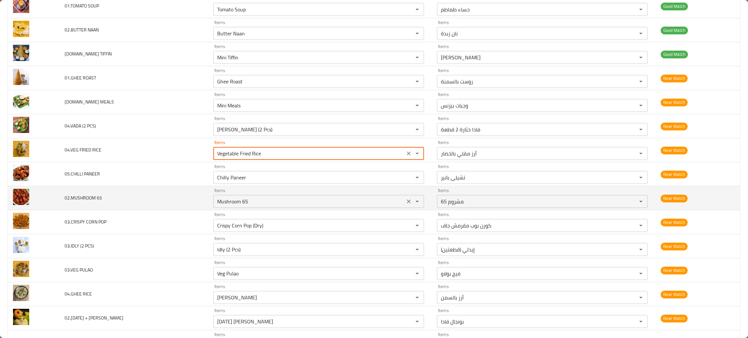
scroll to position [731, 0]
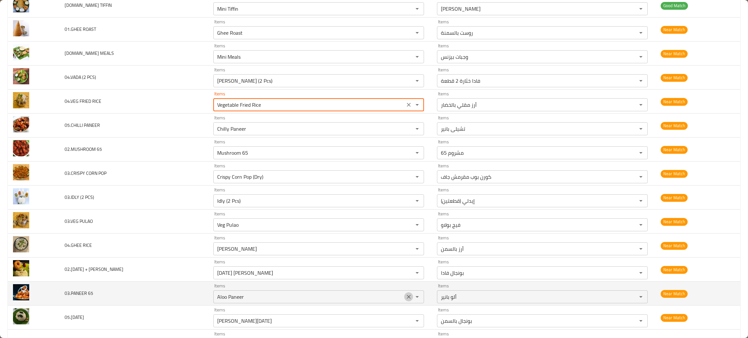
click at [407, 299] on icon "Clear" at bounding box center [409, 297] width 4 height 4
type RICE "Vegetable Fried Rice"
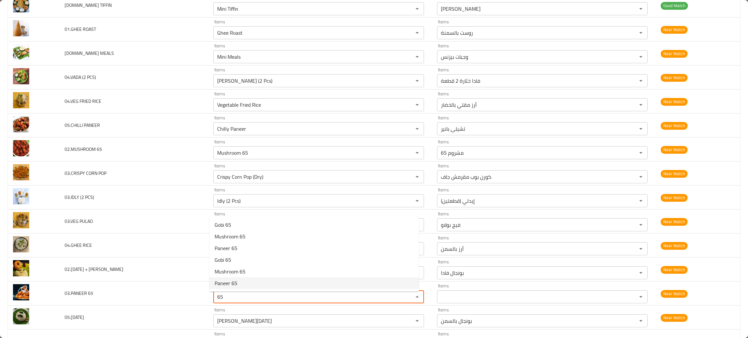
click at [237, 282] on span "Paneer 65" at bounding box center [226, 284] width 23 height 8
type 65 "Paneer 65"
type 65-ar "بانير 65"
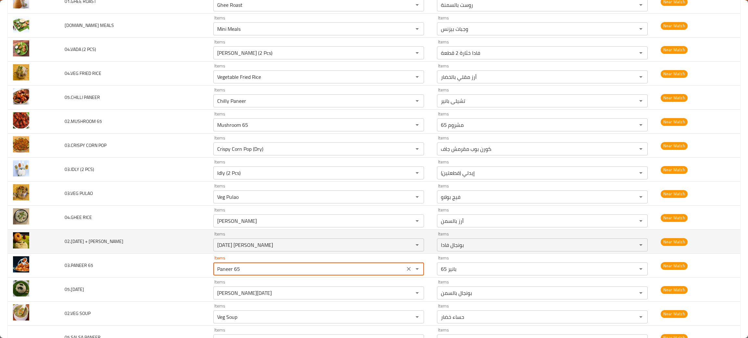
scroll to position [779, 0]
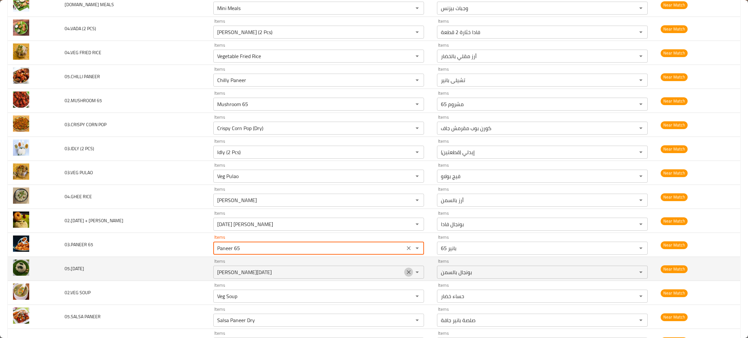
click at [406, 275] on icon "Clear" at bounding box center [409, 272] width 6 height 6
type 65 "Paneer 65"
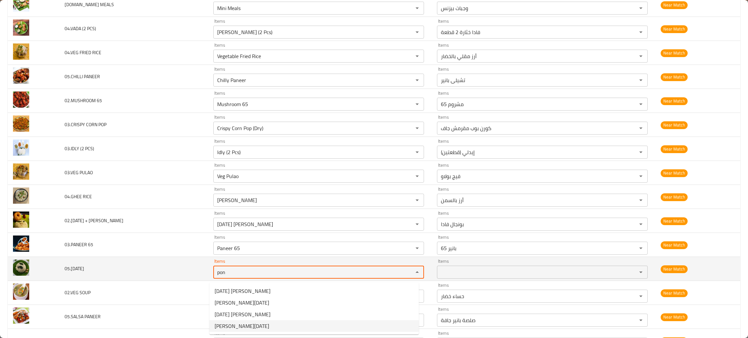
type input "pon"
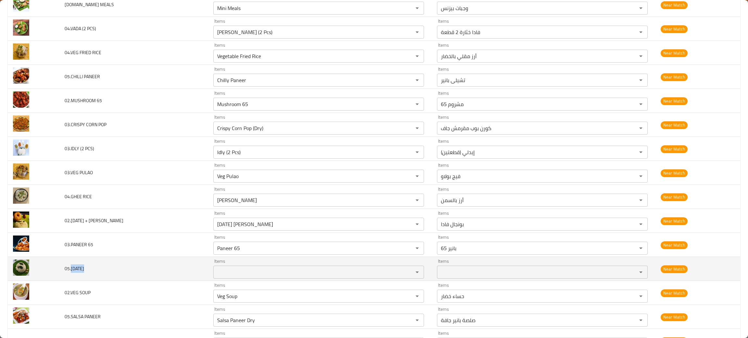
drag, startPoint x: 97, startPoint y: 272, endPoint x: 71, endPoint y: 274, distance: 26.0
click at [71, 274] on td "05.[DATE]" at bounding box center [133, 269] width 149 height 24
copy span "[DATE]"
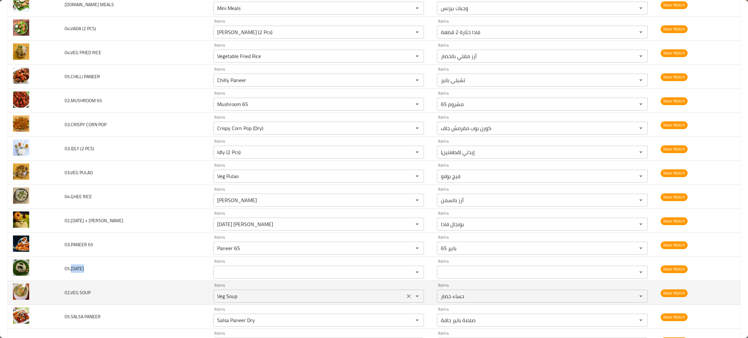
click at [227, 298] on SOUP "Veg Soup" at bounding box center [309, 296] width 188 height 9
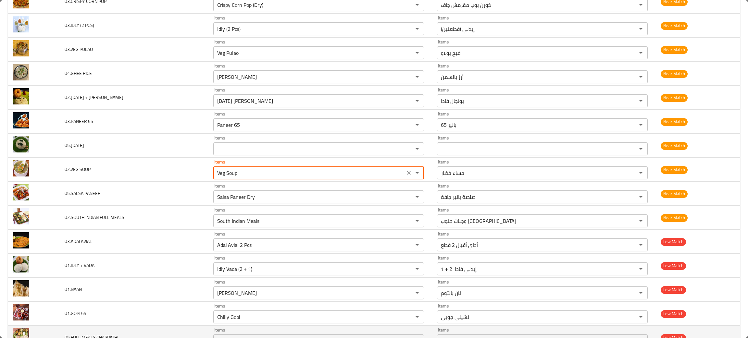
scroll to position [925, 0]
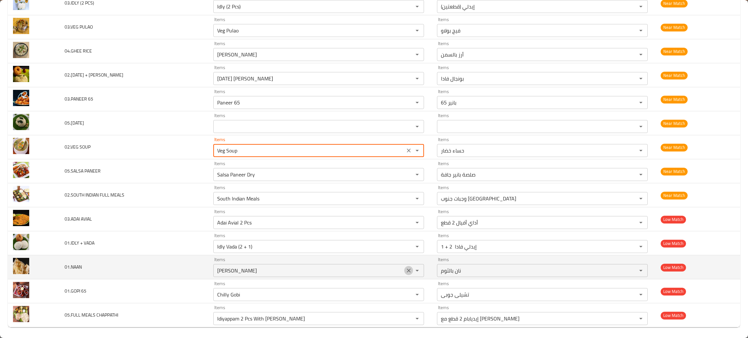
click at [406, 274] on icon "Clear" at bounding box center [409, 271] width 6 height 6
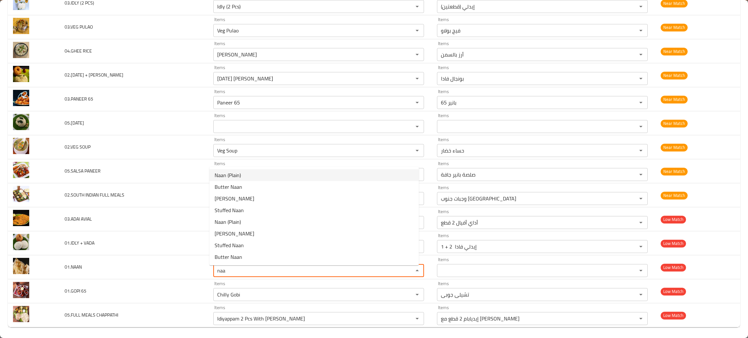
click at [223, 171] on span "Naan (Plain)" at bounding box center [228, 175] width 26 height 8
type input "Naan (Plain)"
type input "نان عادي"
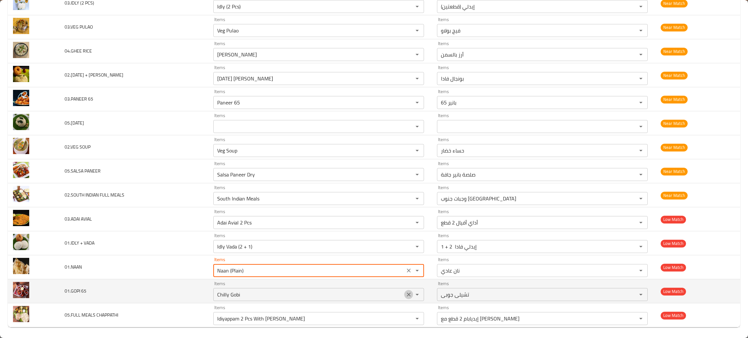
click at [406, 297] on icon "Clear" at bounding box center [409, 295] width 6 height 6
type input "Naan (Plain)"
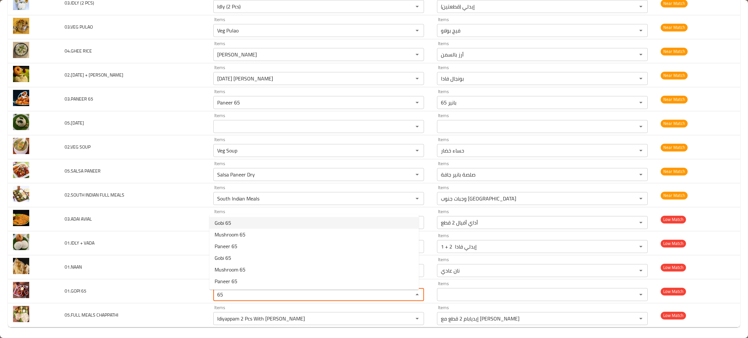
click at [223, 221] on span "Gobi 65" at bounding box center [223, 223] width 17 height 8
type 65 "Gobi 65"
type 65-ar "جوبى 65"
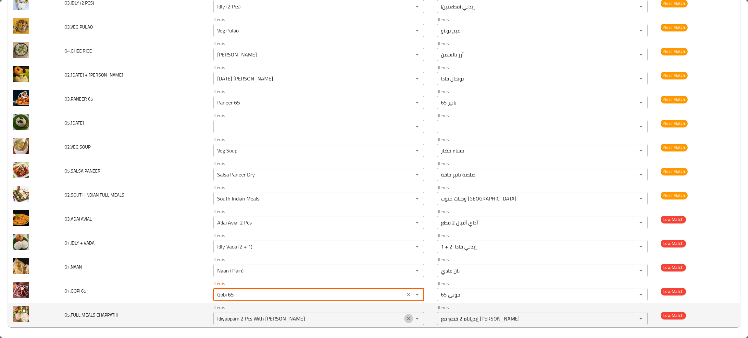
click at [406, 322] on icon "Clear" at bounding box center [409, 319] width 6 height 6
type 65 "Gobi 65"
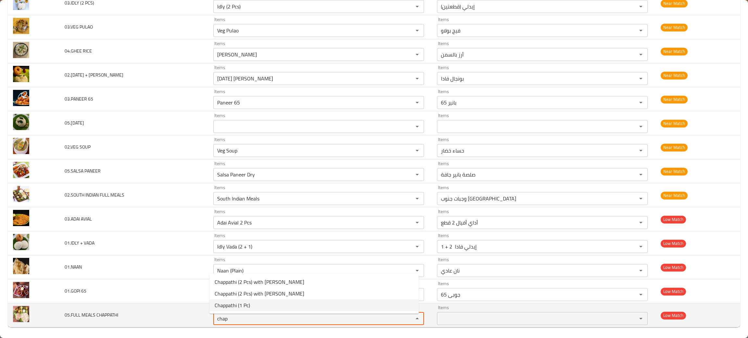
type CHAPPATHI "chap"
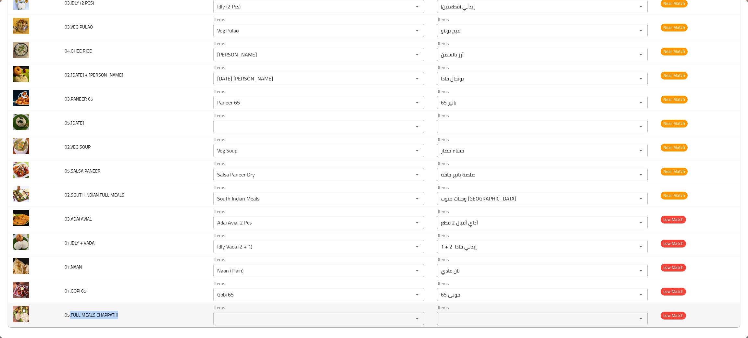
drag, startPoint x: 137, startPoint y: 321, endPoint x: 69, endPoint y: 321, distance: 67.5
click at [69, 321] on td "05.FULL MEALS CHAPPATHI" at bounding box center [133, 316] width 149 height 24
copy span ".FULL MEALS CHAPPATHI"
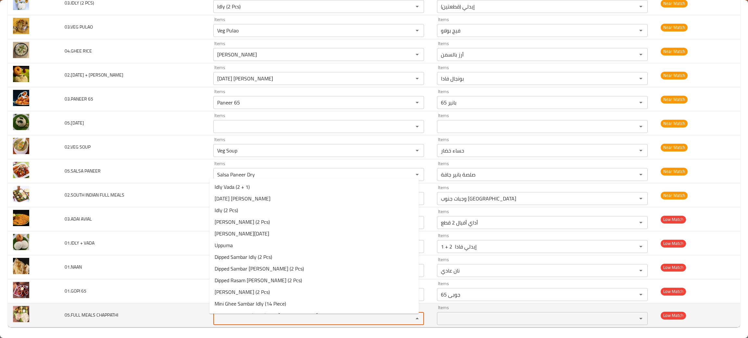
click at [225, 321] on CHAPPATHI "Items" at bounding box center [309, 318] width 188 height 9
type CHAPPATHI "chap"
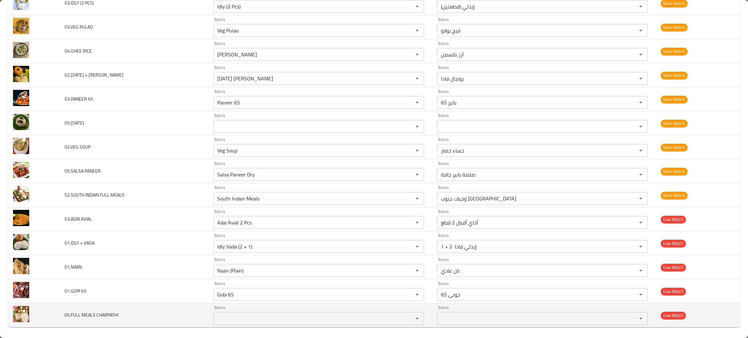
click at [143, 323] on td "05.FULL MEALS CHAPPATHI" at bounding box center [133, 316] width 149 height 24
drag, startPoint x: 143, startPoint y: 323, endPoint x: 69, endPoint y: 320, distance: 73.8
click at [69, 320] on td "05.FULL MEALS CHAPPATHI" at bounding box center [133, 316] width 149 height 24
copy span ".FULL MEALS CHAPPATHI"
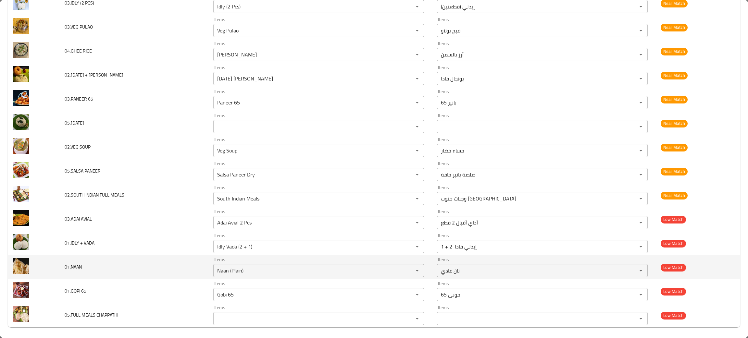
click at [159, 263] on td "01.NAAN" at bounding box center [133, 268] width 149 height 24
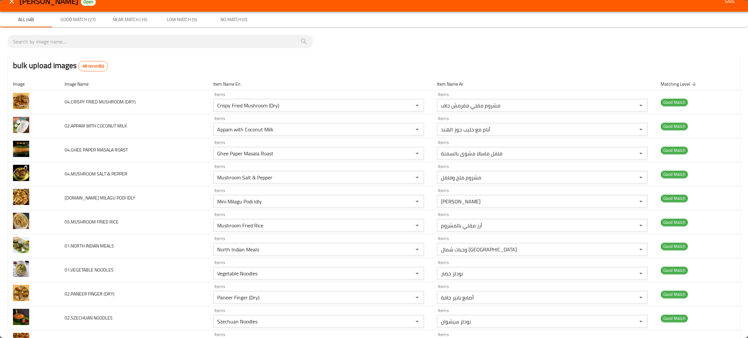
scroll to position [0, 0]
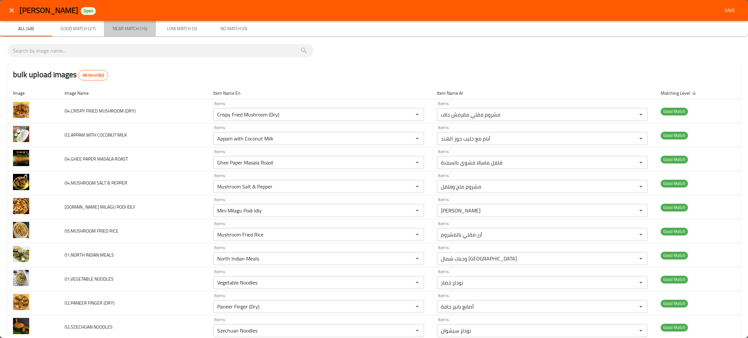
click at [132, 23] on button "Near Match (16)" at bounding box center [130, 29] width 52 height 16
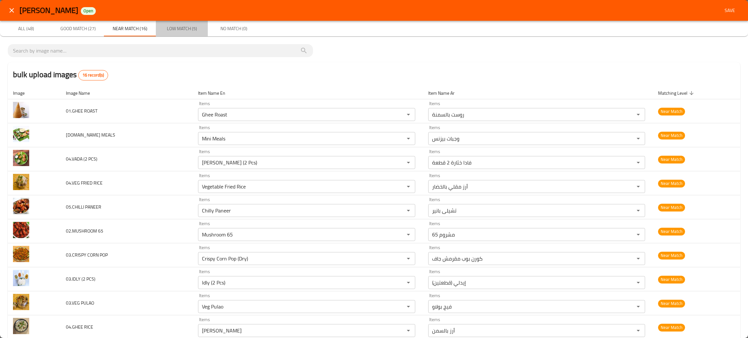
click at [186, 26] on span "Low Match (5)" at bounding box center [182, 29] width 44 height 8
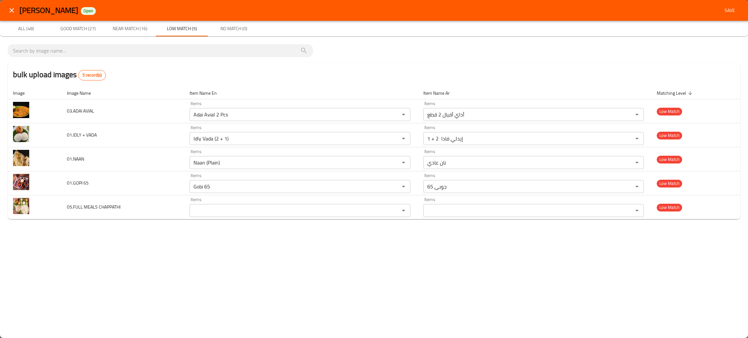
click at [728, 9] on span "Save" at bounding box center [730, 10] width 16 height 8
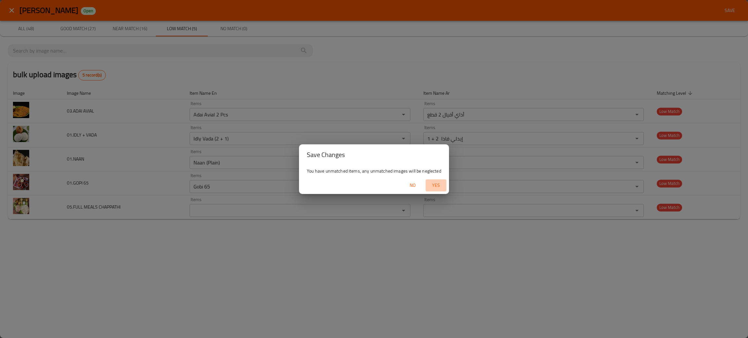
click at [433, 183] on span "Yes" at bounding box center [436, 186] width 16 height 8
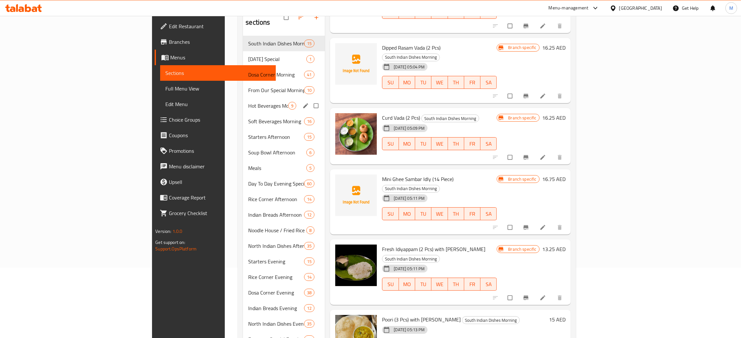
scroll to position [49, 0]
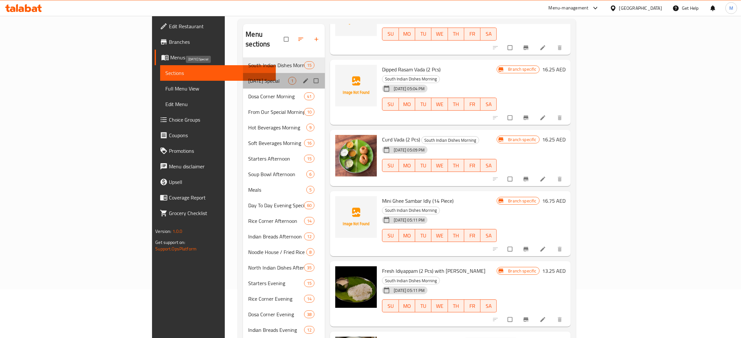
click at [248, 77] on span "[DATE] Special" at bounding box center [268, 81] width 40 height 8
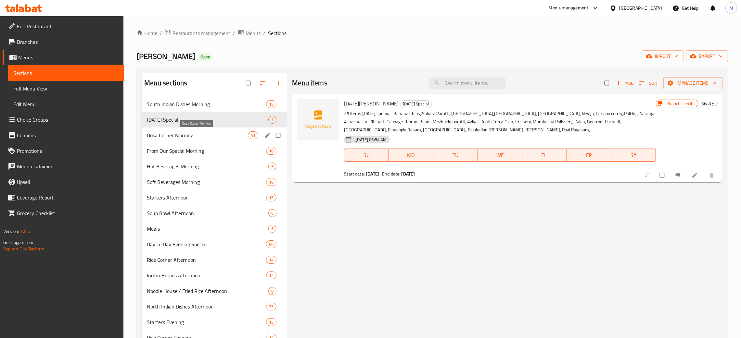
click at [180, 138] on span "Dosa Corner Morning" at bounding box center [197, 136] width 101 height 8
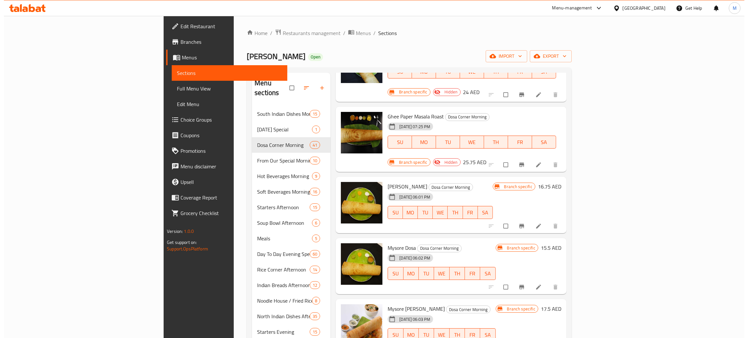
scroll to position [195, 0]
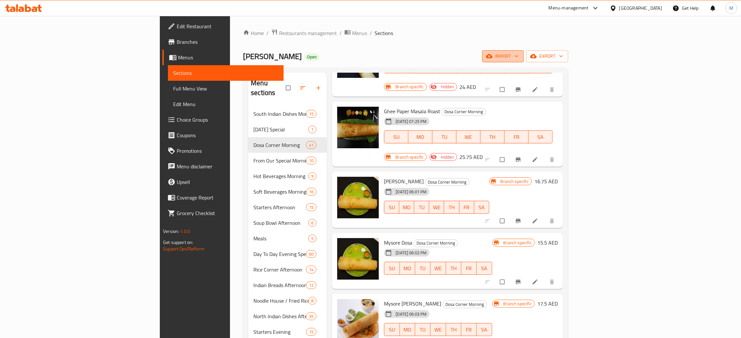
click at [518, 57] on span "import" at bounding box center [502, 56] width 31 height 8
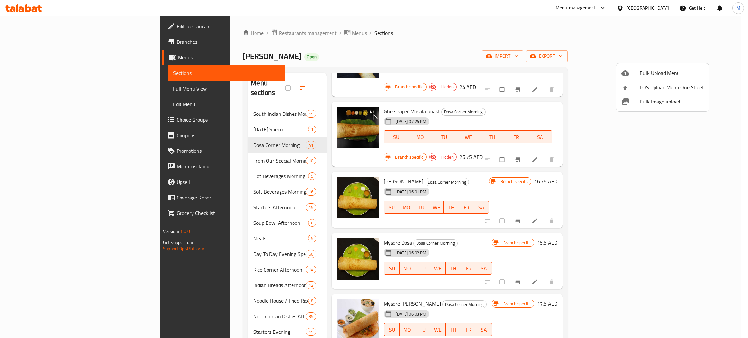
click at [647, 99] on span "Bulk Image upload" at bounding box center [672, 102] width 64 height 8
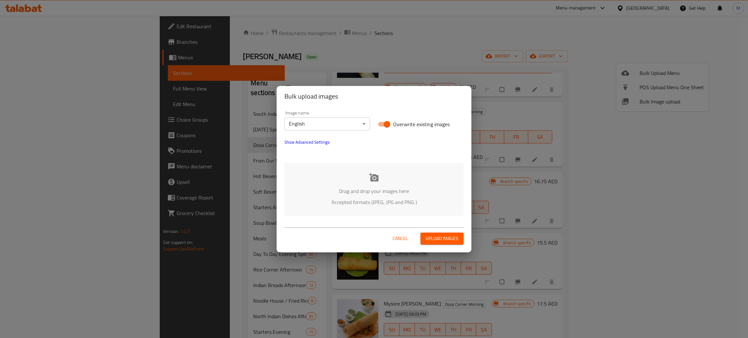
click at [383, 181] on div "Drag and drop your images here Accepted formats (JPEG, JPG and PNG )" at bounding box center [373, 189] width 179 height 53
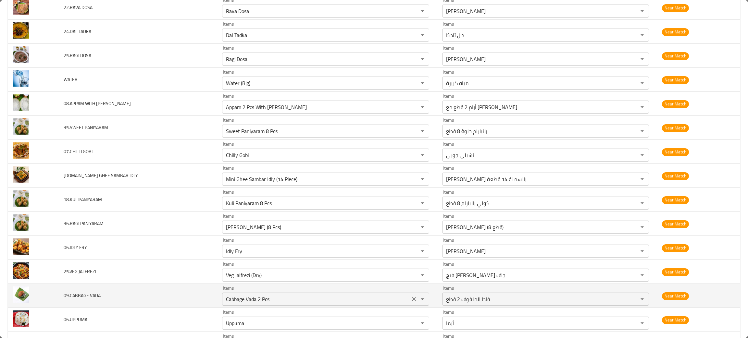
scroll to position [2435, 0]
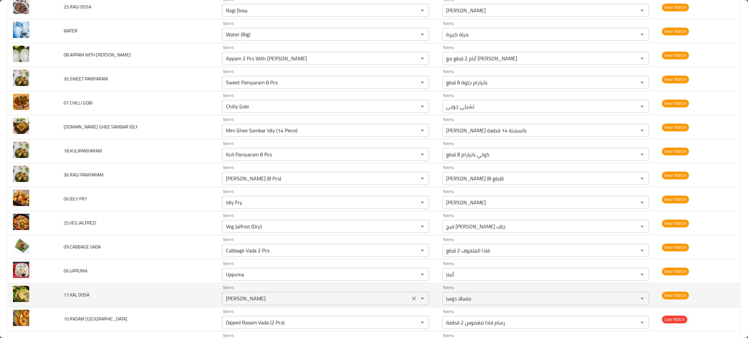
click at [411, 302] on icon "Clear" at bounding box center [414, 299] width 6 height 6
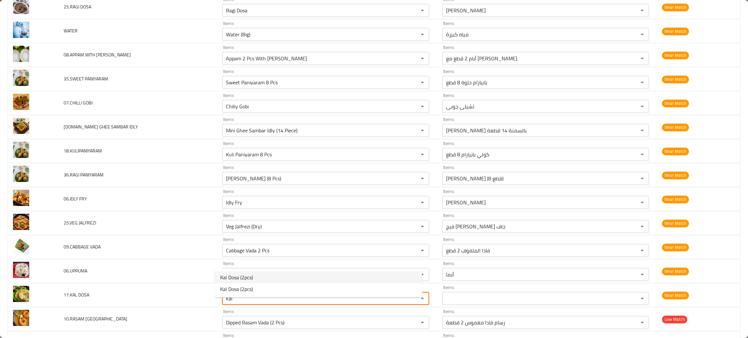
click at [222, 274] on span "Kal Dosa (2pcs)" at bounding box center [236, 278] width 33 height 8
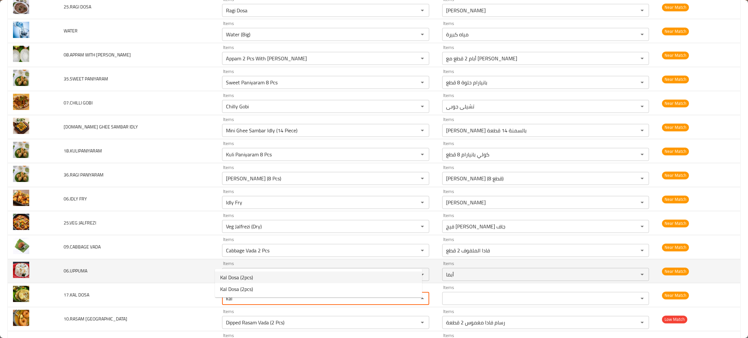
type DOSA "Kal Dosa (2pcs)"
type DOSA-ar "دوسا كال 2 قطعة"
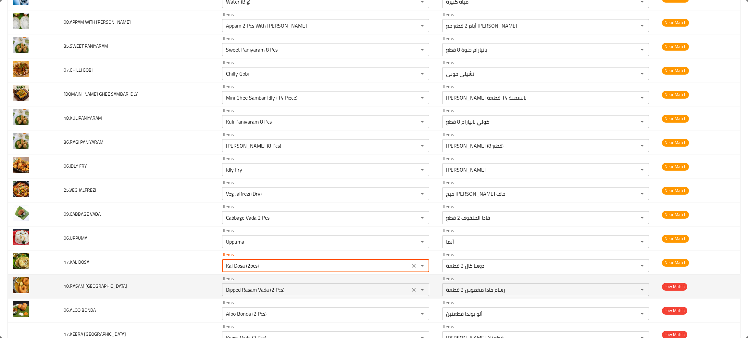
scroll to position [2484, 0]
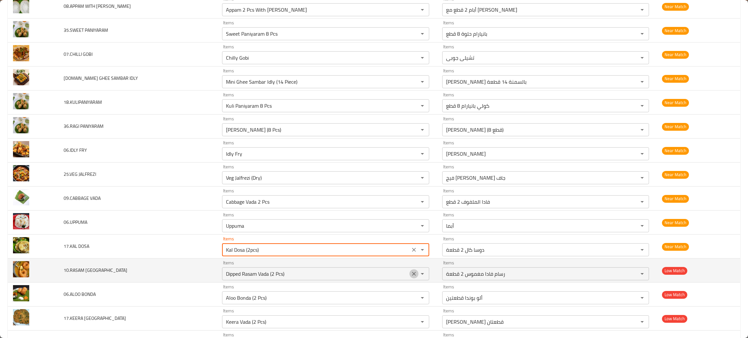
click at [411, 277] on icon "Clear" at bounding box center [414, 274] width 6 height 6
type DOSA "Kal Dosa (2pcs)"
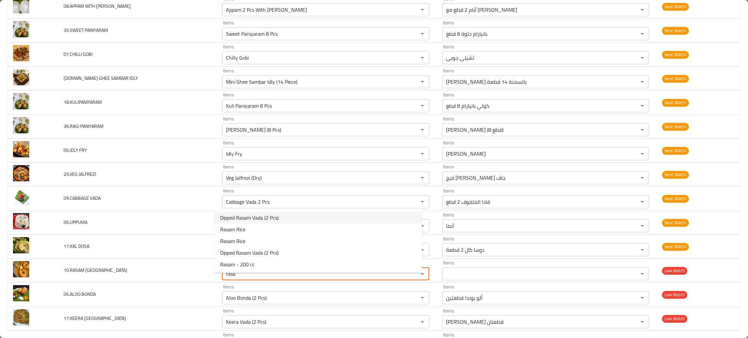
click at [245, 217] on span "Dipped Rasam Vada (2 Pcs)" at bounding box center [249, 218] width 58 height 8
type VADA "Dipped Rasam Vada (2 Pcs)"
type VADA-ar "رسام فادا مغموس 2 قطعة"
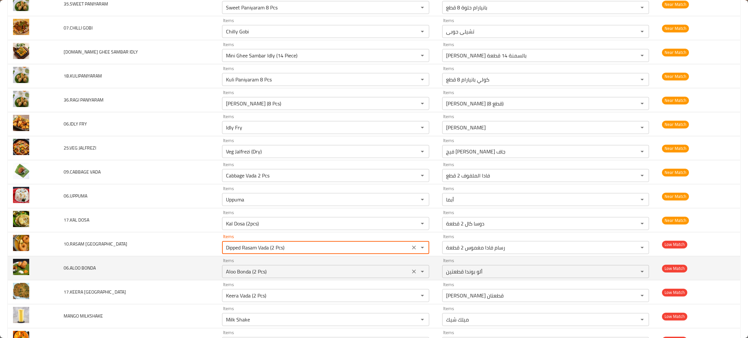
scroll to position [2533, 0]
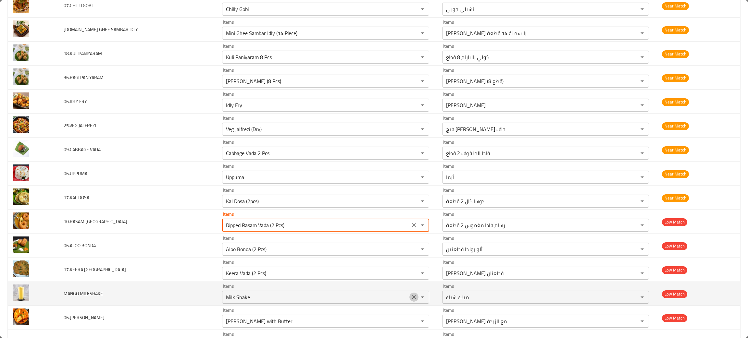
click at [411, 301] on icon "Clear" at bounding box center [414, 297] width 6 height 6
type VADA "Dipped Rasam Vada (2 Pcs)"
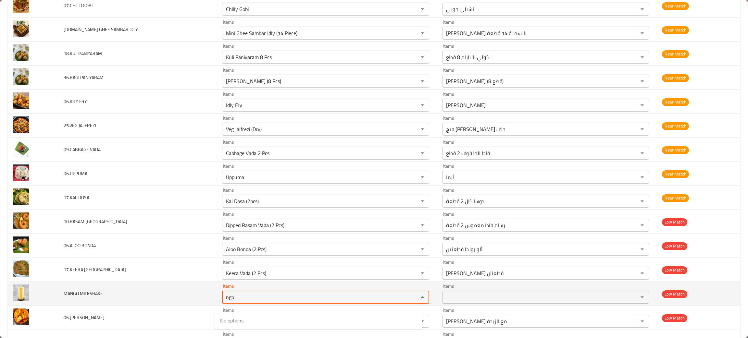
type MILKSHAKE "ngo"
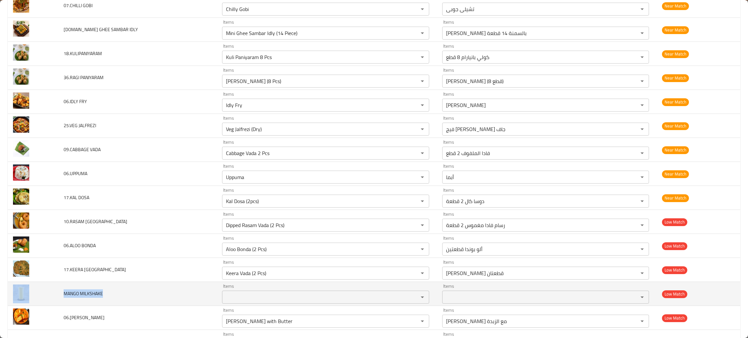
drag, startPoint x: 111, startPoint y: 303, endPoint x: 46, endPoint y: 299, distance: 65.1
click at [46, 299] on tr "MANGO MILKSHAKE Items Items Items Items Low Match" at bounding box center [374, 294] width 733 height 24
copy tr "MANGO MILKSHAKE"
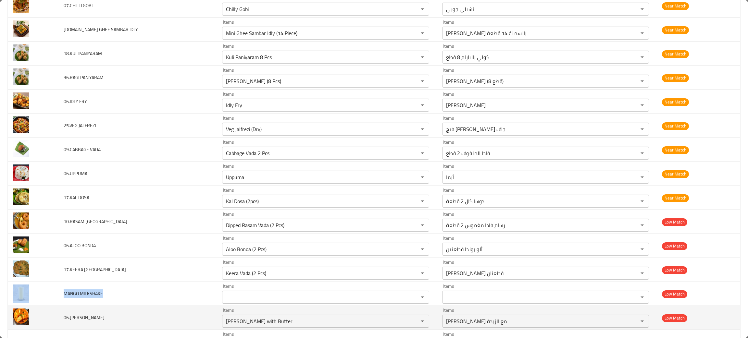
click at [91, 322] on span "06.[PERSON_NAME]" at bounding box center [84, 318] width 41 height 8
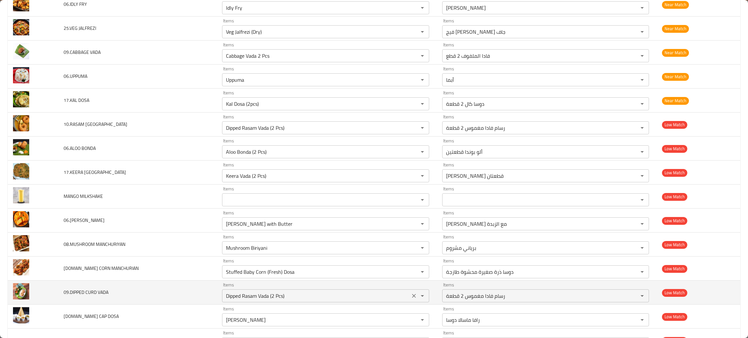
scroll to position [2679, 0]
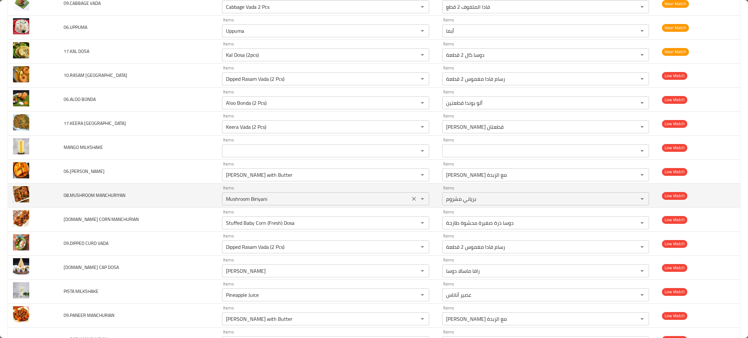
click at [411, 202] on icon "Clear" at bounding box center [414, 199] width 6 height 6
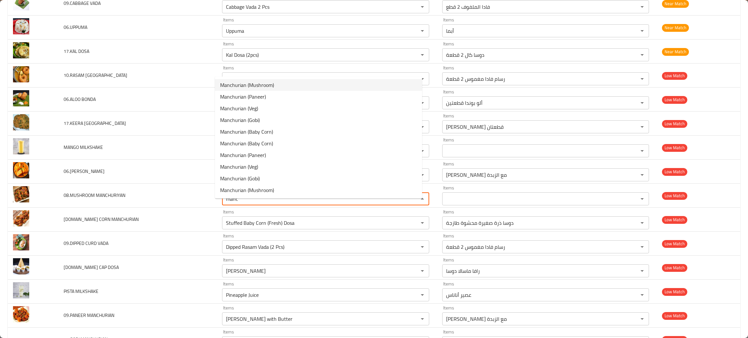
click at [249, 87] on span "Manchurian (Mushroom)" at bounding box center [247, 85] width 54 height 8
type MANCHURIYAN "Manchurian (Mushroom)"
type MANCHURIYAN-ar "منشوريا (مشروم)"
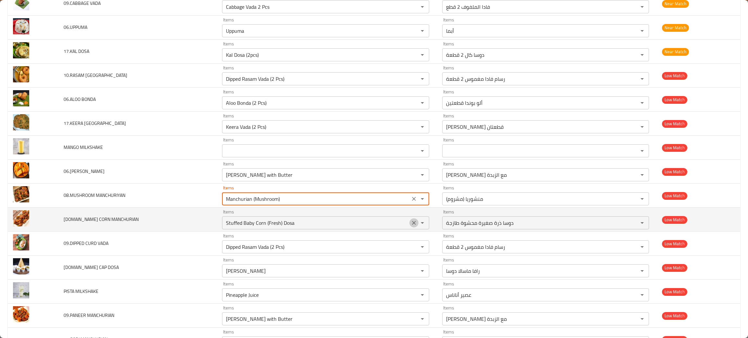
click at [411, 226] on icon "Clear" at bounding box center [414, 223] width 6 height 6
type MANCHURIYAN "Manchurian (Mushroom)"
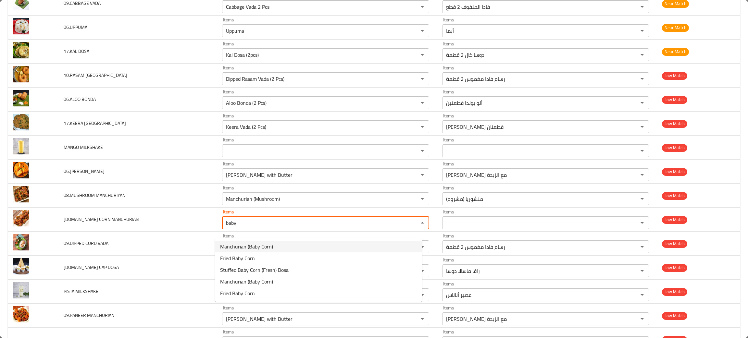
click at [254, 248] on span "Manchurian (Baby Corn)" at bounding box center [246, 247] width 53 height 8
type MANCHURIAN "Manchurian (Baby Corn)"
type MANCHURIAN-ar "منشوريا (ذرة صغيرة)"
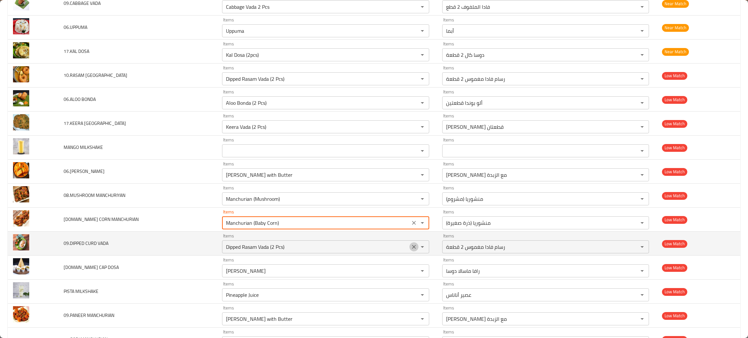
click at [409, 252] on button "Clear" at bounding box center [413, 247] width 9 height 9
type MANCHURIAN "Manchurian (Baby Corn)"
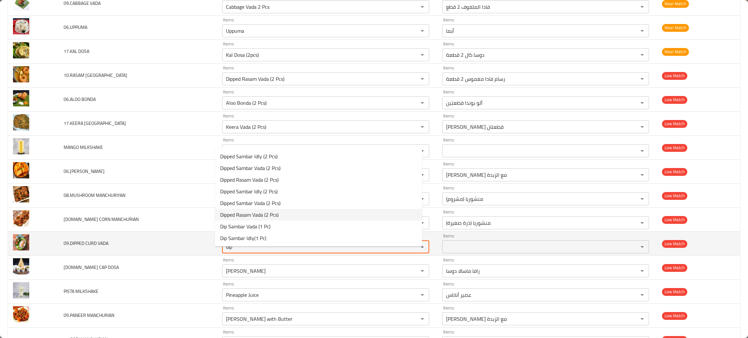
type VADA "dip"
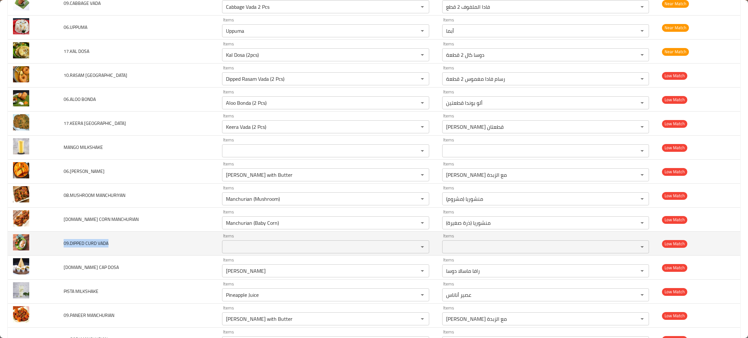
drag, startPoint x: 116, startPoint y: 257, endPoint x: 61, endPoint y: 253, distance: 55.0
click at [61, 253] on td "09.DIPPED CURD VADA" at bounding box center [137, 244] width 158 height 24
click at [120, 250] on td "09.DIPPED CURD VADA" at bounding box center [137, 244] width 158 height 24
drag, startPoint x: 120, startPoint y: 250, endPoint x: 70, endPoint y: 254, distance: 49.8
click at [70, 254] on td "09.DIPPED CURD VADA" at bounding box center [137, 244] width 158 height 24
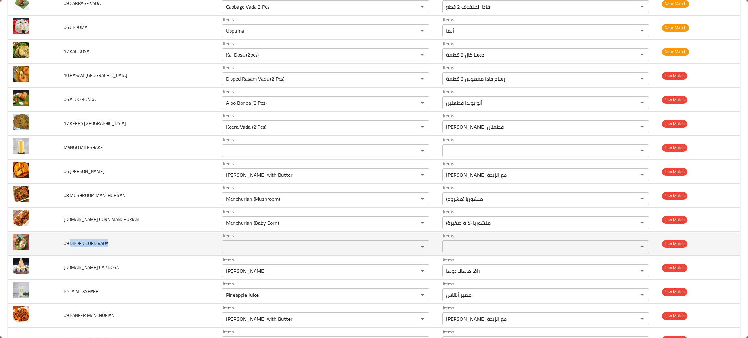
copy span "DIPPED CURD VADA"
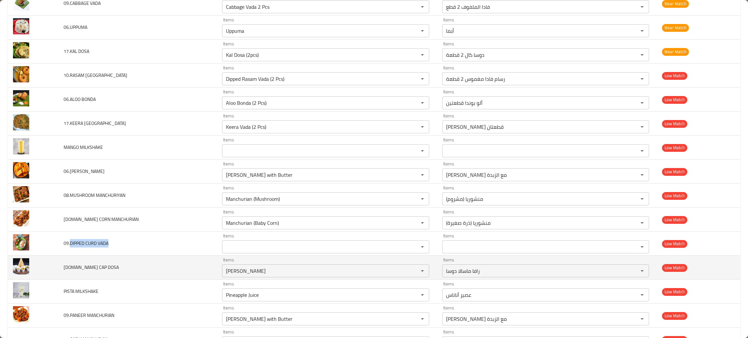
click at [173, 276] on td "36.BABY CAP DOSA" at bounding box center [137, 268] width 158 height 24
click at [412, 273] on icon "Clear" at bounding box center [414, 271] width 4 height 4
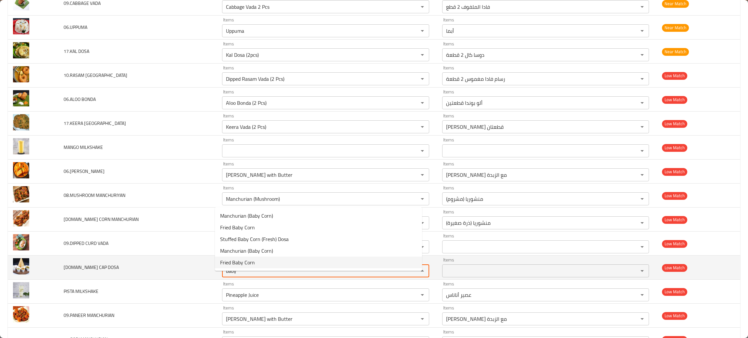
type DOSA "baby"
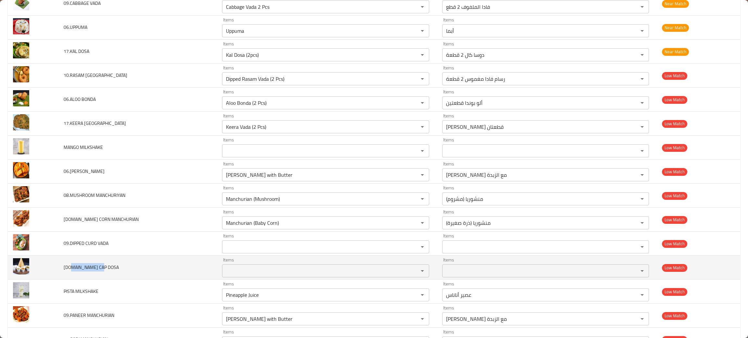
drag, startPoint x: 108, startPoint y: 276, endPoint x: 69, endPoint y: 276, distance: 39.0
click at [69, 276] on td "36.BABY CAP DOSA" at bounding box center [137, 268] width 158 height 24
copy span "BABY CAP DOSA"
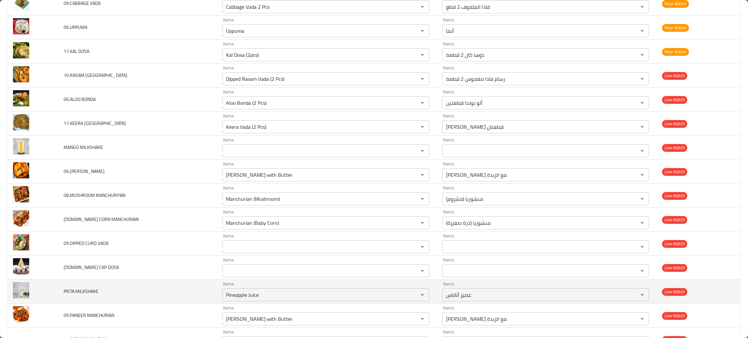
click at [155, 300] on td "PISTA MILKSHAKE" at bounding box center [137, 292] width 158 height 24
click at [411, 298] on icon "Clear" at bounding box center [414, 295] width 6 height 6
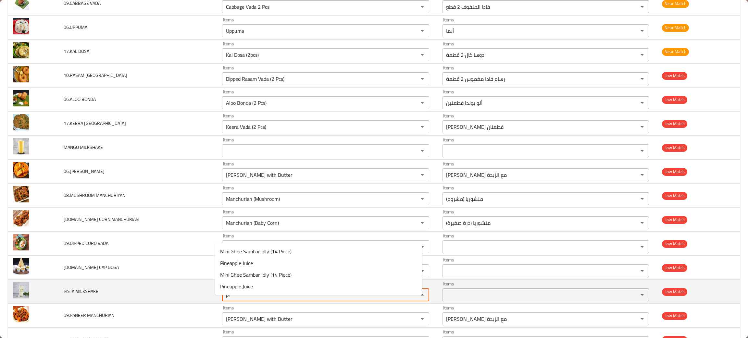
type MILKSHAKE "pi"
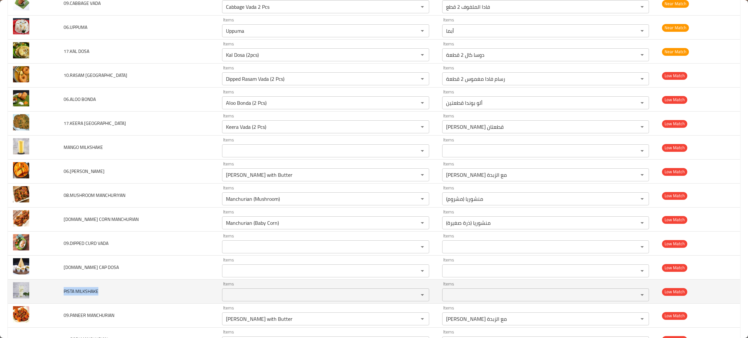
drag, startPoint x: 106, startPoint y: 300, endPoint x: 60, endPoint y: 302, distance: 45.5
click at [60, 302] on td "PISTA MILKSHAKE" at bounding box center [137, 292] width 158 height 24
copy span "PISTA MILKSHAKE"
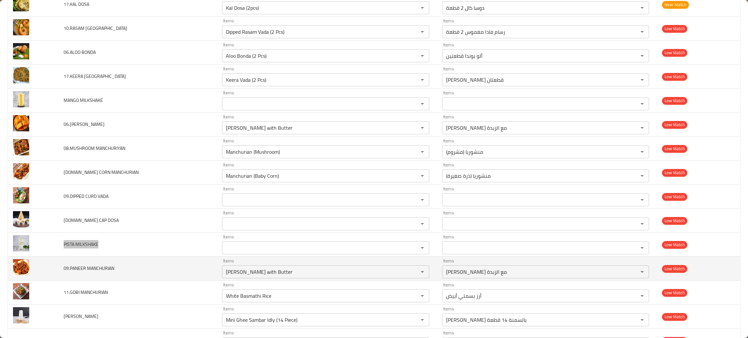
scroll to position [2728, 0]
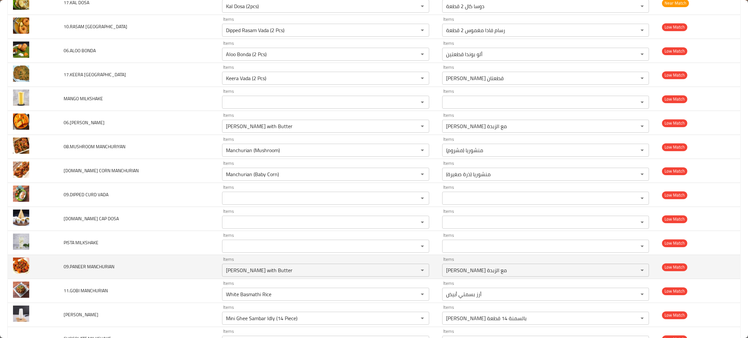
click at [135, 272] on td "09.PANEER MANCHURIAN" at bounding box center [137, 267] width 158 height 24
click at [411, 274] on icon "Clear" at bounding box center [414, 270] width 6 height 6
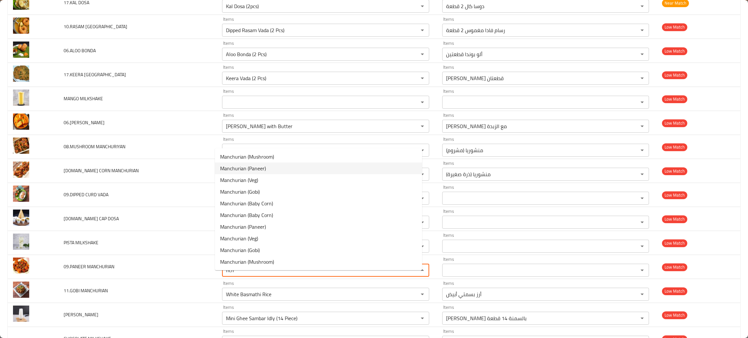
click at [253, 170] on span "Manchurian (Paneer)" at bounding box center [243, 169] width 46 height 8
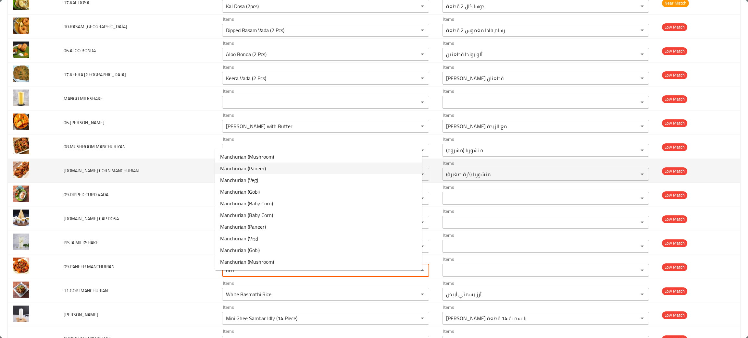
type MANCHURIAN "Manchurian (Paneer)"
type MANCHURIAN-ar "منشوريا (بانير)"
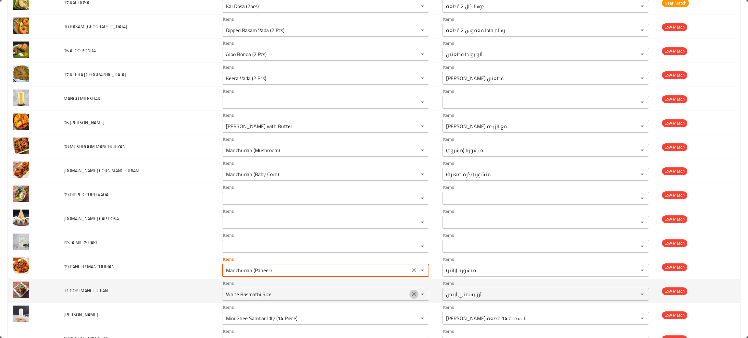
click at [412, 296] on icon "Clear" at bounding box center [414, 295] width 4 height 4
type MANCHURIAN "Manchurian (Paneer)"
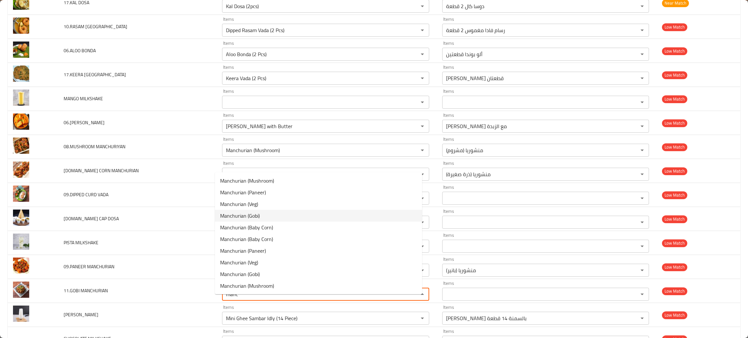
click at [251, 216] on span "Manchurian (Gobi)" at bounding box center [240, 216] width 40 height 8
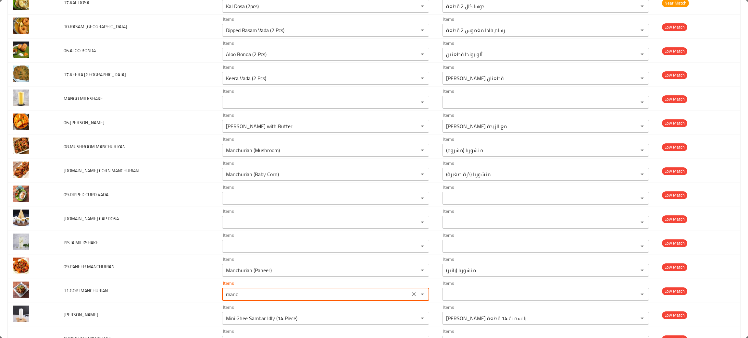
type MANCHURIAN "Manchurian (Gobi)"
type MANCHURIAN-ar "منشوريا (جوبي)"
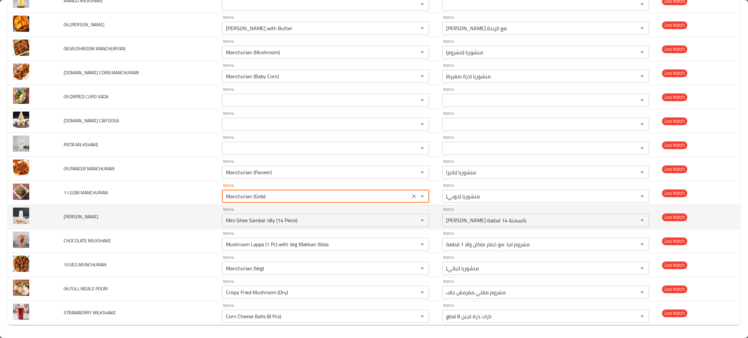
scroll to position [2834, 0]
click at [409, 221] on div "enhanced table" at bounding box center [417, 220] width 17 height 9
type MANCHURIAN "Manchurian (Gobi)"
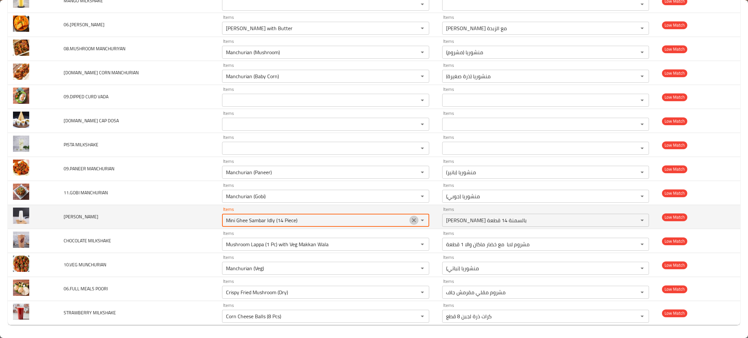
click at [411, 218] on icon "Clear" at bounding box center [414, 220] width 6 height 6
type MILKSHAKE "van"
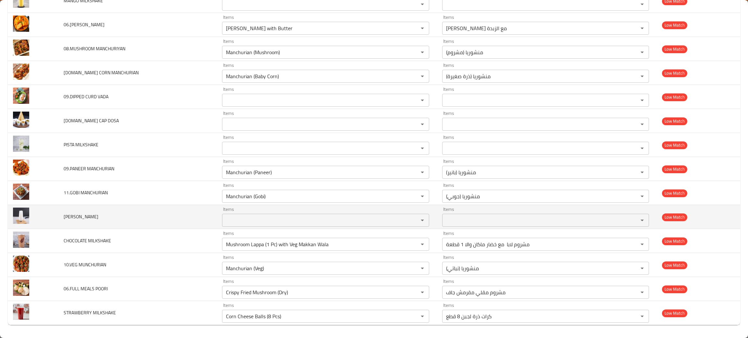
drag, startPoint x: 116, startPoint y: 220, endPoint x: 43, endPoint y: 224, distance: 73.5
click at [43, 224] on tr "VANILLA MILKSHAKE Items Items Items Items Low Match" at bounding box center [374, 217] width 733 height 24
copy tr "VANILLA MILKSHAKE"
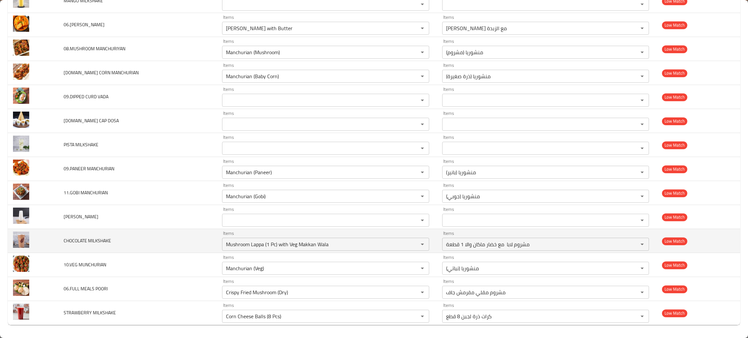
click at [162, 244] on td "CHOCOLATE MILKSHAKE" at bounding box center [137, 241] width 158 height 24
drag, startPoint x: 408, startPoint y: 244, endPoint x: 348, endPoint y: 253, distance: 60.7
click at [411, 245] on icon "Clear" at bounding box center [414, 244] width 6 height 6
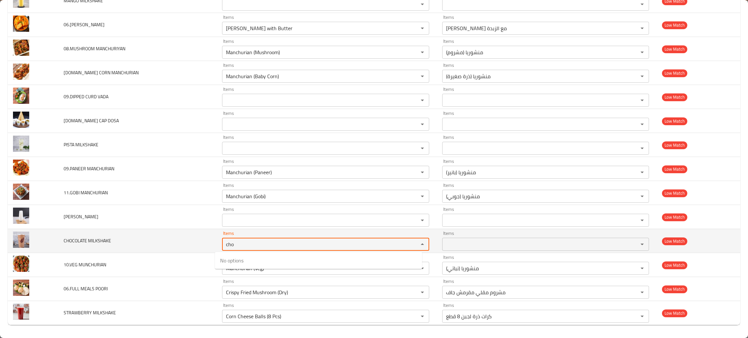
type MILKSHAKE "cho"
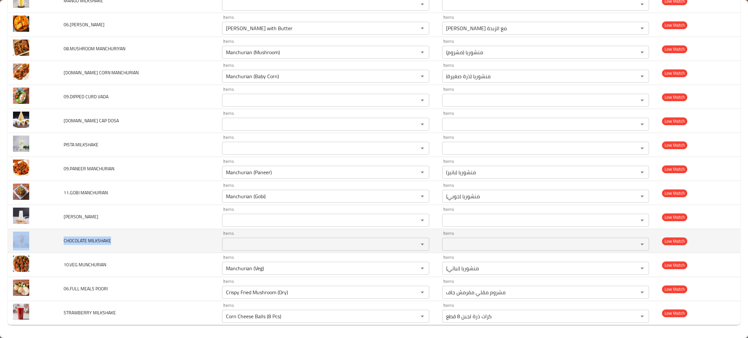
drag, startPoint x: 133, startPoint y: 242, endPoint x: 54, endPoint y: 242, distance: 79.6
click at [54, 242] on tr "CHOCOLATE MILKSHAKE Items Items Items Items Low Match" at bounding box center [374, 241] width 733 height 24
copy tr "CHOCOLATE MILKSHAKE"
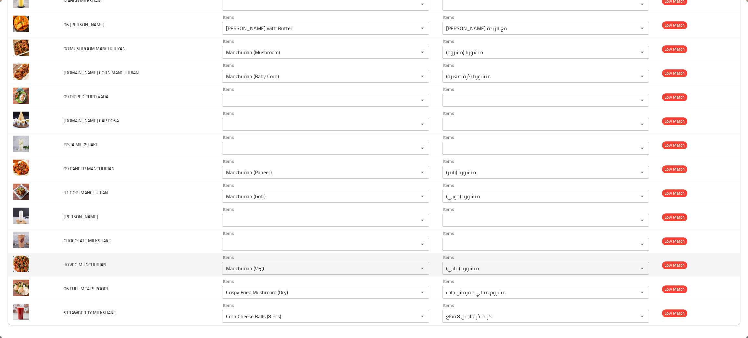
click at [119, 266] on td "10.VEG MUNCHURIAN" at bounding box center [137, 265] width 158 height 24
click at [411, 268] on icon "Clear" at bounding box center [414, 268] width 6 height 6
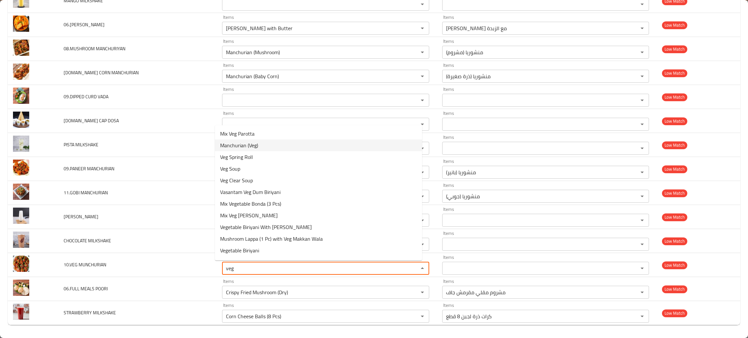
click at [250, 143] on span "Manchurian (Veg)" at bounding box center [239, 146] width 38 height 8
type MUNCHURIAN "Manchurian (Veg)"
type MUNCHURIAN-ar "منشوريا (نباتي)"
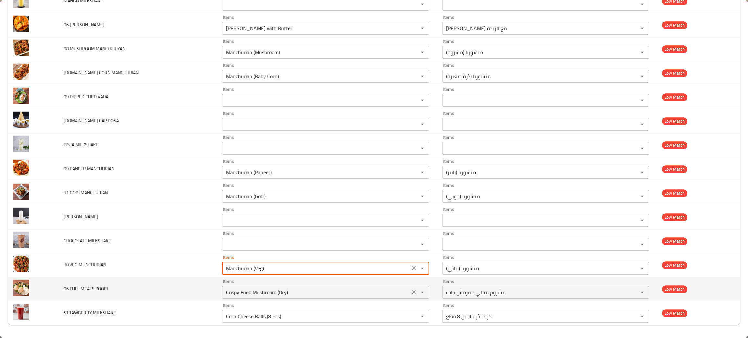
click at [411, 292] on icon "Clear" at bounding box center [414, 292] width 6 height 6
type MUNCHURIAN "Manchurian (Veg)"
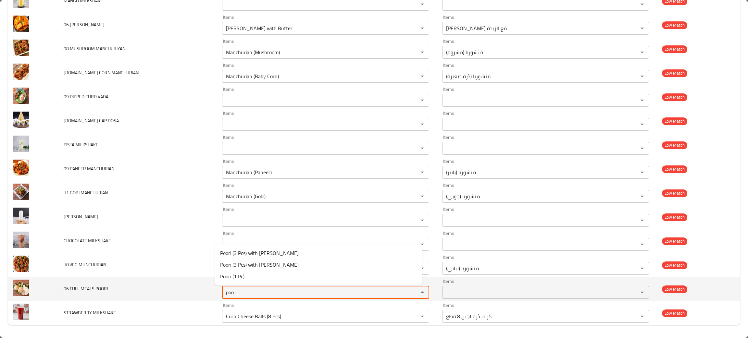
type POORI "poo"
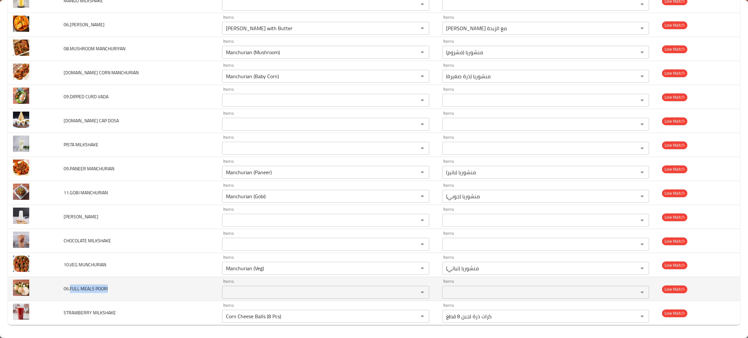
drag, startPoint x: 124, startPoint y: 290, endPoint x: 69, endPoint y: 291, distance: 54.6
click at [69, 291] on td "06.FULL MEALS POORI" at bounding box center [137, 289] width 158 height 24
copy span "FULL MEALS POORI"
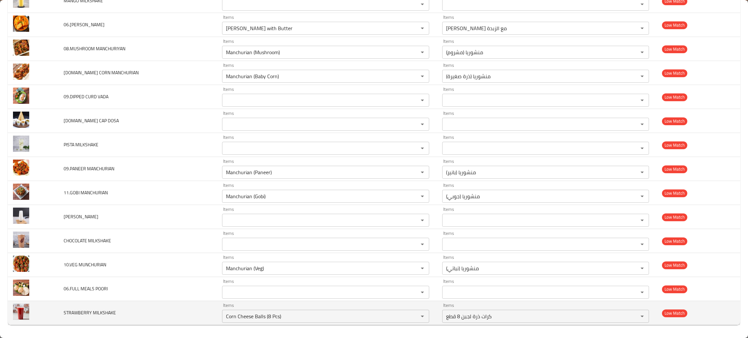
click at [129, 314] on td "STRAWBERRY MILKSHAKE" at bounding box center [137, 313] width 158 height 24
click at [411, 316] on icon "Clear" at bounding box center [414, 316] width 6 height 6
drag, startPoint x: 147, startPoint y: 315, endPoint x: 42, endPoint y: 312, distance: 104.6
click at [42, 312] on tr "STRAWBERRY MILKSHAKE Items Items Items Items Low Match" at bounding box center [374, 313] width 733 height 24
copy tr "STRAWBERRY MILKSHAKE"
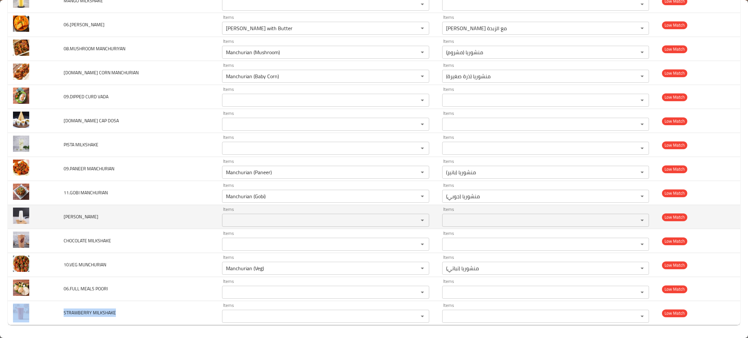
click at [165, 213] on td "VANILLA MILKSHAKE" at bounding box center [137, 217] width 158 height 24
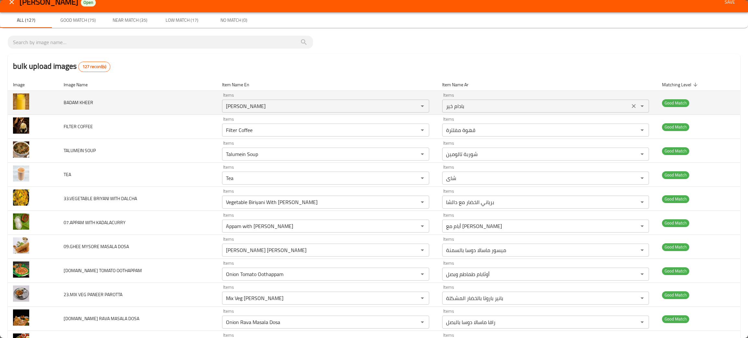
scroll to position [0, 0]
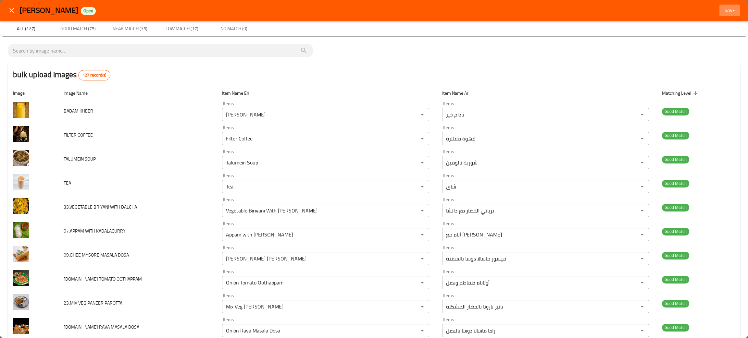
click at [726, 10] on span "Save" at bounding box center [730, 10] width 16 height 8
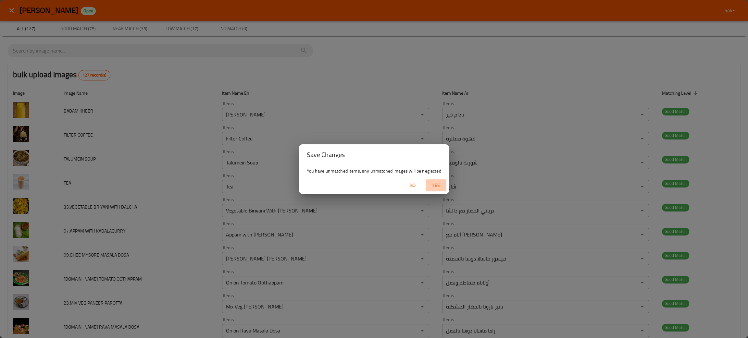
click at [437, 185] on span "Yes" at bounding box center [436, 186] width 16 height 8
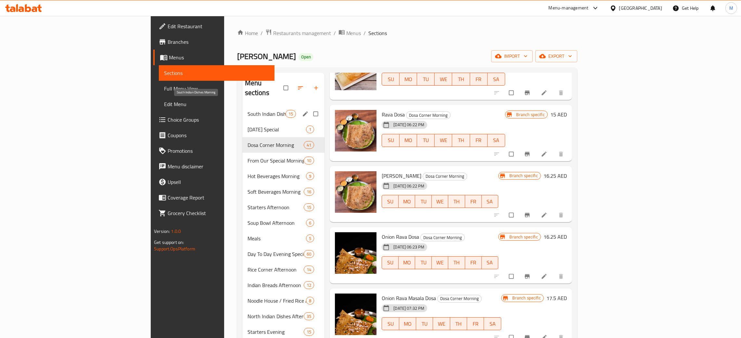
click at [247, 110] on span "South Indian Dishes Morning" at bounding box center [266, 114] width 38 height 8
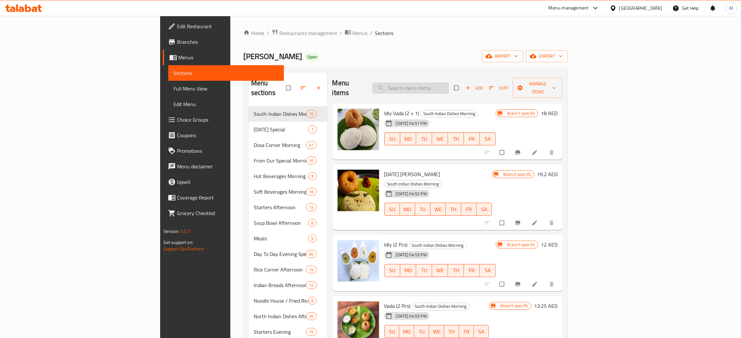
click at [450, 78] on div "Menu items Add Sort Manage items" at bounding box center [447, 88] width 231 height 31
click at [448, 86] on input "search" at bounding box center [410, 87] width 77 height 11
type input "p"
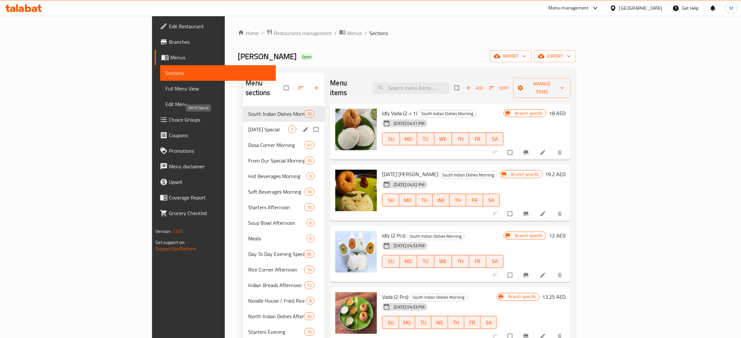
click at [248, 126] on span "[DATE] Special" at bounding box center [268, 130] width 40 height 8
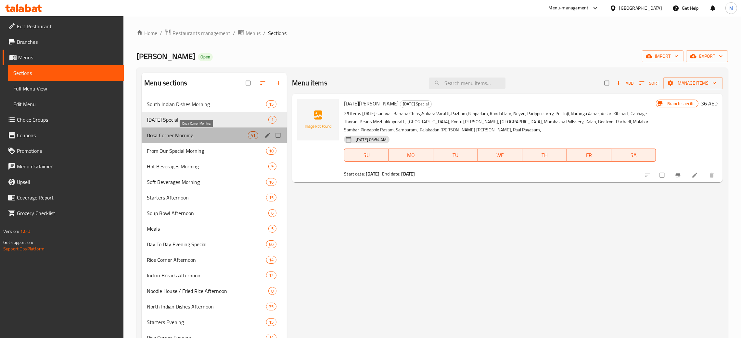
click at [184, 138] on span "Dosa Corner Morning" at bounding box center [197, 136] width 101 height 8
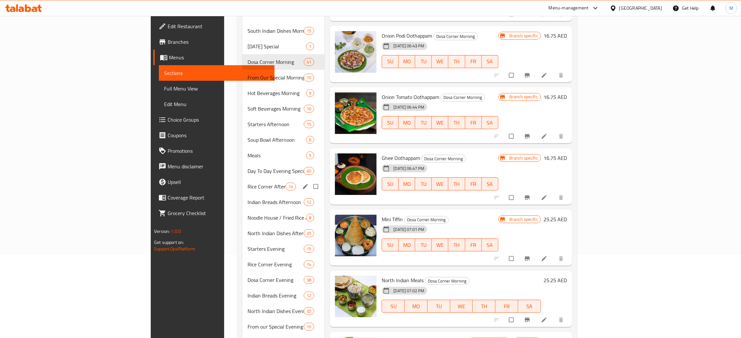
scroll to position [38, 0]
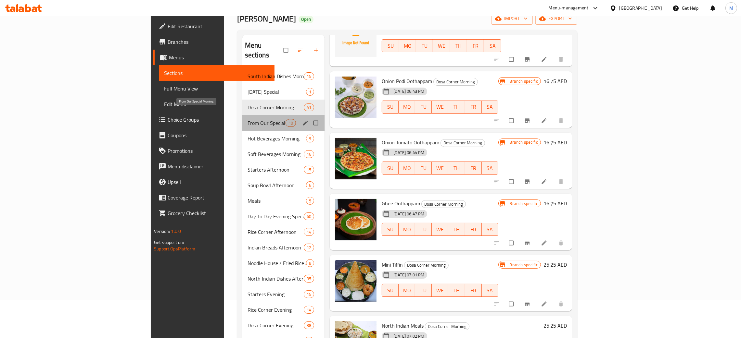
click at [247, 119] on span "From Our Special Morning" at bounding box center [266, 123] width 38 height 8
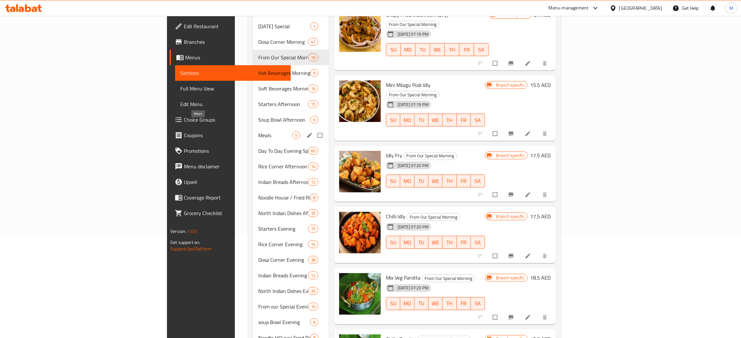
scroll to position [86, 0]
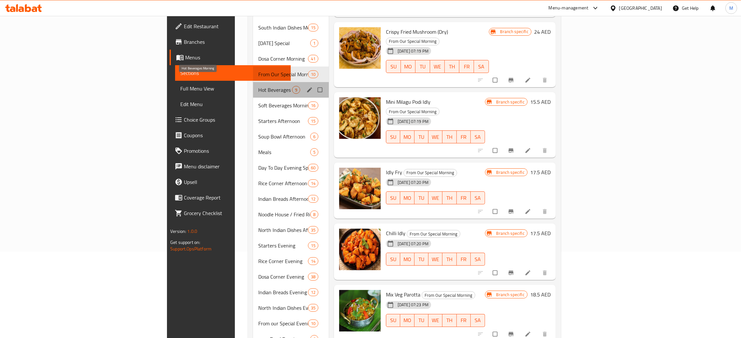
click at [258, 86] on span "Hot Beverages Morning" at bounding box center [275, 90] width 34 height 8
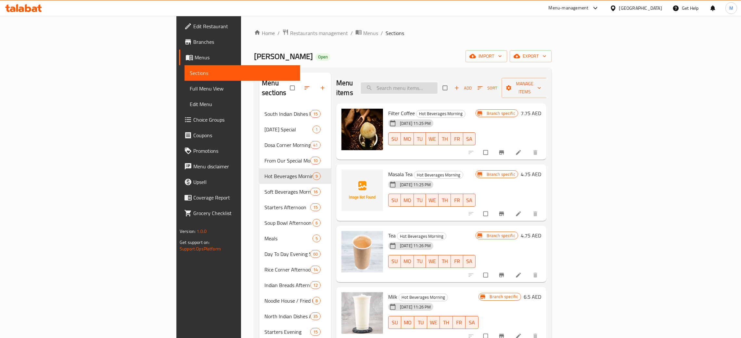
click at [437, 87] on input "search" at bounding box center [399, 87] width 77 height 11
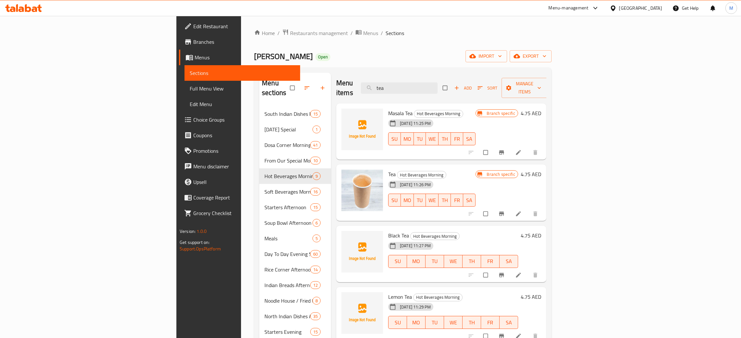
type input "tea"
drag, startPoint x: 463, startPoint y: 84, endPoint x: 386, endPoint y: 71, distance: 77.7
click at [381, 72] on div "Menu sections South Indian Dishes Morning 15 Onam Special 1 Dosa Corner Morning…" at bounding box center [402, 294] width 297 height 452
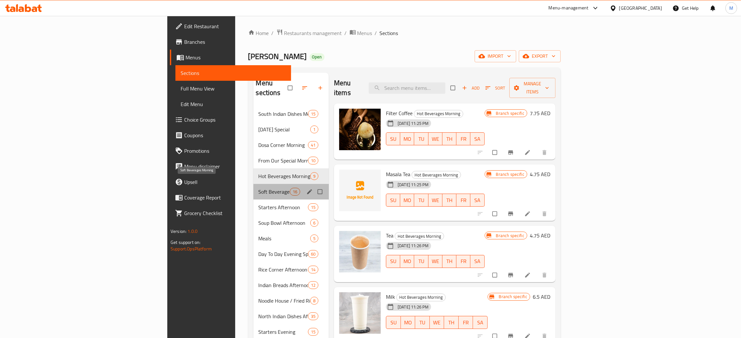
click at [258, 188] on span "Soft Beverages Morning" at bounding box center [273, 192] width 31 height 8
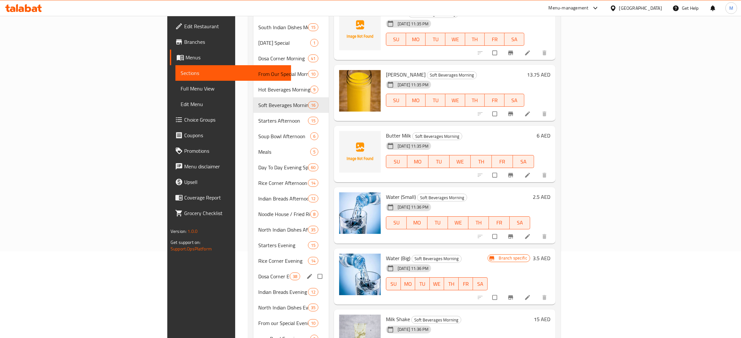
scroll to position [86, 0]
click at [258, 117] on span "Starters Afternoon" at bounding box center [273, 121] width 31 height 8
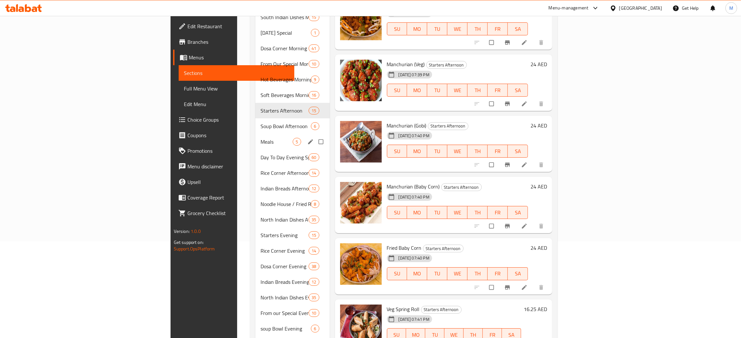
scroll to position [86, 0]
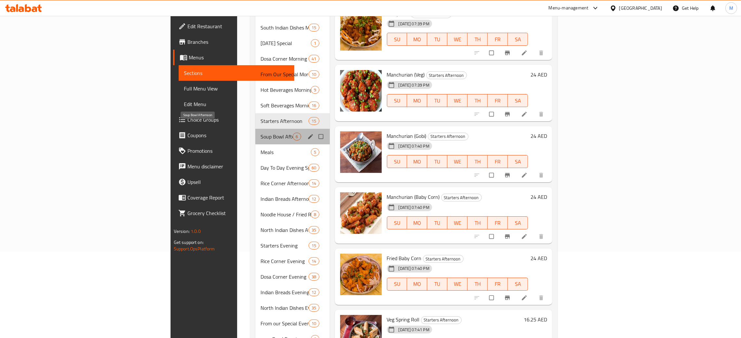
click at [260, 133] on span "Soup Bowl Afternoon" at bounding box center [276, 137] width 32 height 8
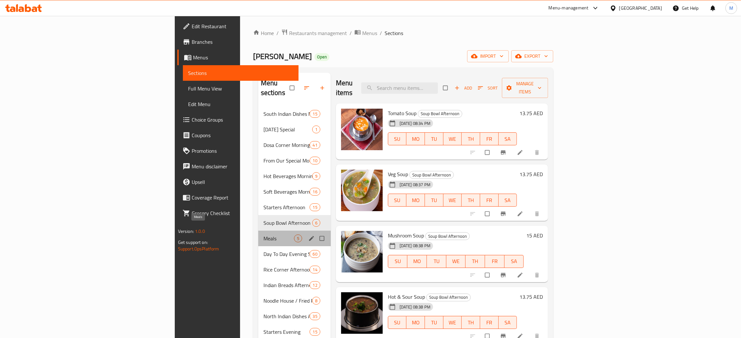
click at [263, 235] on span "Meals" at bounding box center [278, 239] width 31 height 8
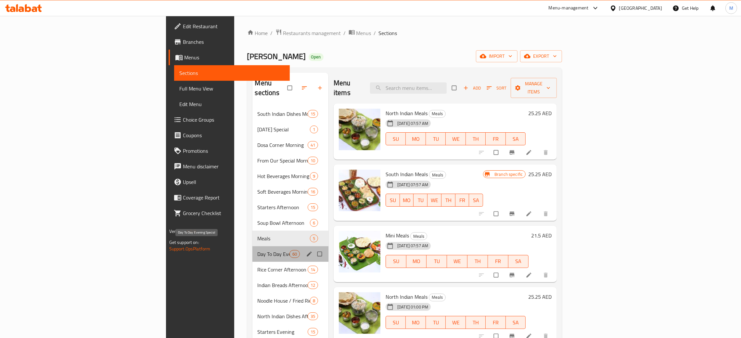
click at [258, 250] on span "Day To Day Evening Special" at bounding box center [274, 254] width 32 height 8
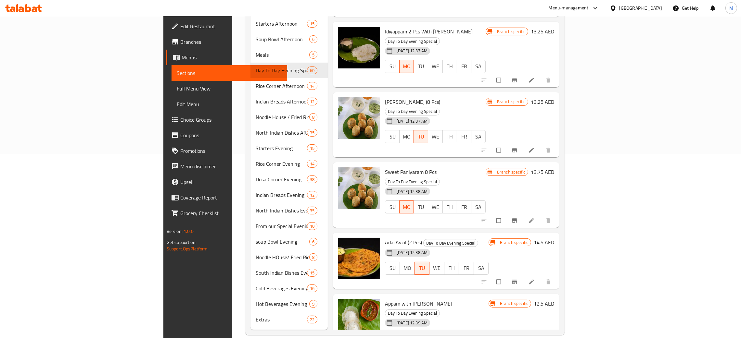
scroll to position [3258, 0]
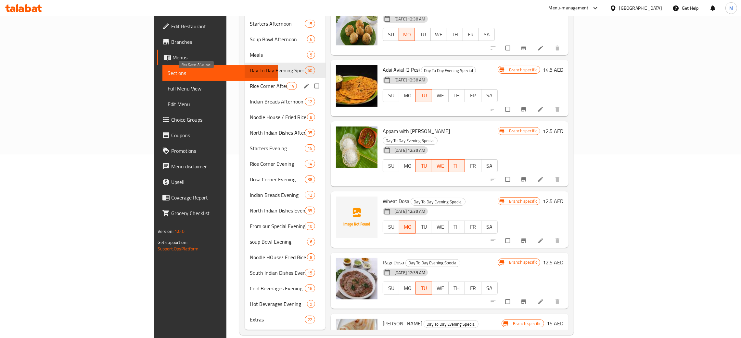
click at [250, 82] on span "Rice Corner Afternoon" at bounding box center [268, 86] width 37 height 8
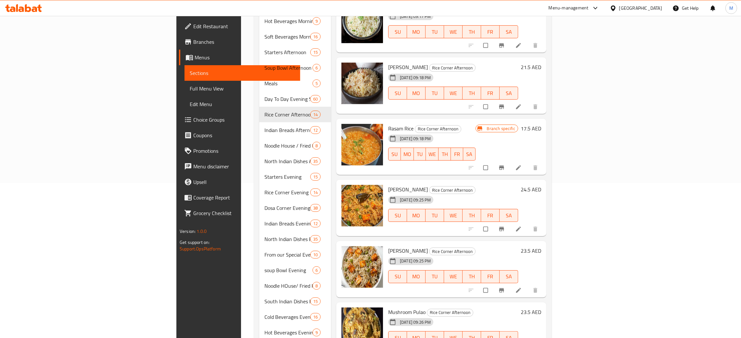
scroll to position [184, 0]
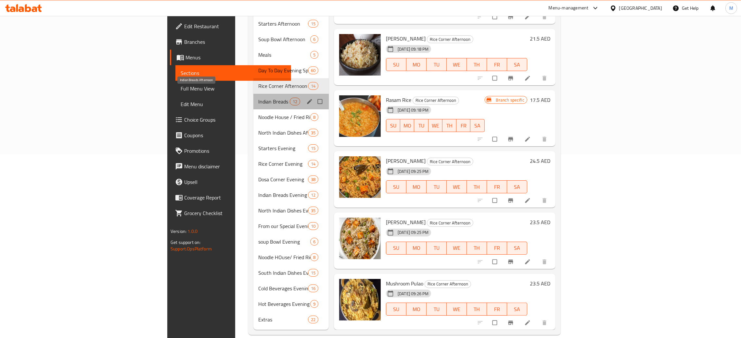
click at [258, 98] on span "Indian Breads Afternoon" at bounding box center [273, 102] width 31 height 8
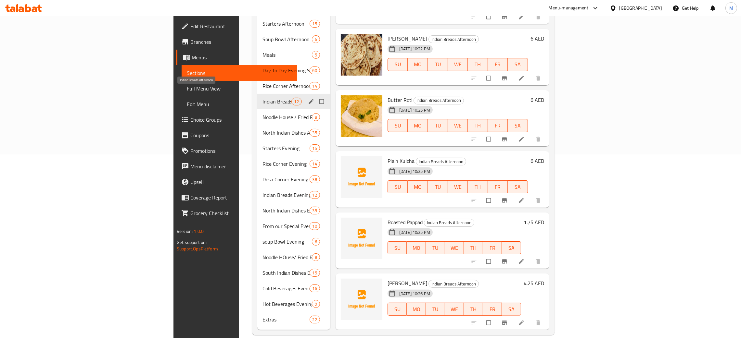
scroll to position [319, 0]
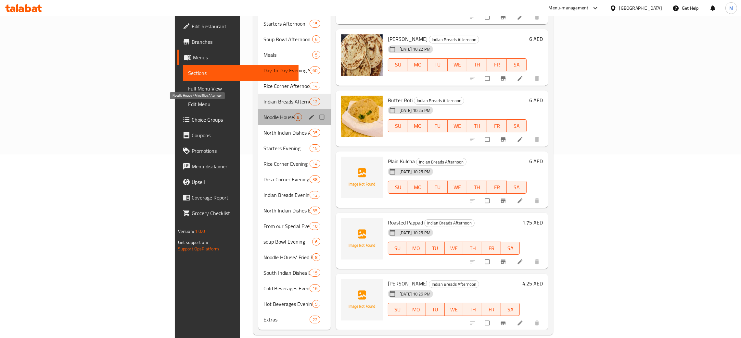
click at [263, 113] on span "Noodle House / Fried Rice Afternoon" at bounding box center [278, 117] width 31 height 8
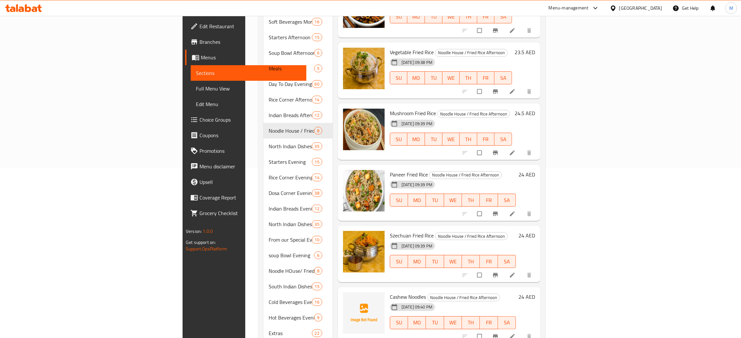
scroll to position [184, 0]
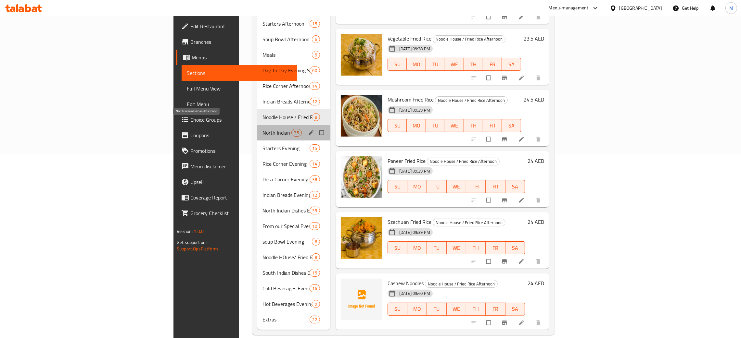
click at [262, 129] on span "North Indian Dishes Afternoon" at bounding box center [276, 133] width 29 height 8
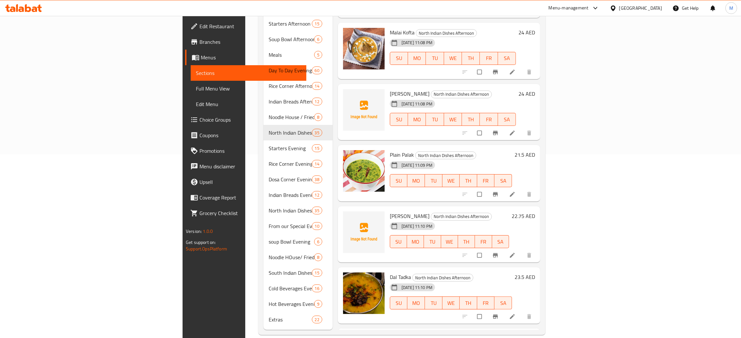
scroll to position [1727, 0]
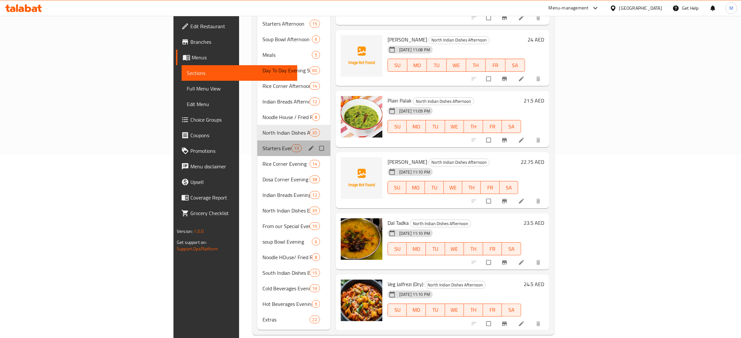
click at [257, 141] on div "Starters Evening 15" at bounding box center [293, 149] width 73 height 16
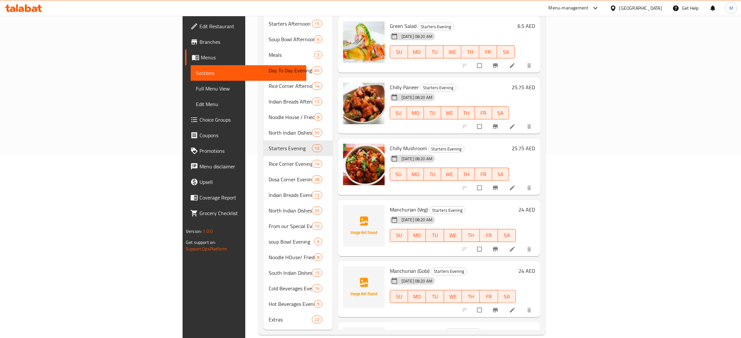
scroll to position [503, 0]
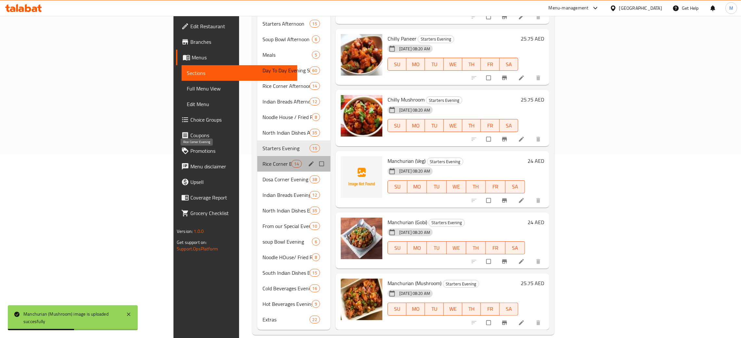
click at [262, 160] on span "Rice Corner Evening" at bounding box center [276, 164] width 29 height 8
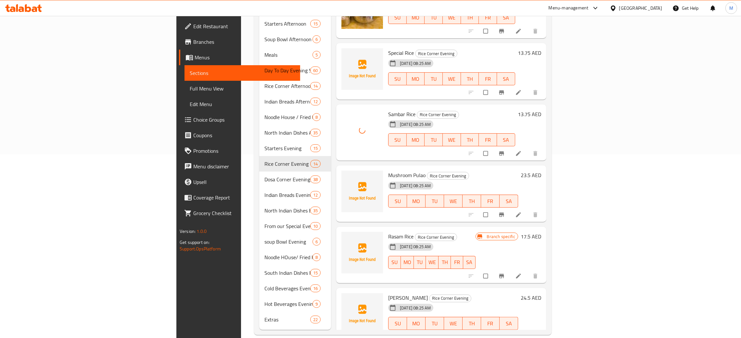
scroll to position [442, 0]
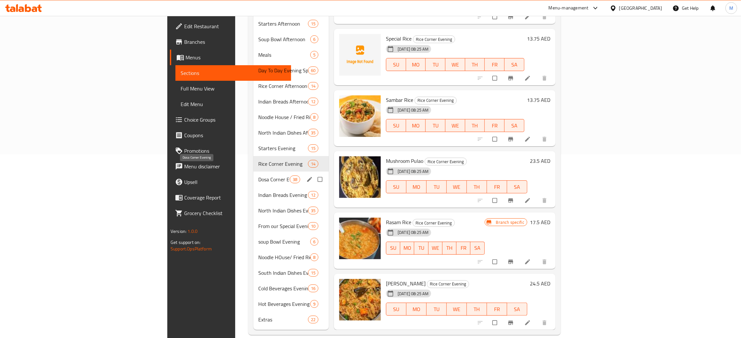
click at [258, 176] on span "Dosa Corner Evening" at bounding box center [273, 180] width 31 height 8
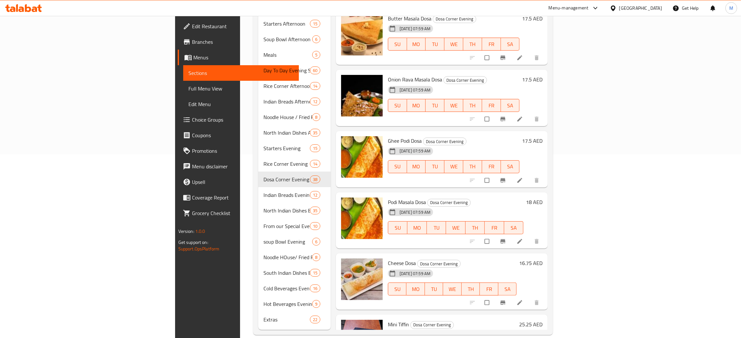
scroll to position [1911, 0]
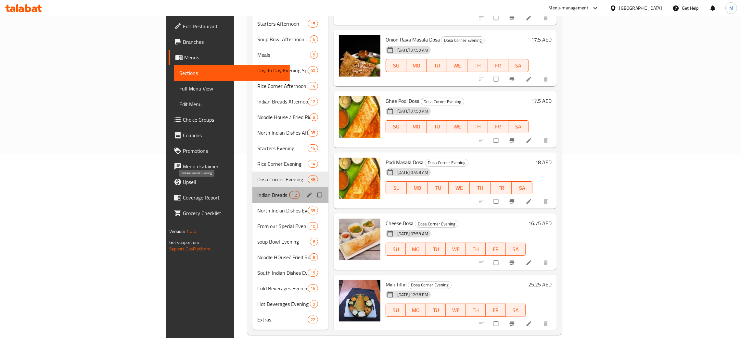
click at [258, 191] on span "Indian Breads Evening" at bounding box center [274, 195] width 32 height 8
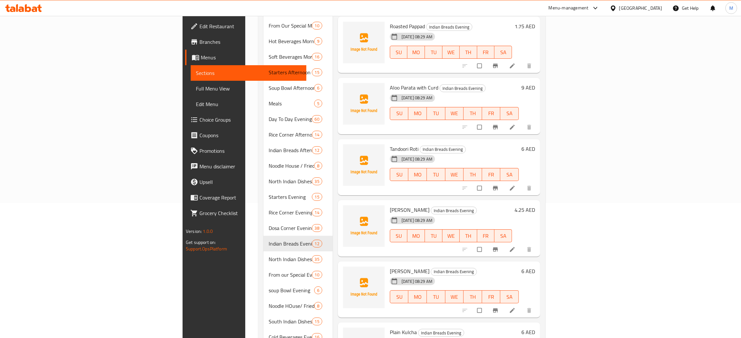
scroll to position [184, 0]
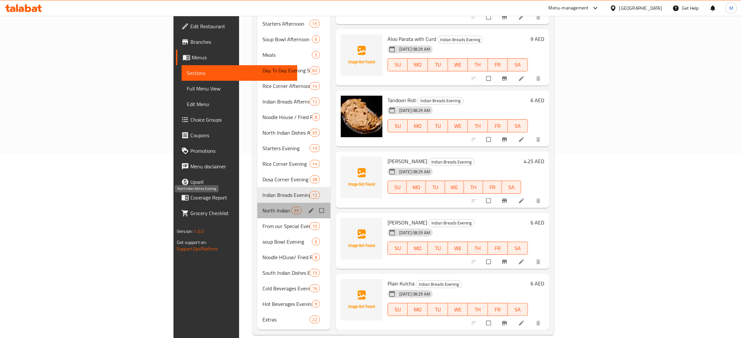
click at [262, 207] on span "North Indian Dishes Evening" at bounding box center [276, 211] width 29 height 8
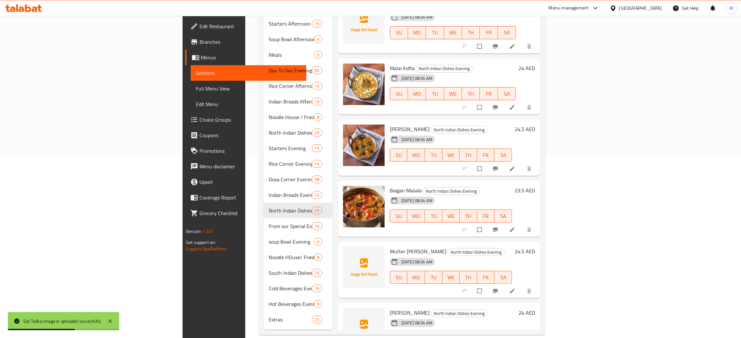
scroll to position [1386, 0]
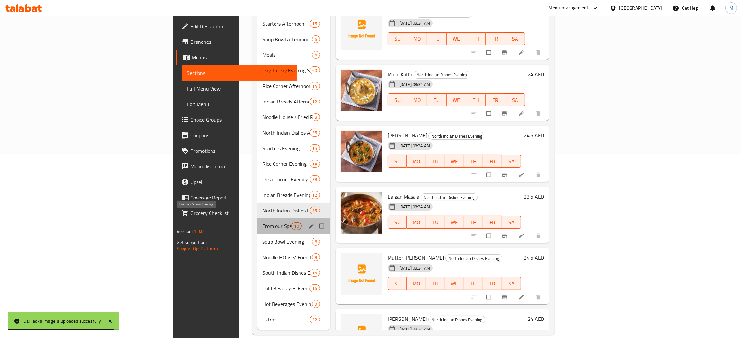
click at [262, 222] on span "From our Special Evening" at bounding box center [276, 226] width 29 height 8
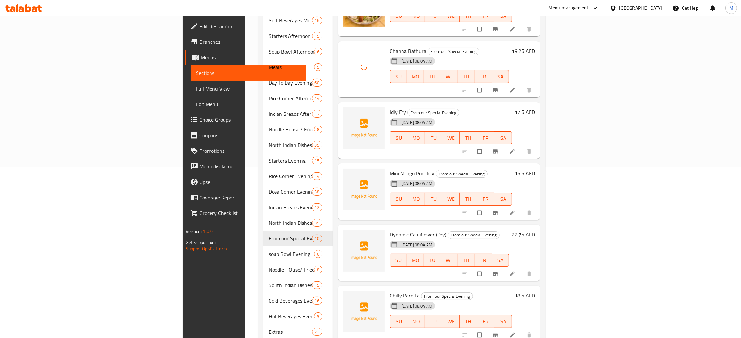
scroll to position [184, 0]
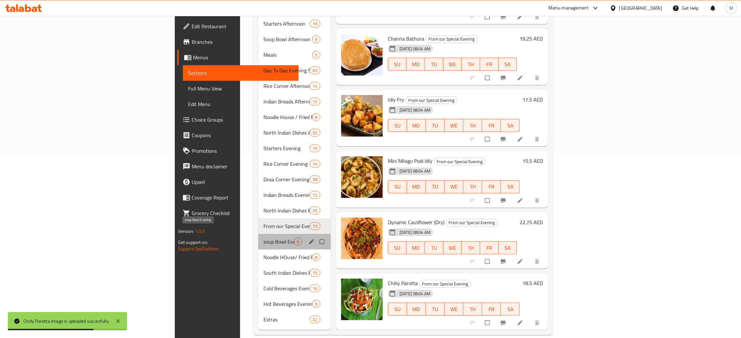
click at [263, 238] on span "soup Bowl Evening" at bounding box center [278, 242] width 31 height 8
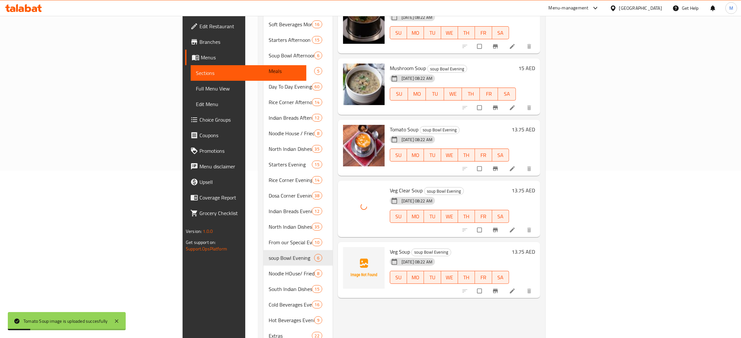
scroll to position [184, 0]
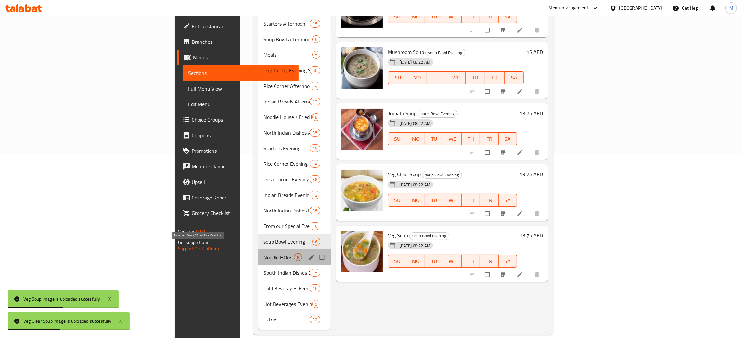
click at [263, 254] on span "Noodle HOuse/ Fried Rice Evening" at bounding box center [278, 258] width 31 height 8
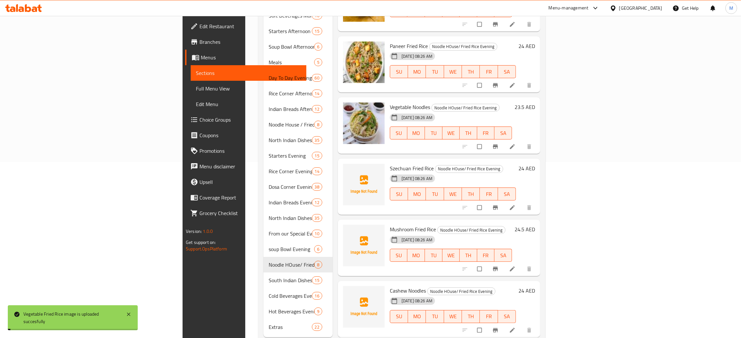
scroll to position [184, 0]
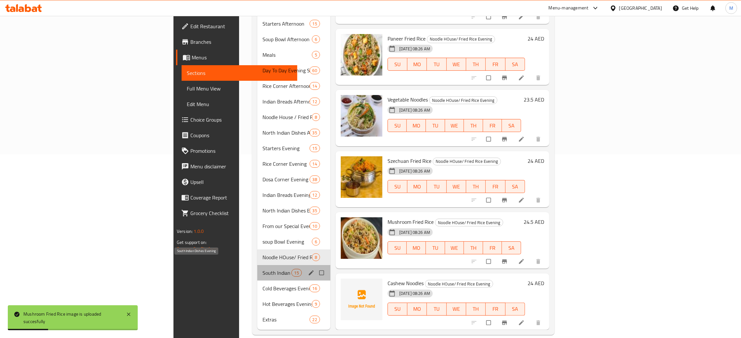
click at [262, 269] on span "South Indian Dishes Evening" at bounding box center [276, 273] width 29 height 8
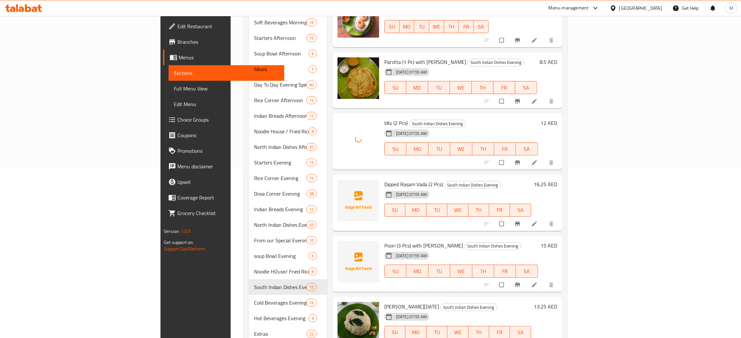
scroll to position [184, 0]
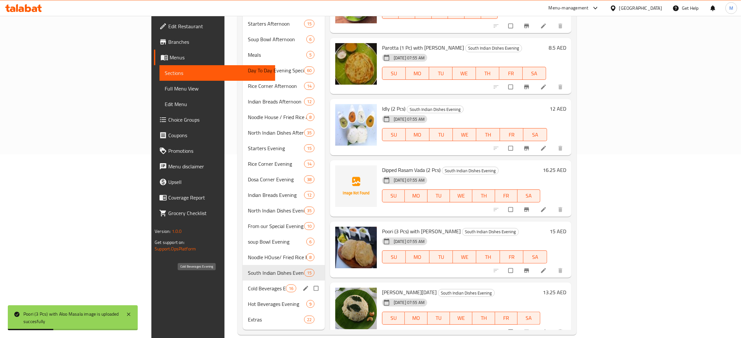
click at [248, 285] on span "Cold Beverages Evening" at bounding box center [267, 289] width 38 height 8
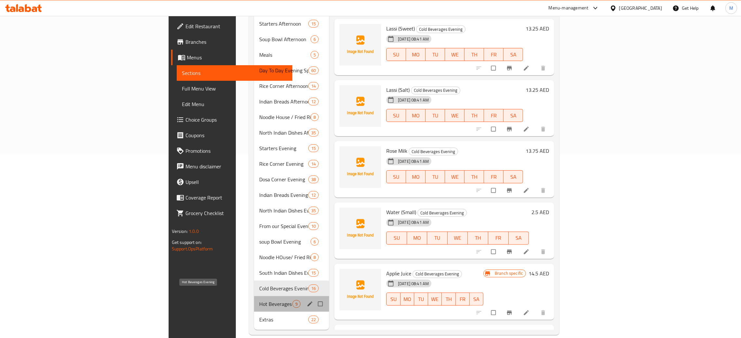
click at [259, 300] on span "Hot Beverages Evening" at bounding box center [275, 304] width 33 height 8
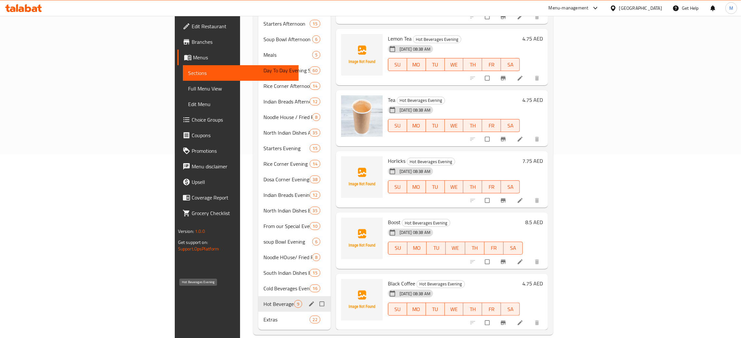
scroll to position [136, 0]
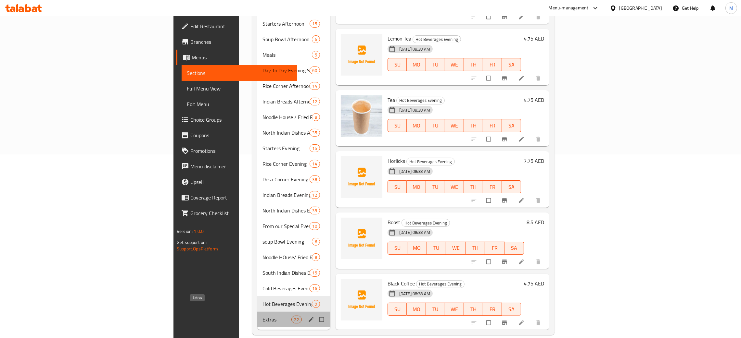
click at [262, 316] on span "Extras" at bounding box center [276, 320] width 29 height 8
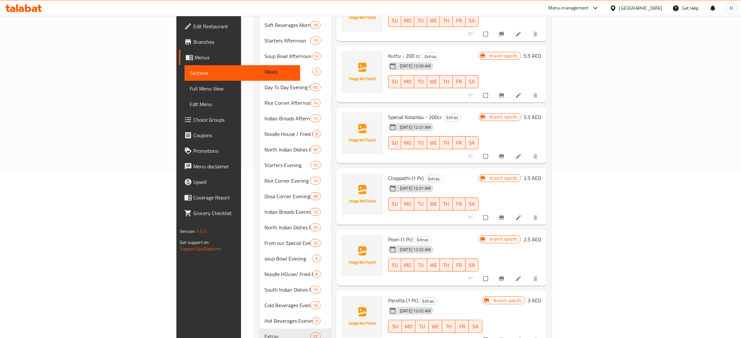
scroll to position [184, 0]
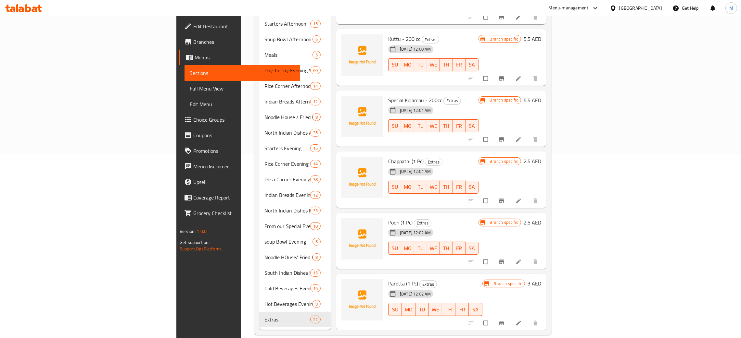
click at [324, 324] on div "Menu sections South Indian Dishes Morning 15 Onam Special 1 Dosa Corner Morning…" at bounding box center [402, 110] width 297 height 452
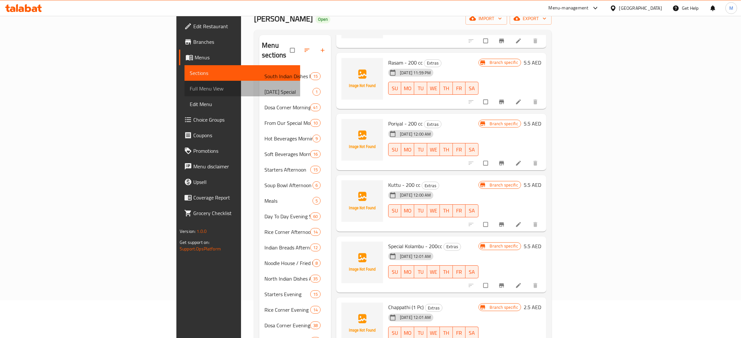
drag, startPoint x: 25, startPoint y: 84, endPoint x: 38, endPoint y: 91, distance: 15.2
click at [190, 85] on span "Full Menu View" at bounding box center [242, 89] width 105 height 8
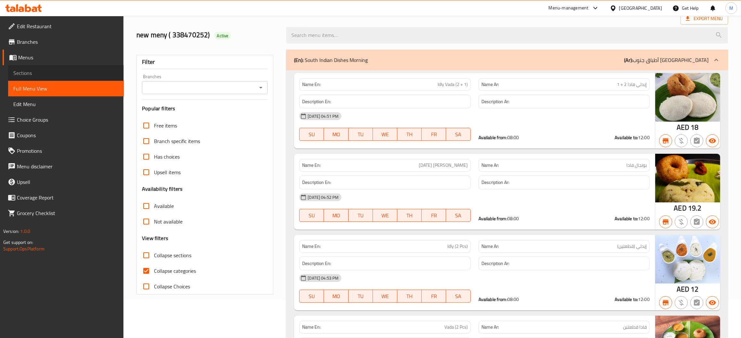
click at [18, 74] on span "Sections" at bounding box center [65, 73] width 105 height 8
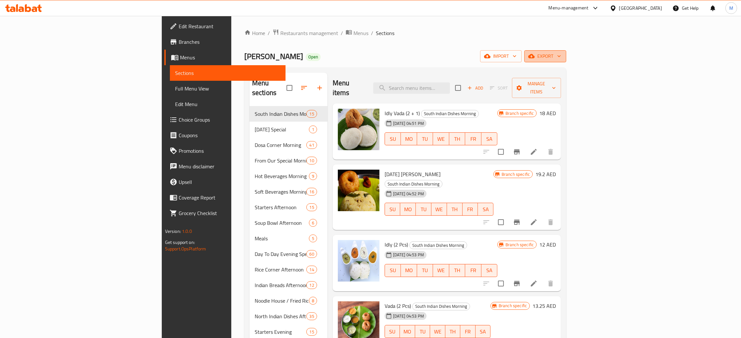
click at [561, 57] on span "export" at bounding box center [544, 56] width 31 height 8
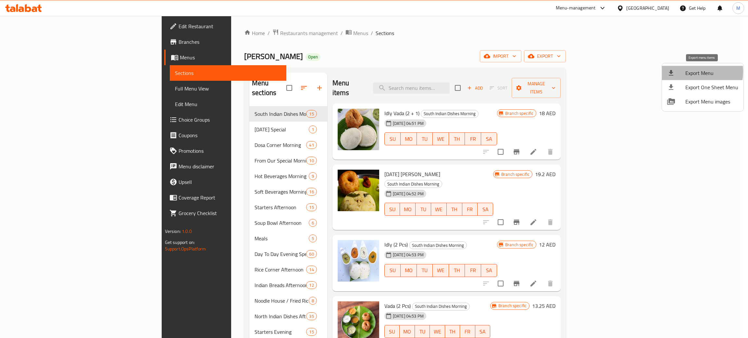
click at [691, 72] on span "Export Menu" at bounding box center [712, 73] width 53 height 8
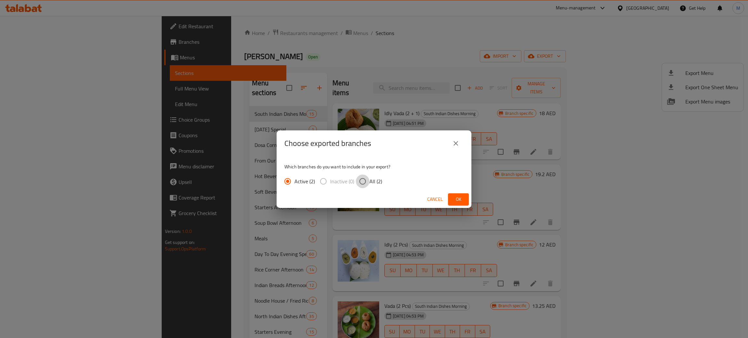
click at [364, 182] on input "All (2)" at bounding box center [363, 182] width 14 height 14
radio input "true"
click at [455, 199] on span "Ok" at bounding box center [458, 199] width 10 height 8
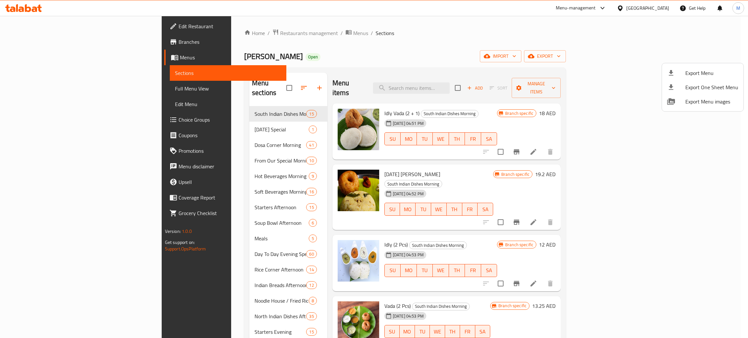
click at [203, 32] on div at bounding box center [374, 169] width 748 height 338
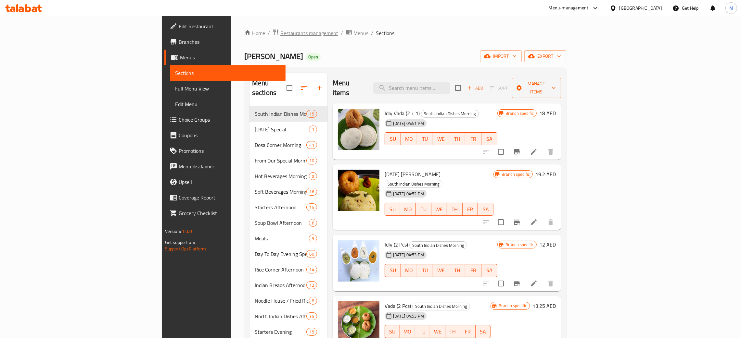
click at [280, 32] on span "Restaurants management" at bounding box center [309, 33] width 58 height 8
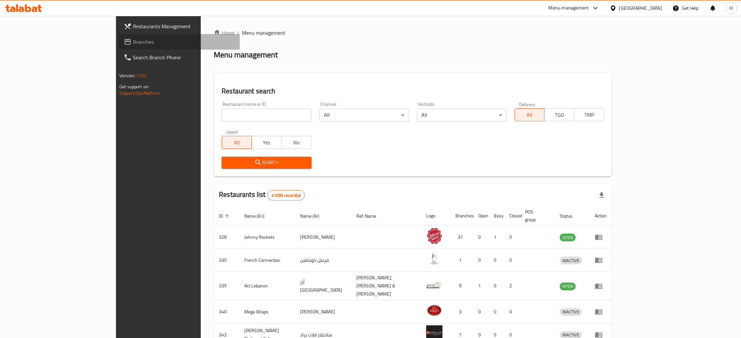
click at [133, 42] on span "Branches" at bounding box center [184, 42] width 102 height 8
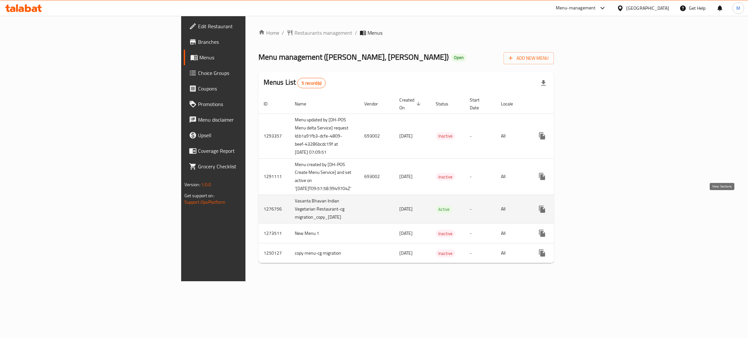
click at [592, 207] on icon "enhanced table" at bounding box center [589, 210] width 6 height 6
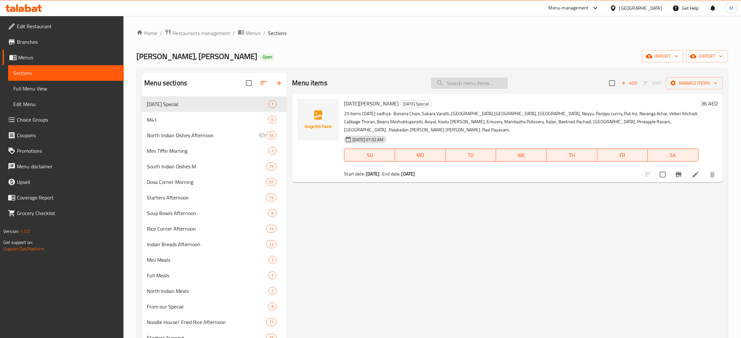
click at [453, 85] on input "search" at bounding box center [469, 83] width 77 height 11
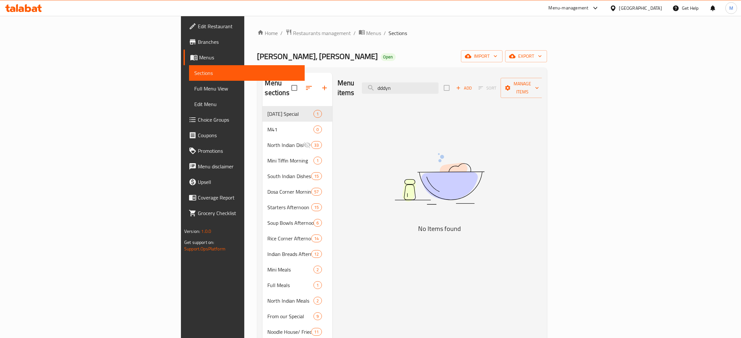
drag, startPoint x: 476, startPoint y: 86, endPoint x: 427, endPoint y: 81, distance: 49.6
click at [427, 81] on div "Menu items dddyn Add Sort Manage items" at bounding box center [439, 88] width 204 height 31
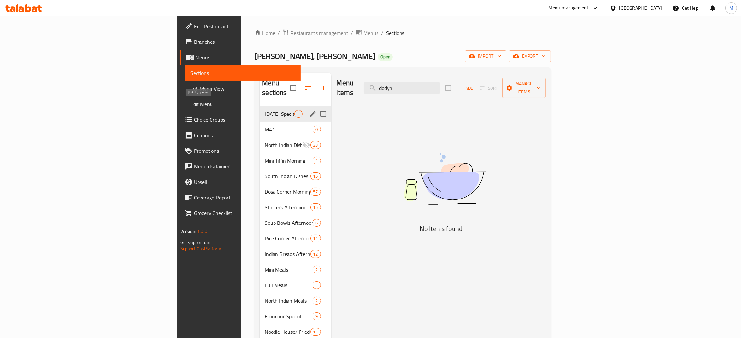
type input "dddyn"
click at [265, 110] on span "[DATE] Special" at bounding box center [280, 114] width 30 height 8
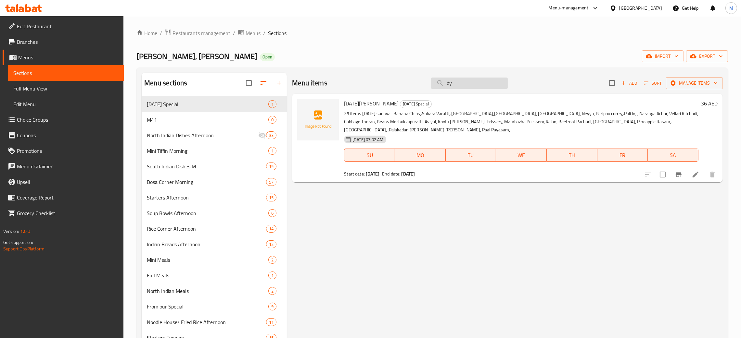
click at [458, 80] on input "dy" at bounding box center [469, 83] width 77 height 11
click at [456, 80] on input "dy" at bounding box center [469, 83] width 77 height 11
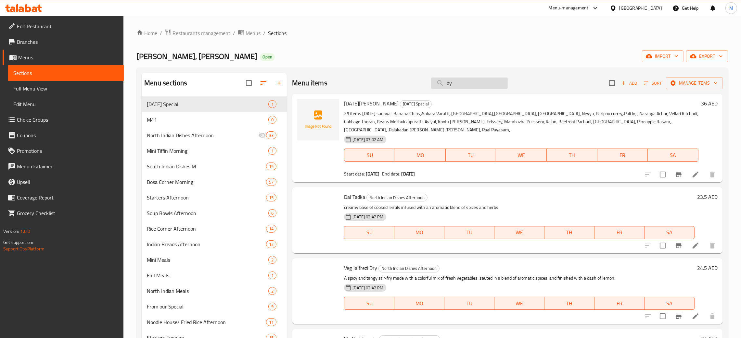
click at [455, 83] on input "dy" at bounding box center [469, 83] width 77 height 11
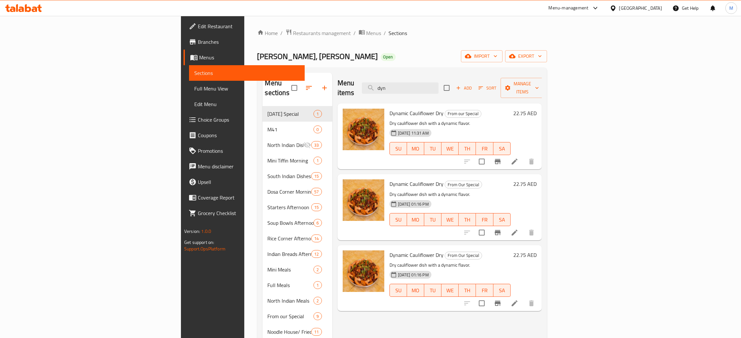
type input "dyn"
drag, startPoint x: 468, startPoint y: 86, endPoint x: 432, endPoint y: 76, distance: 37.9
click at [432, 76] on div "Menu items dyn Add Sort Manage items" at bounding box center [439, 88] width 204 height 31
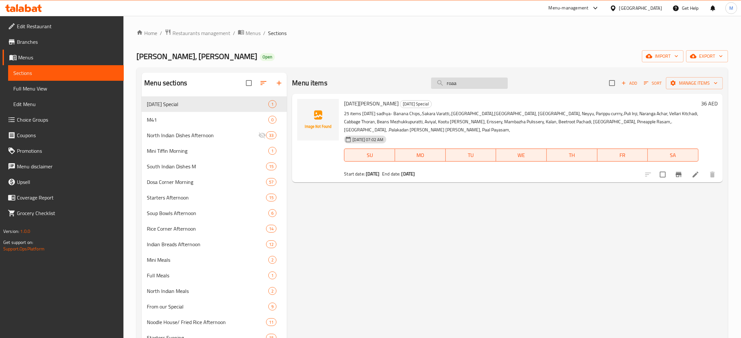
click at [453, 83] on input "roaa" at bounding box center [469, 83] width 77 height 11
click at [455, 83] on input "roaa" at bounding box center [469, 83] width 77 height 11
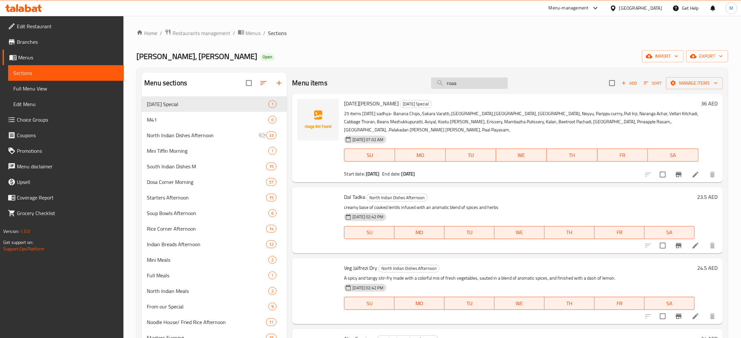
click at [457, 83] on input "roaa" at bounding box center [469, 83] width 77 height 11
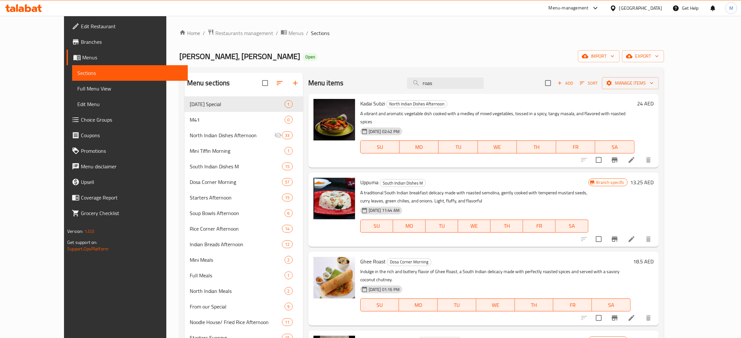
type input "roas"
drag, startPoint x: 438, startPoint y: 77, endPoint x: 421, endPoint y: 78, distance: 16.9
click at [421, 78] on div "Menu items roas Add Sort Manage items" at bounding box center [483, 83] width 350 height 21
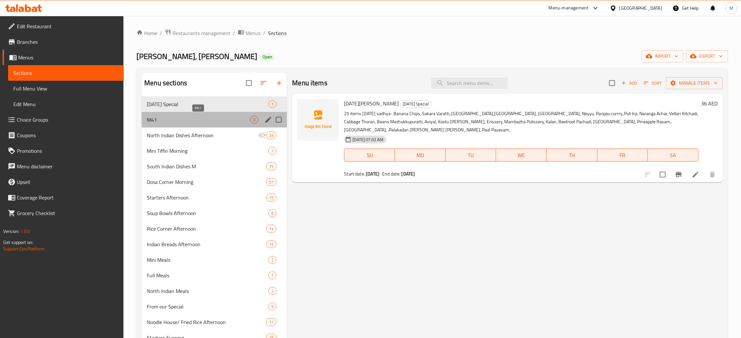
click at [151, 119] on span "M41" at bounding box center [198, 120] width 103 height 8
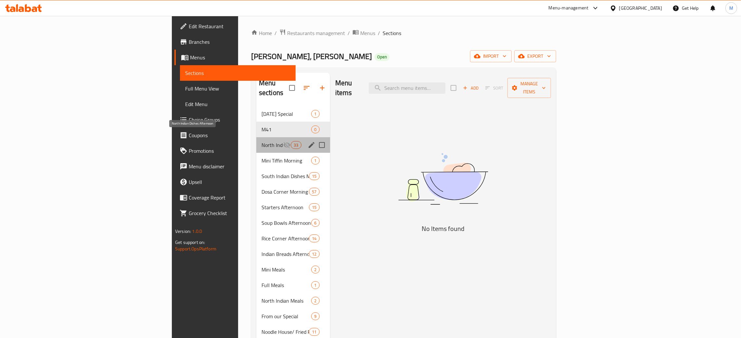
click at [261, 141] on span "North Indian Dishes Afternoon" at bounding box center [271, 145] width 21 height 8
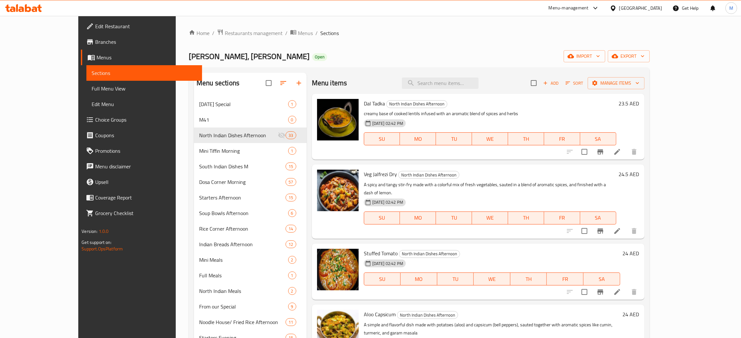
click at [395, 56] on div "Vasanta Bhavan, Al Karama Open import export" at bounding box center [419, 56] width 461 height 12
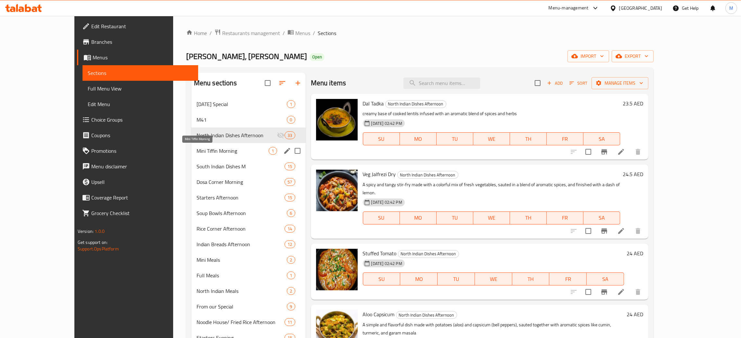
click at [196, 149] on span "Mini Tiffin Morning" at bounding box center [232, 151] width 72 height 8
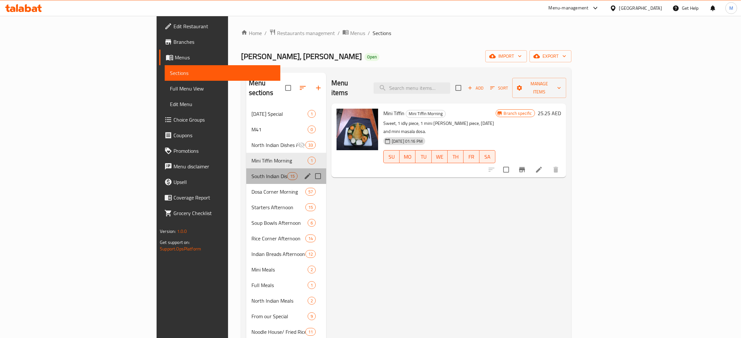
click at [246, 169] on div "South Indian Dishes M 15" at bounding box center [286, 177] width 80 height 16
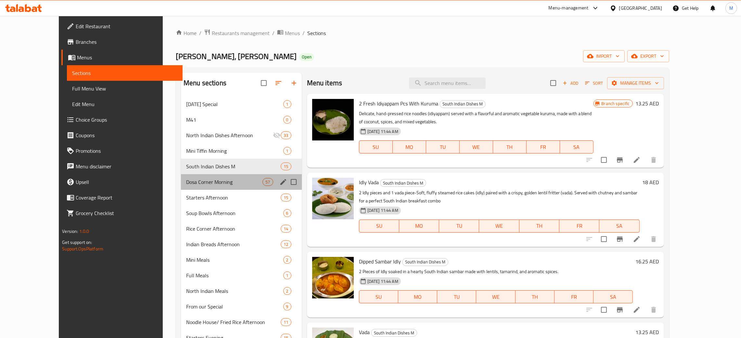
click at [181, 178] on div "Dosa Corner Morning 57" at bounding box center [241, 182] width 121 height 16
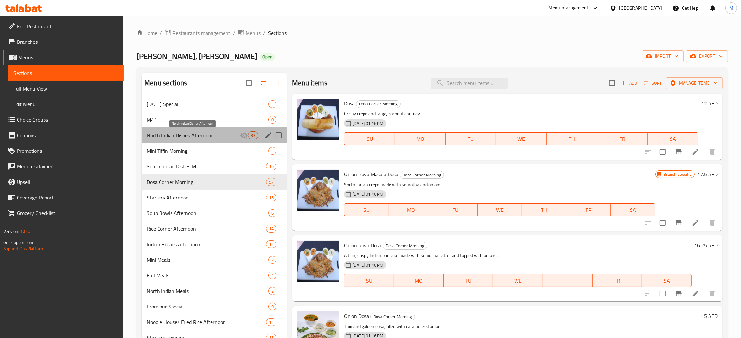
click at [160, 134] on span "North Indian Dishes Afternoon" at bounding box center [193, 136] width 93 height 8
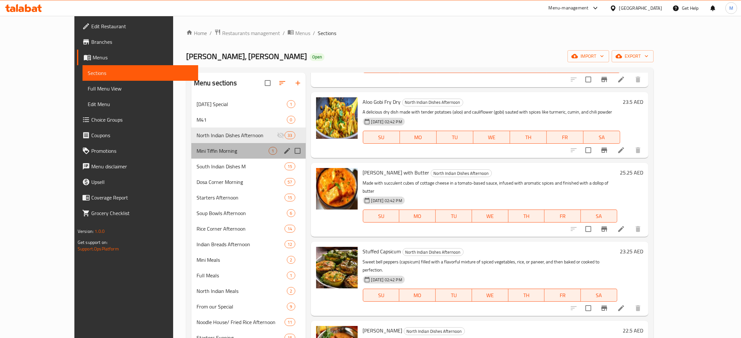
click at [191, 147] on div "Mini Tiffin Morning 1" at bounding box center [248, 151] width 114 height 16
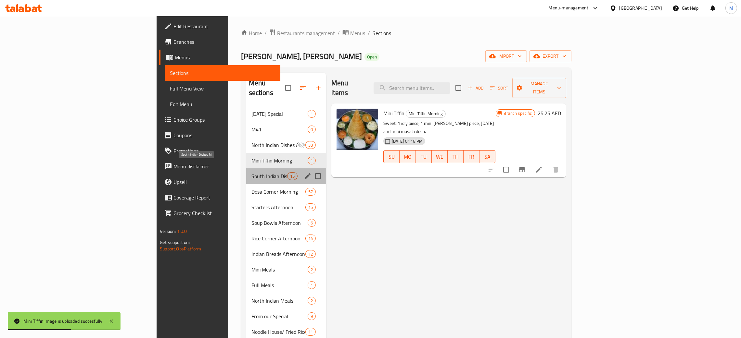
click at [251, 172] on span "South Indian Dishes M" at bounding box center [269, 176] width 36 height 8
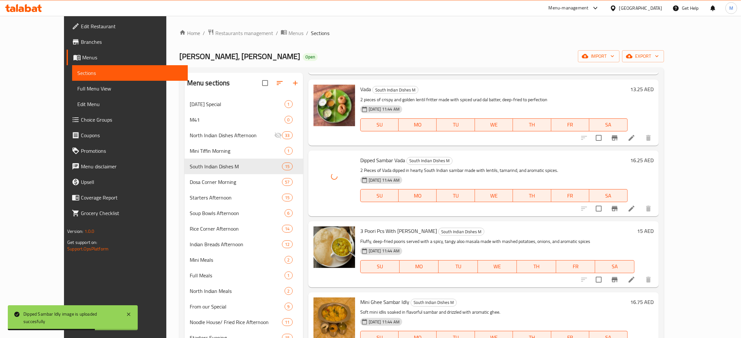
scroll to position [292, 0]
